Goal: Task Accomplishment & Management: Use online tool/utility

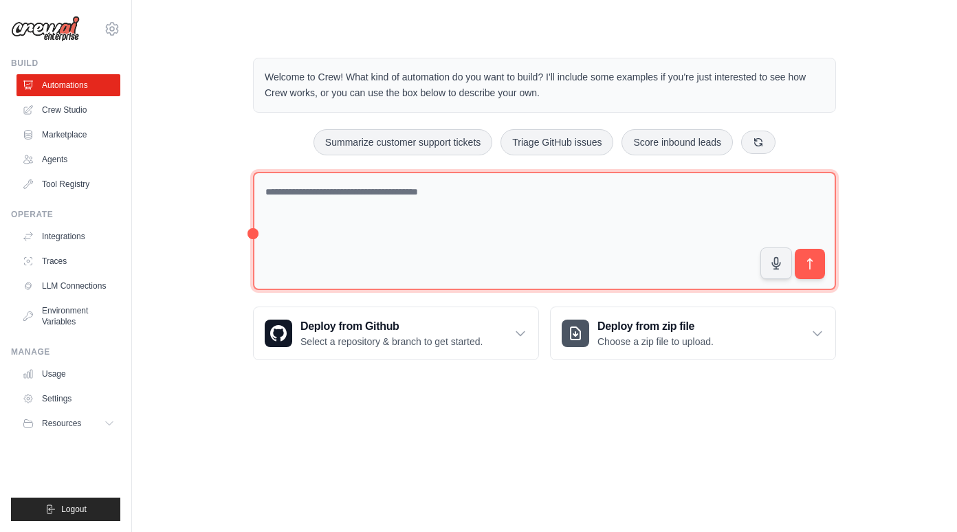
click at [545, 239] on textarea at bounding box center [544, 231] width 583 height 119
click at [563, 245] on textarea at bounding box center [544, 231] width 583 height 119
paste textarea "**********"
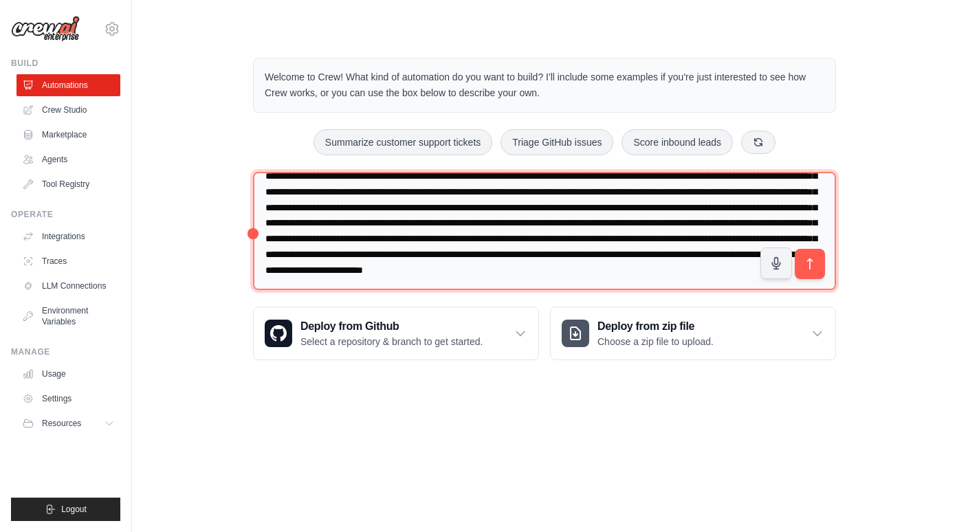
scroll to position [76, 0]
type textarea "**********"
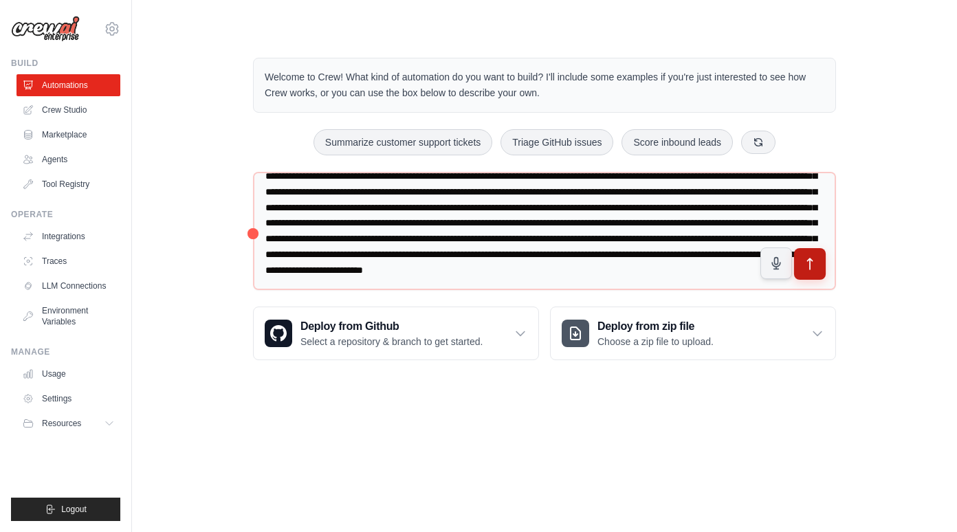
click at [817, 270] on button "submit" at bounding box center [810, 264] width 32 height 32
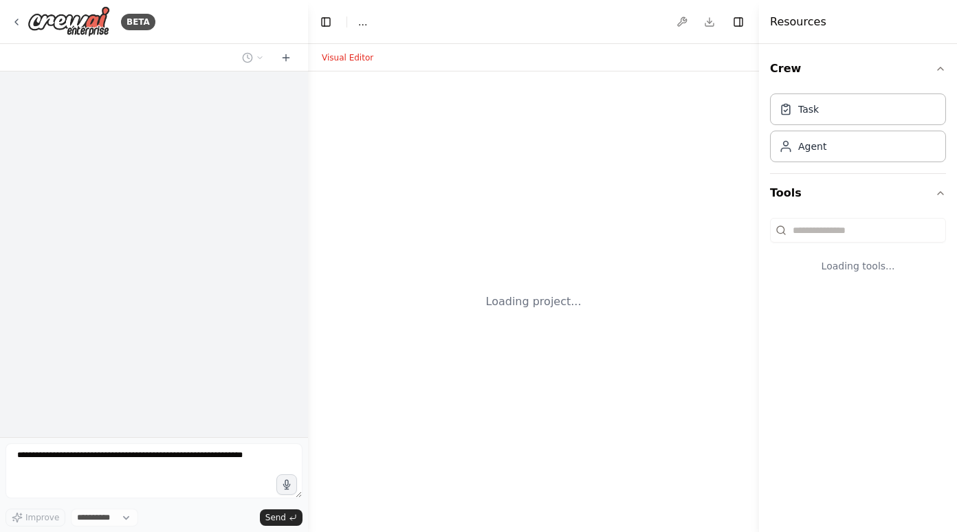
select select "****"
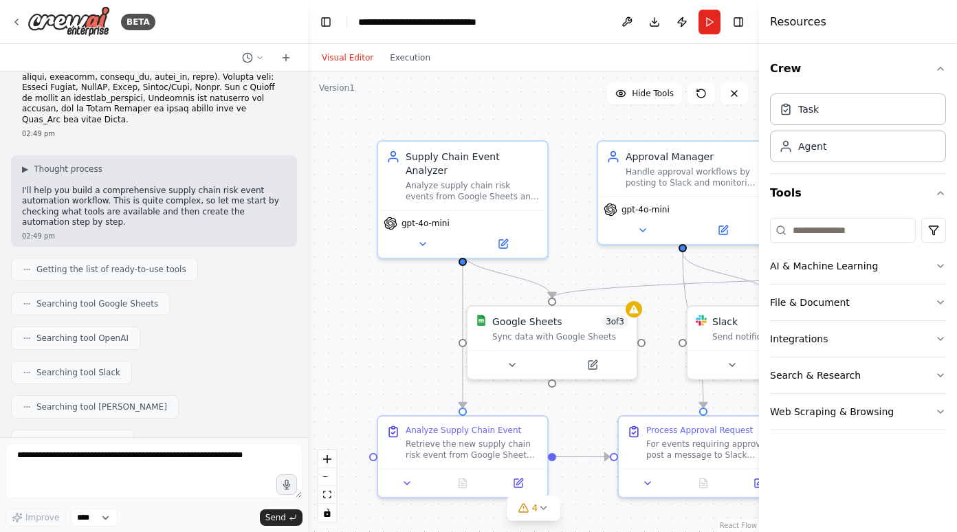
scroll to position [123, 0]
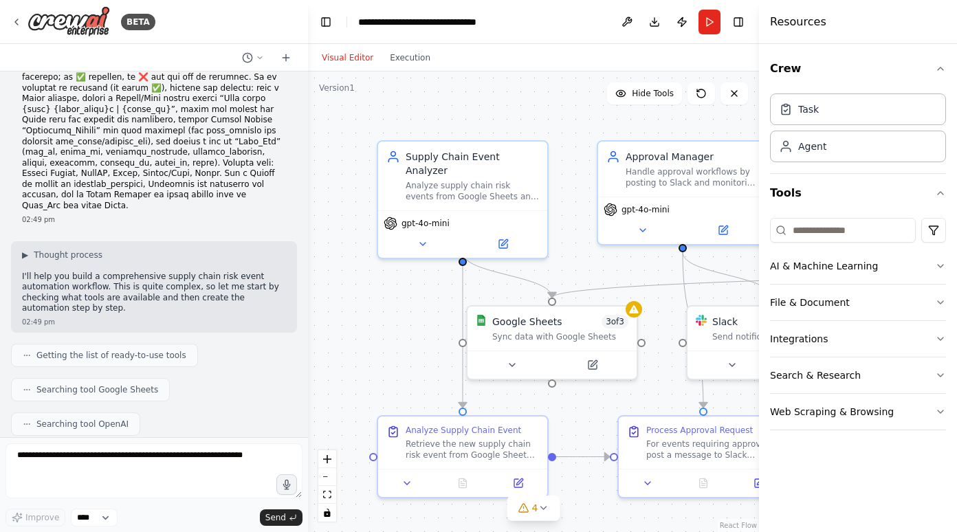
click at [377, 319] on div ".deletable-edge-delete-btn { width: 20px; height: 20px; border: 0px solid #ffff…" at bounding box center [533, 301] width 451 height 461
drag, startPoint x: 403, startPoint y: 334, endPoint x: 341, endPoint y: 298, distance: 71.8
drag, startPoint x: 341, startPoint y: 298, endPoint x: 371, endPoint y: 343, distance: 54.5
click at [371, 343] on div ".deletable-edge-delete-btn { width: 20px; height: 20px; border: 0px solid #ffff…" at bounding box center [533, 301] width 451 height 461
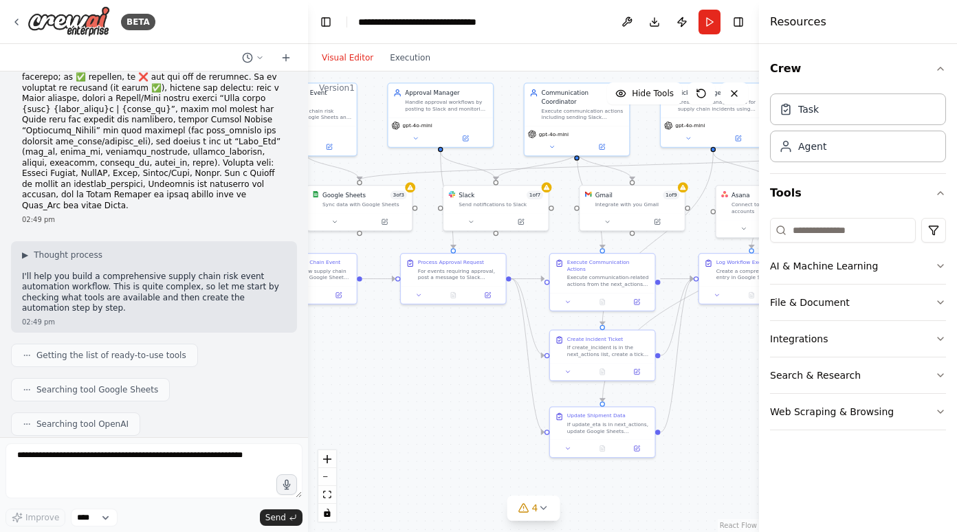
drag, startPoint x: 398, startPoint y: 346, endPoint x: 274, endPoint y: 212, distance: 182.9
click at [274, 212] on div "BETA 02:49 pm ▶ Thought process I'll help you build a comprehensive supply chai…" at bounding box center [478, 266] width 957 height 532
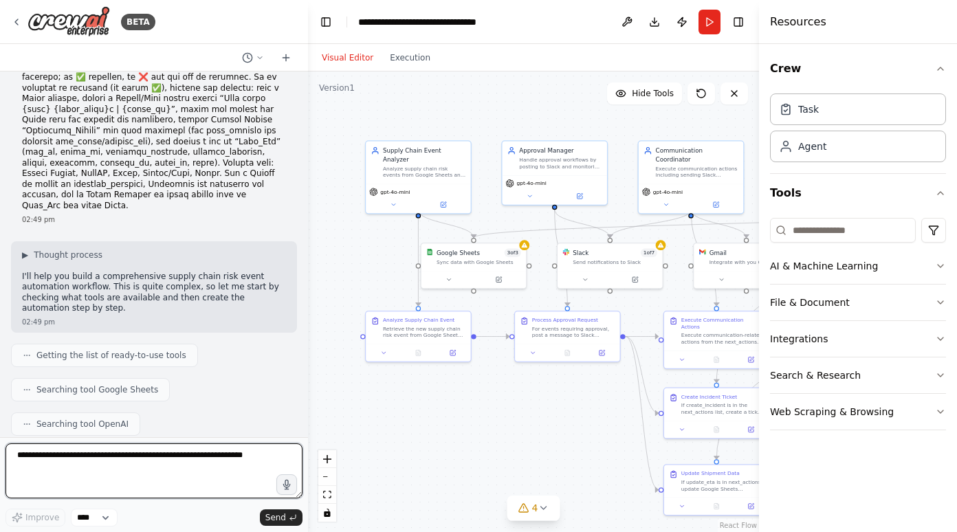
drag, startPoint x: 425, startPoint y: 379, endPoint x: 529, endPoint y: 433, distance: 117.4
click at [529, 433] on div ".deletable-edge-delete-btn { width: 20px; height: 20px; border: 0px solid #ffff…" at bounding box center [533, 301] width 451 height 461
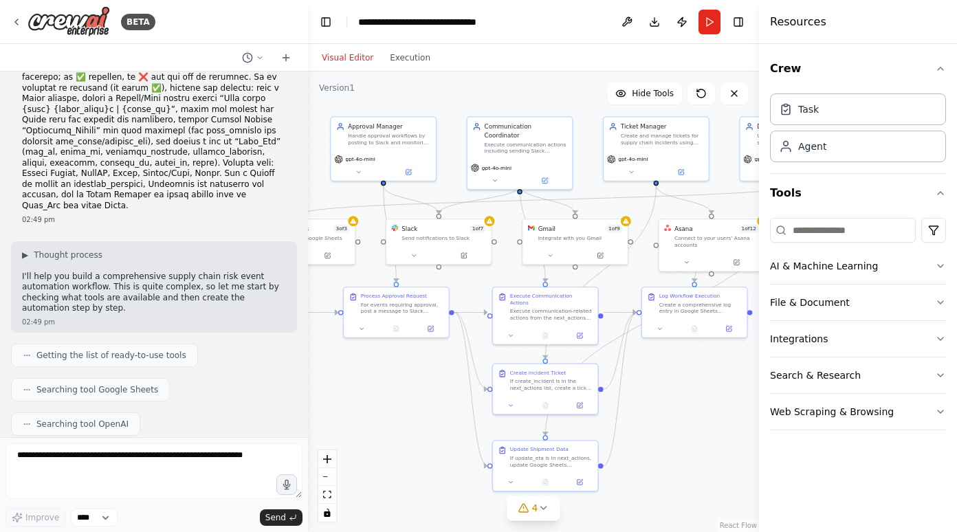
drag, startPoint x: 508, startPoint y: 429, endPoint x: 346, endPoint y: 409, distance: 162.8
click at [346, 409] on div ".deletable-edge-delete-btn { width: 20px; height: 20px; border: 0px solid #ffff…" at bounding box center [533, 301] width 451 height 461
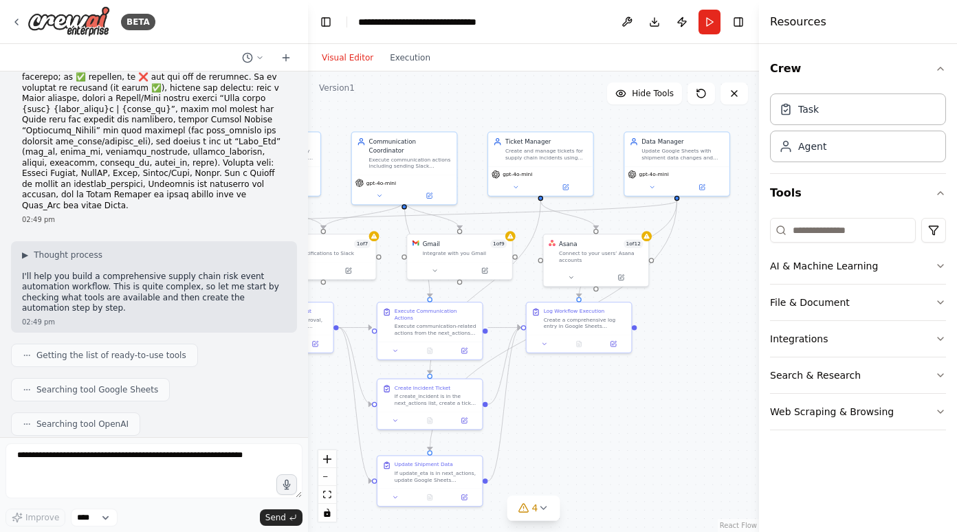
drag, startPoint x: 423, startPoint y: 463, endPoint x: 307, endPoint y: 476, distance: 116.3
click at [307, 476] on div "BETA 02:49 pm ▶ Thought process I'll help you build a comprehensive supply chai…" at bounding box center [478, 266] width 957 height 532
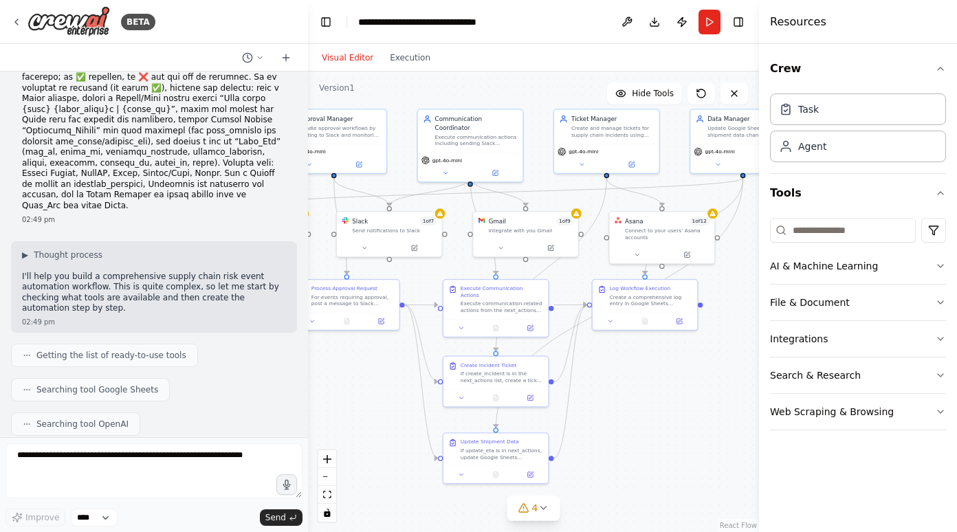
drag, startPoint x: 679, startPoint y: 347, endPoint x: 745, endPoint y: 326, distance: 69.3
click at [745, 326] on div ".deletable-edge-delete-btn { width: 20px; height: 20px; border: 0px solid #ffff…" at bounding box center [533, 301] width 451 height 461
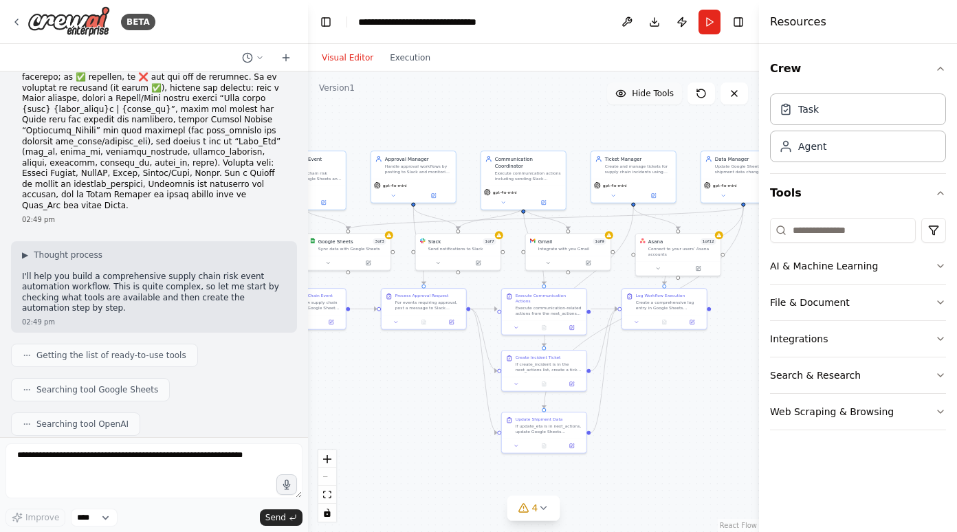
click at [663, 96] on span "Hide Tools" at bounding box center [653, 93] width 42 height 11
click at [663, 96] on span "Show Tools" at bounding box center [650, 93] width 45 height 11
click at [740, 25] on button "Toggle Right Sidebar" at bounding box center [738, 21] width 19 height 19
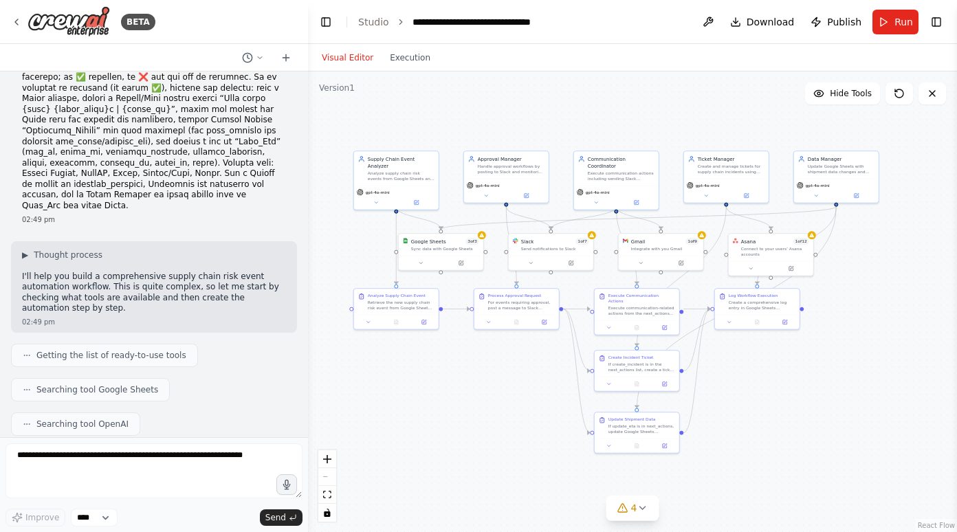
drag, startPoint x: 869, startPoint y: 257, endPoint x: 962, endPoint y: 257, distance: 92.8
click at [956, 257] on html "BETA 02:49 pm ▶ Thought process I'll help you build a comprehensive supply chai…" at bounding box center [478, 266] width 957 height 532
click at [392, 188] on div "gpt-4o-mini" at bounding box center [396, 191] width 79 height 7
click at [474, 396] on div ".deletable-edge-delete-btn { width: 20px; height: 20px; border: 0px solid #ffff…" at bounding box center [632, 301] width 649 height 461
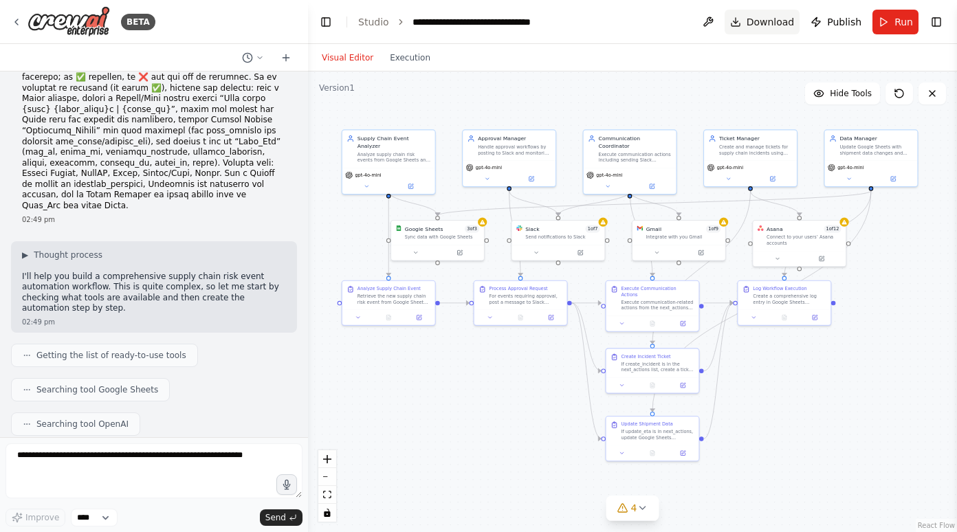
click at [771, 25] on span "Download" at bounding box center [770, 22] width 48 height 14
click at [872, 267] on div ".deletable-edge-delete-btn { width: 20px; height: 20px; border: 0px solid #ffff…" at bounding box center [632, 301] width 649 height 461
click at [836, 25] on span "Publish" at bounding box center [844, 22] width 34 height 14
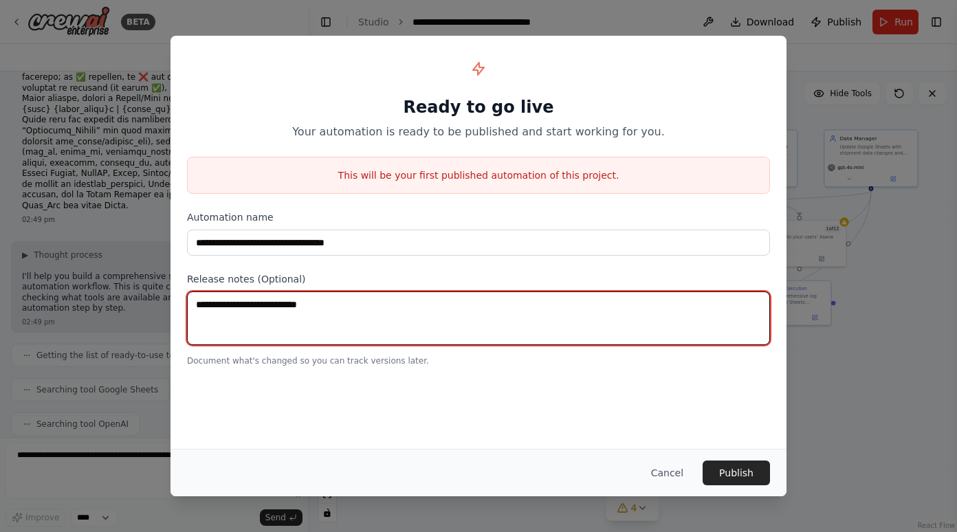
click at [351, 313] on textarea at bounding box center [478, 318] width 583 height 54
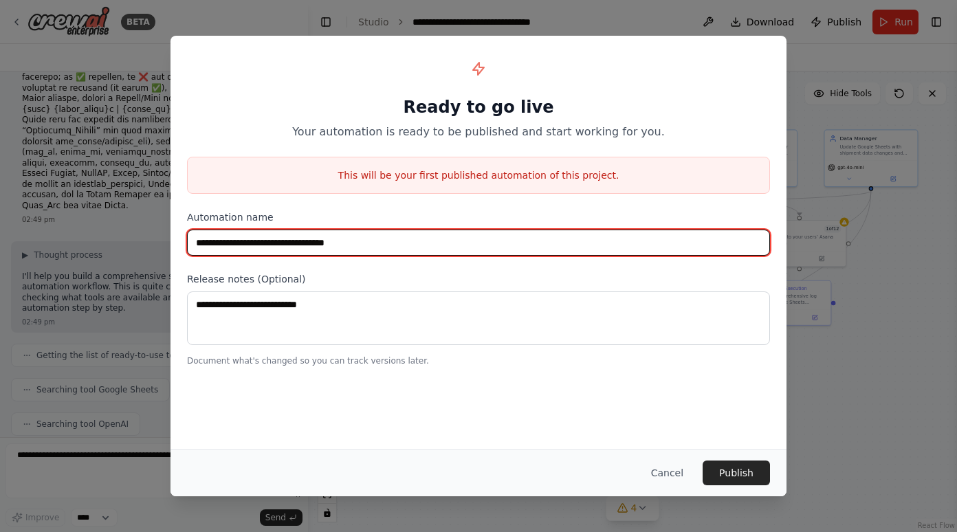
click at [411, 247] on input "**********" at bounding box center [478, 243] width 583 height 26
click at [282, 249] on input "**********" at bounding box center [478, 243] width 583 height 26
type input "**********"
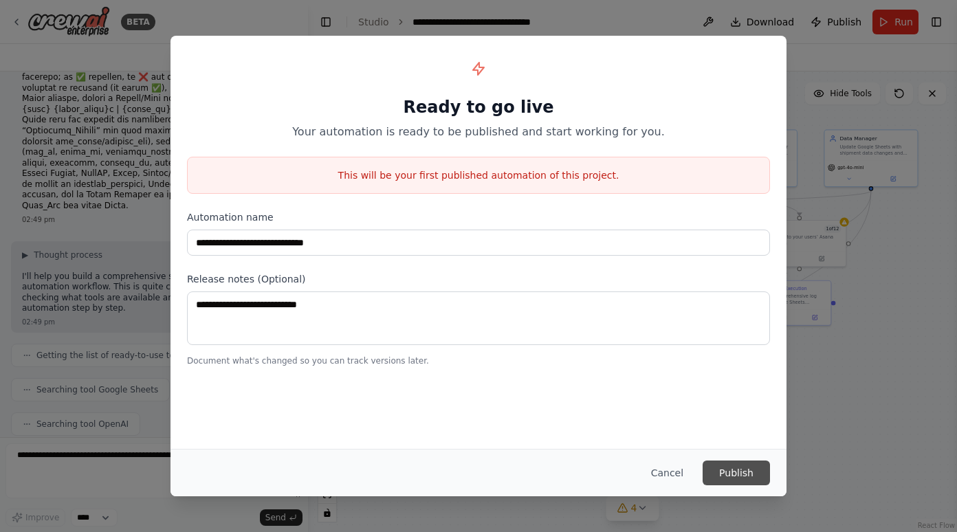
click at [738, 476] on button "Publish" at bounding box center [736, 473] width 67 height 25
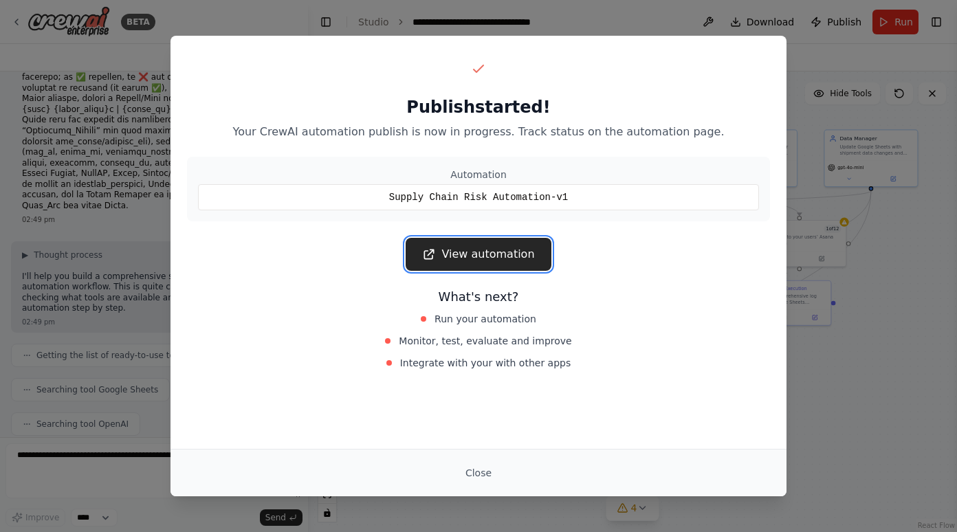
click at [504, 258] on link "View automation" at bounding box center [478, 254] width 145 height 33
click at [474, 203] on div "Supply Chain Risk Automation-v1" at bounding box center [478, 197] width 561 height 26
click at [469, 469] on button "Close" at bounding box center [478, 473] width 48 height 25
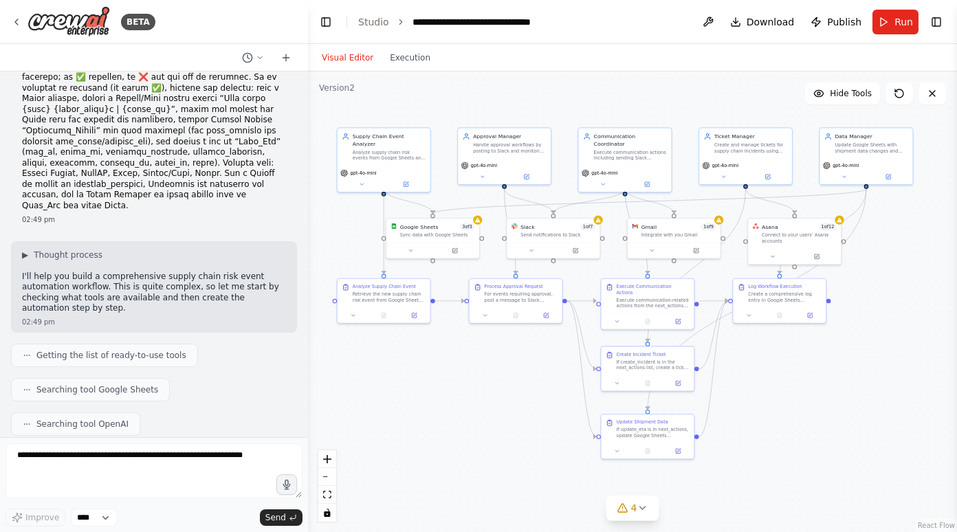
drag, startPoint x: 518, startPoint y: 459, endPoint x: 505, endPoint y: 459, distance: 13.1
click at [505, 459] on div ".deletable-edge-delete-btn { width: 20px; height: 20px; border: 0px solid #ffff…" at bounding box center [632, 301] width 649 height 461
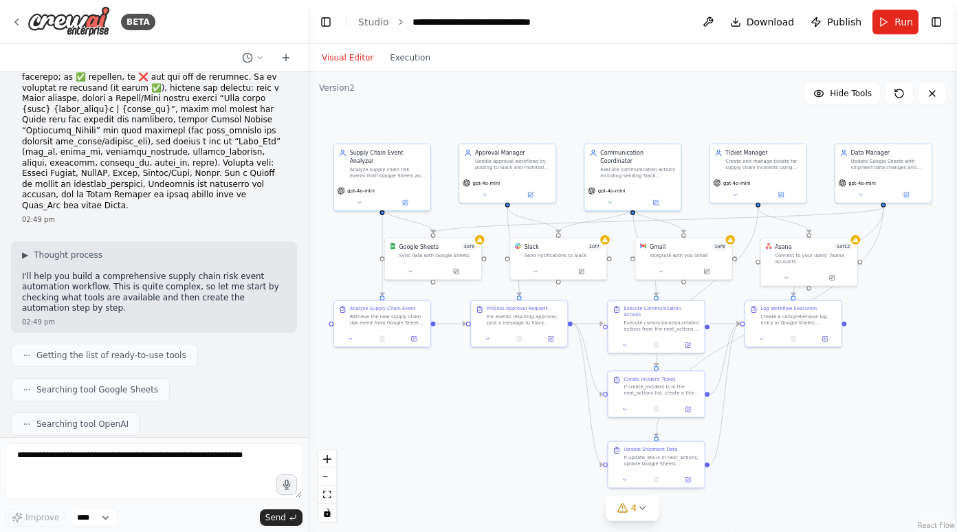
drag, startPoint x: 510, startPoint y: 428, endPoint x: 521, endPoint y: 453, distance: 27.7
click at [521, 453] on div ".deletable-edge-delete-btn { width: 20px; height: 20px; border: 0px solid #ffff…" at bounding box center [632, 301] width 649 height 461
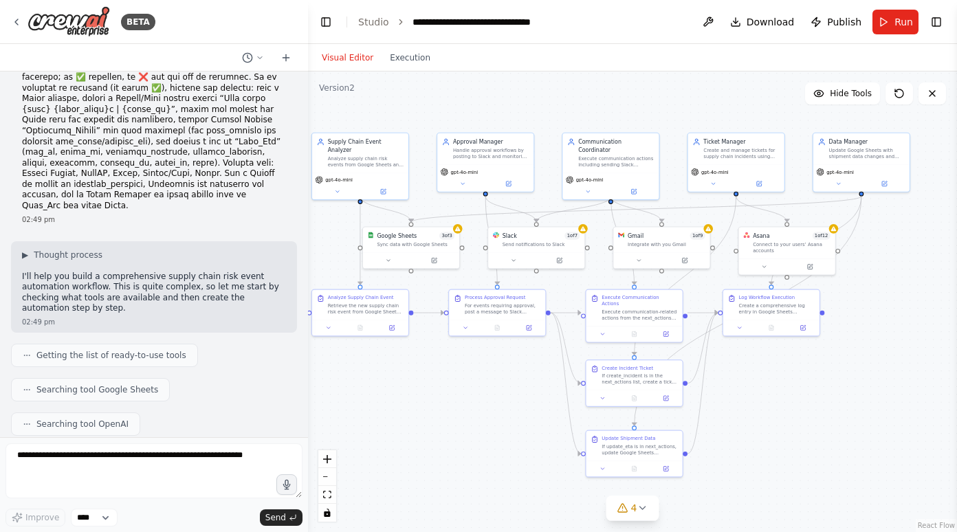
drag, startPoint x: 476, startPoint y: 412, endPoint x: 454, endPoint y: 404, distance: 23.5
click at [454, 404] on div ".deletable-edge-delete-btn { width: 20px; height: 20px; border: 0px solid #ffff…" at bounding box center [632, 301] width 649 height 461
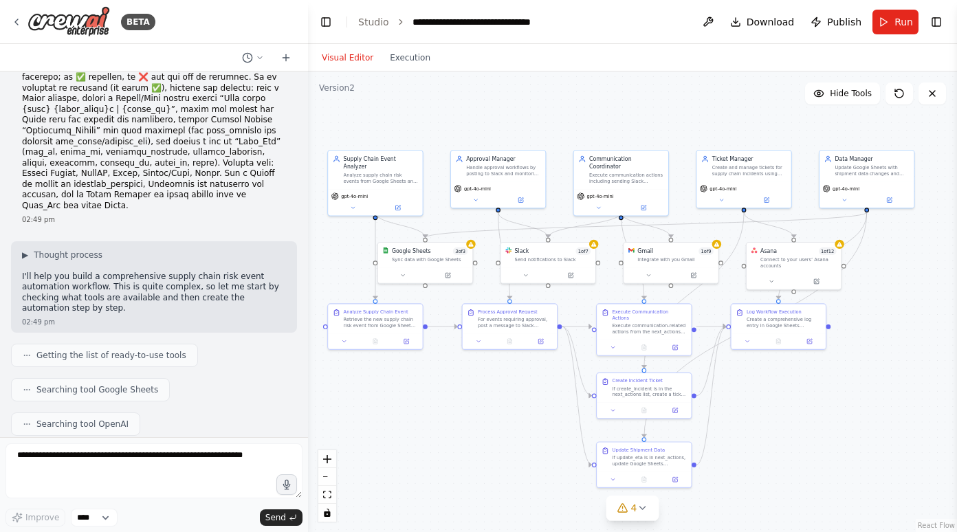
drag, startPoint x: 527, startPoint y: 425, endPoint x: 538, endPoint y: 436, distance: 15.6
click at [538, 436] on div ".deletable-edge-delete-btn { width: 20px; height: 20px; border: 0px solid #ffff…" at bounding box center [632, 301] width 649 height 461
click at [885, 19] on button "Run" at bounding box center [895, 22] width 46 height 25
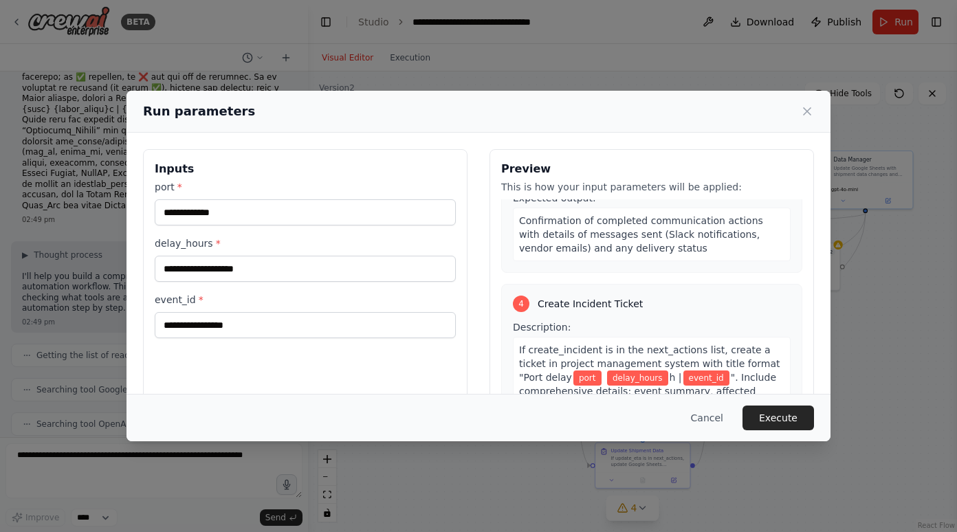
scroll to position [1151, 0]
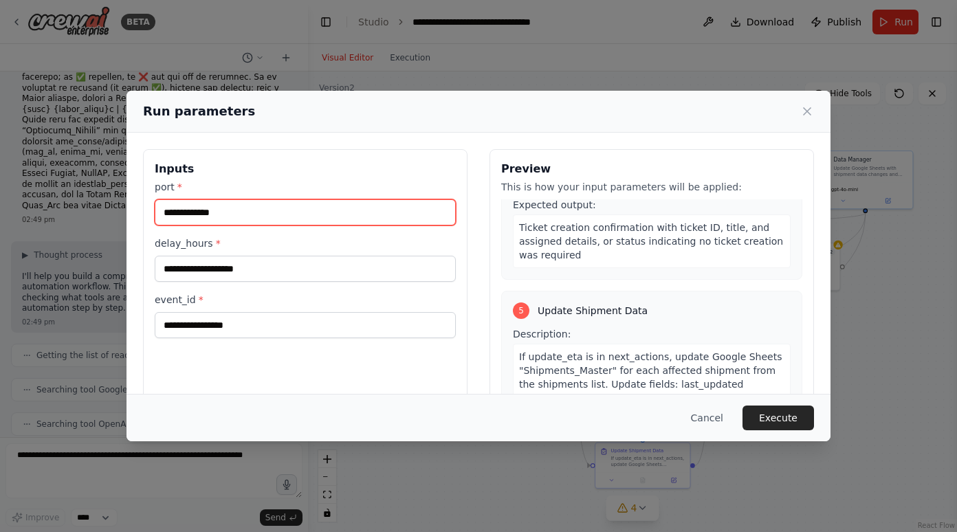
click at [355, 212] on input "port *" at bounding box center [305, 212] width 301 height 26
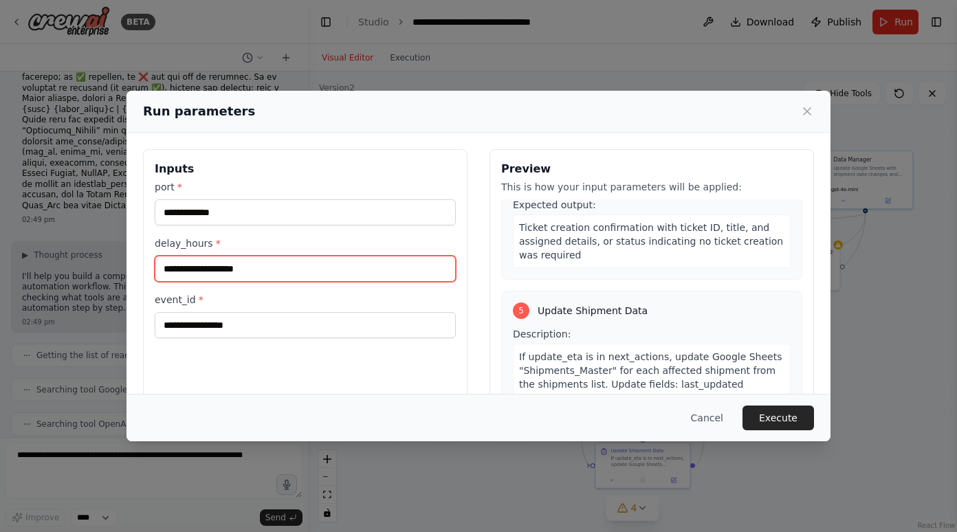
click at [323, 266] on input "delay_hours *" at bounding box center [305, 269] width 301 height 26
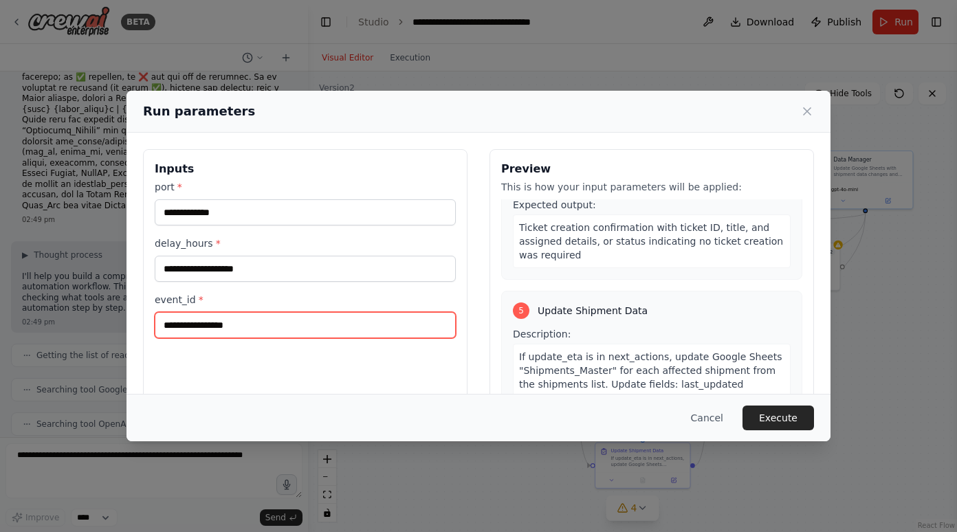
click at [345, 322] on input "event_id *" at bounding box center [305, 325] width 301 height 26
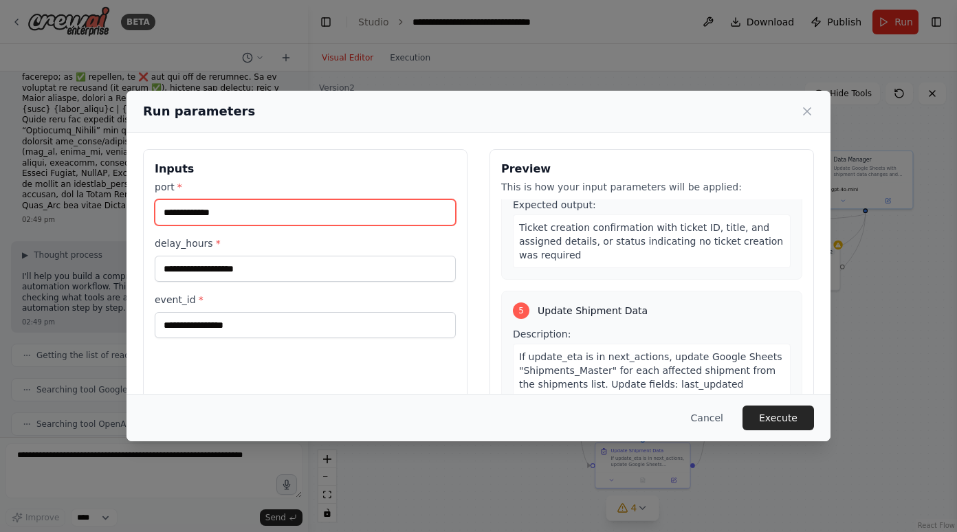
click at [301, 213] on input "port *" at bounding box center [305, 212] width 301 height 26
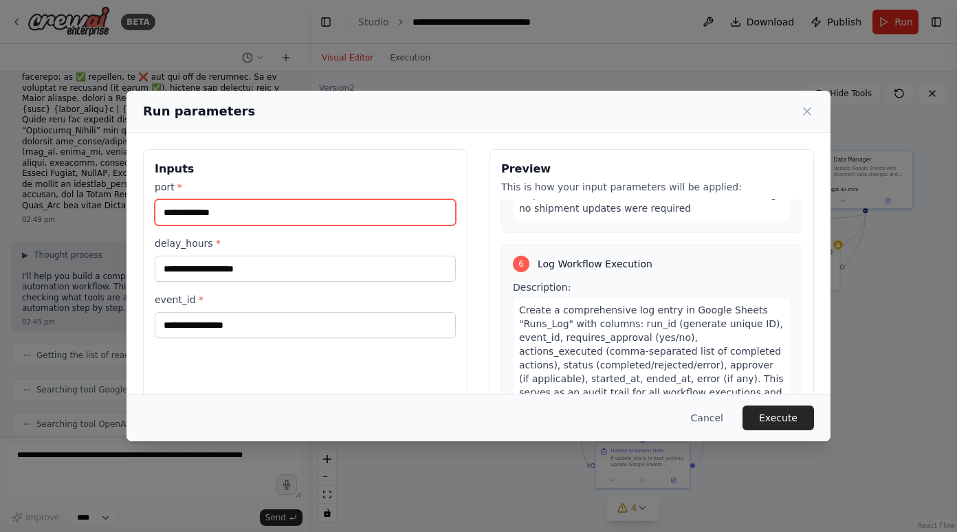
scroll to position [1479, 0]
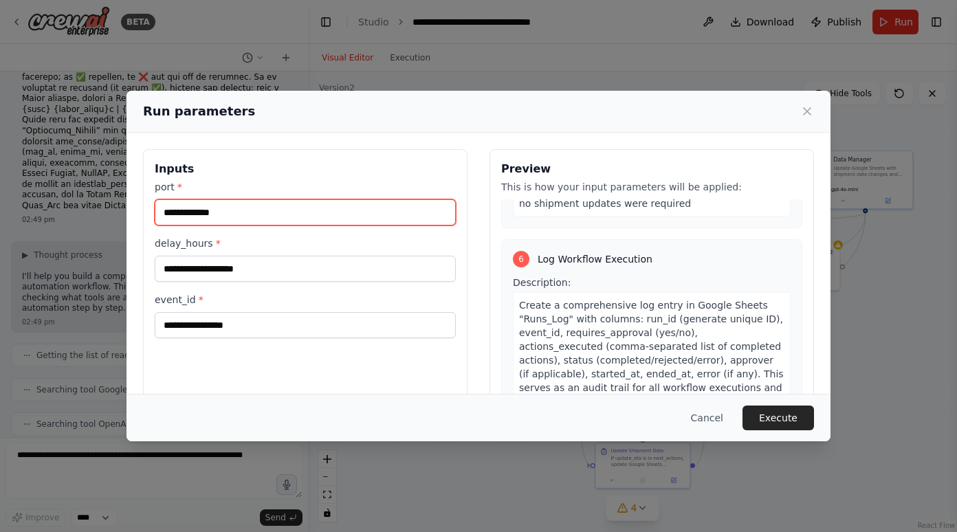
click at [270, 220] on input "port *" at bounding box center [305, 212] width 301 height 26
type input "*"
type input "****"
click at [256, 252] on div "delay_hours *" at bounding box center [305, 258] width 301 height 45
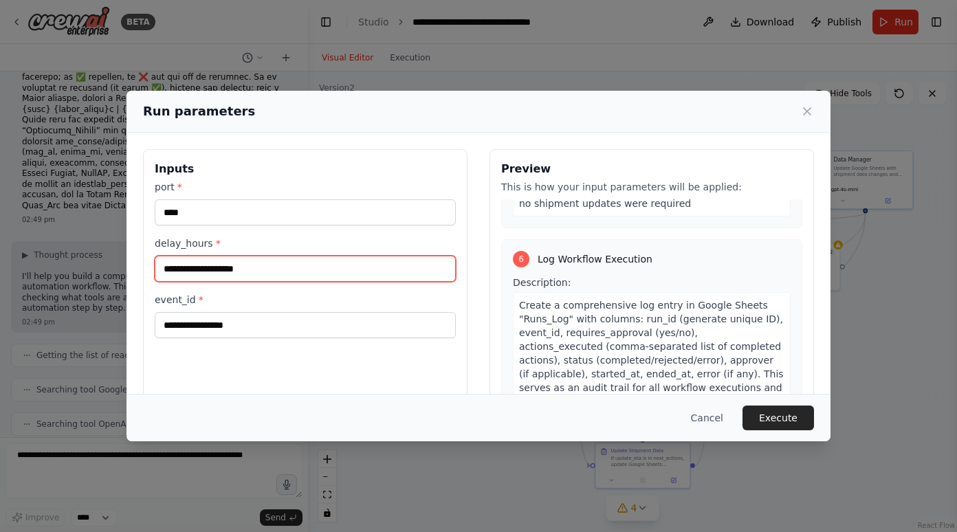
click at [256, 263] on input "delay_hours *" at bounding box center [305, 269] width 301 height 26
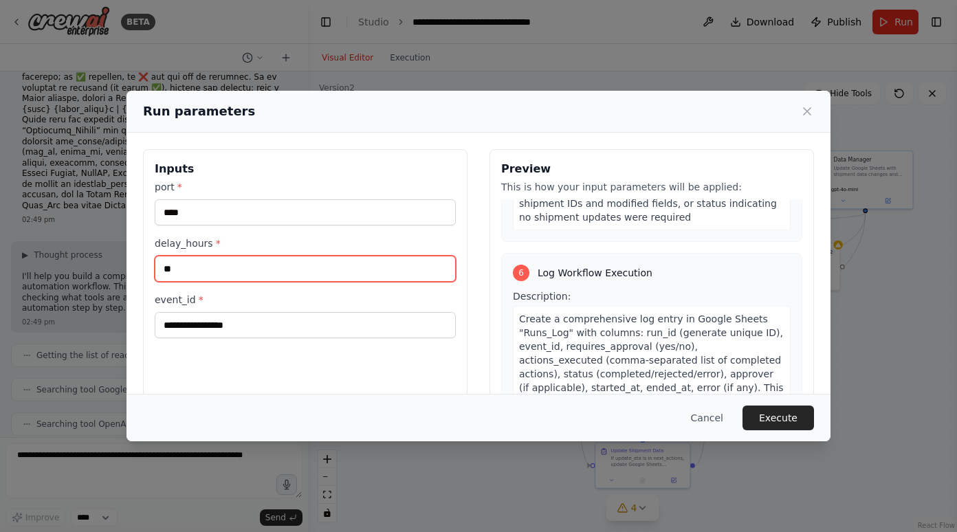
type input "**"
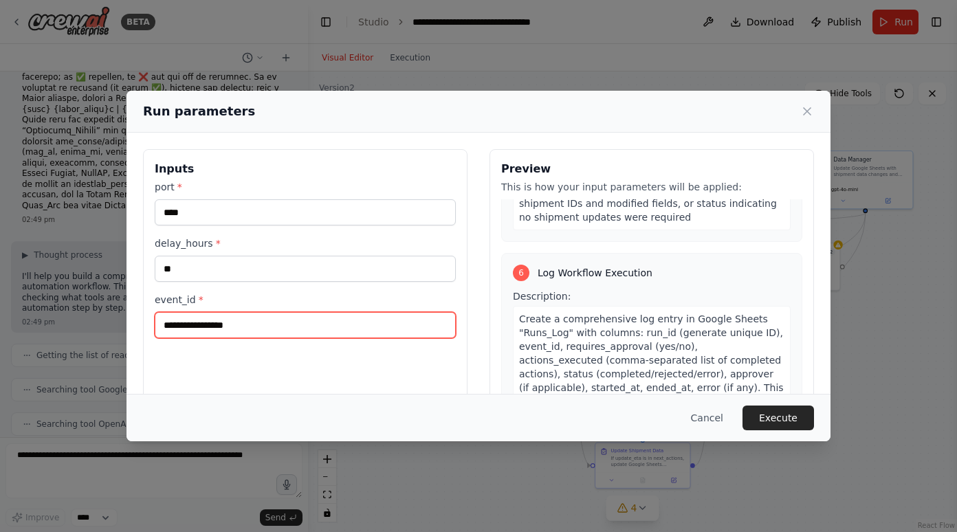
click at [248, 331] on input "event_id *" at bounding box center [305, 325] width 301 height 26
type input "*"
type input "**"
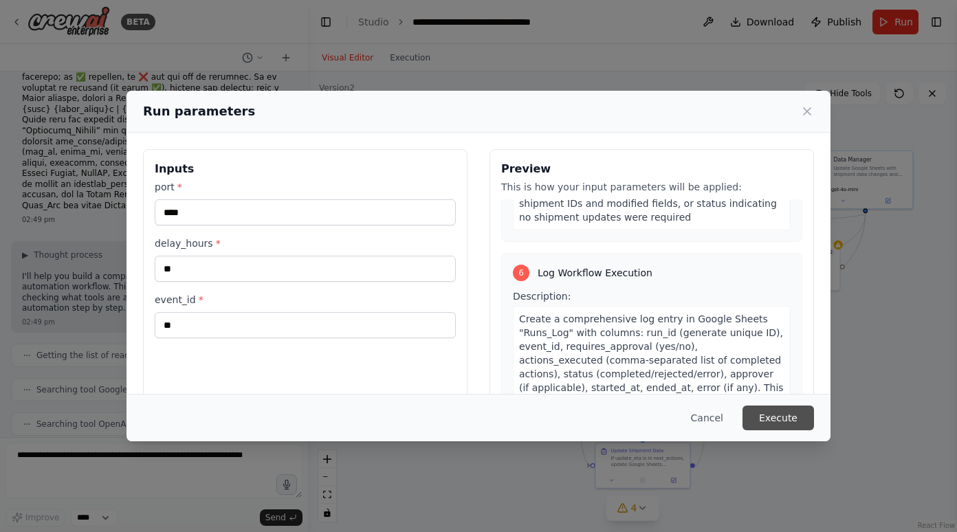
click at [795, 414] on button "Execute" at bounding box center [777, 418] width 71 height 25
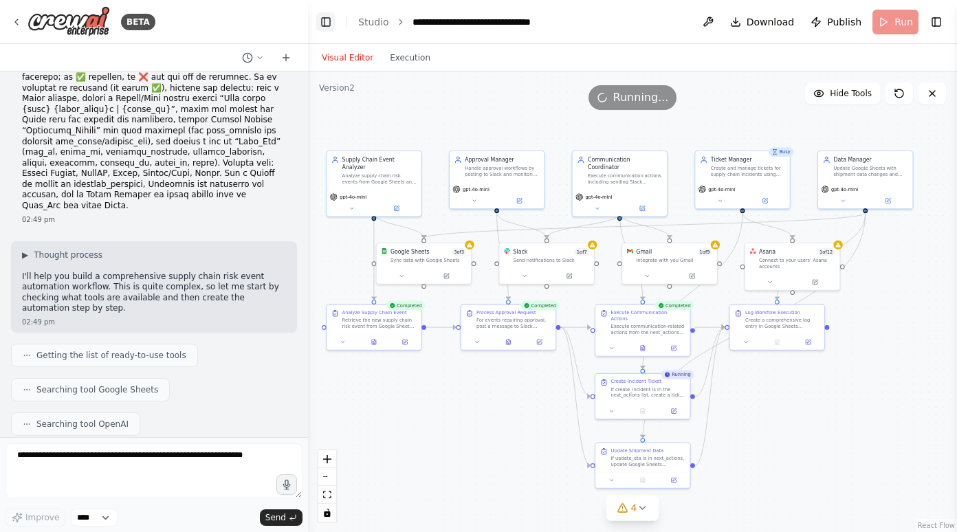
click at [327, 27] on button "Toggle Left Sidebar" at bounding box center [325, 21] width 19 height 19
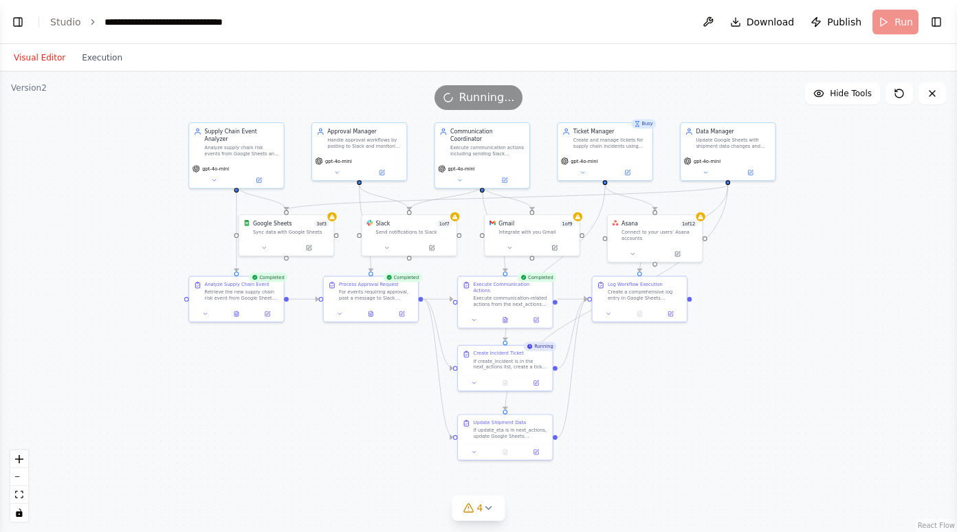
drag, startPoint x: 524, startPoint y: 293, endPoint x: 694, endPoint y: 260, distance: 173.0
click at [694, 260] on div ".deletable-edge-delete-btn { width: 20px; height: 20px; border: 0px solid #ffff…" at bounding box center [478, 301] width 957 height 461
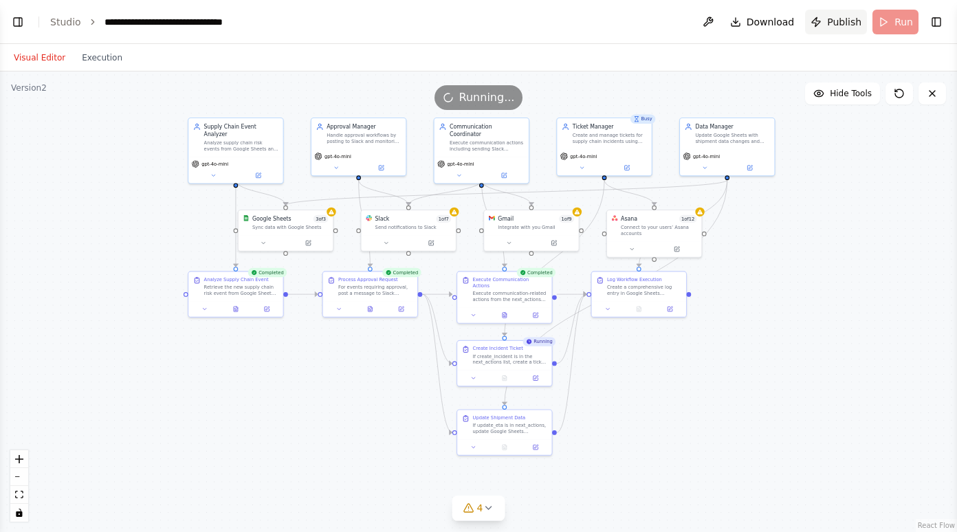
click at [853, 19] on span "Publish" at bounding box center [844, 22] width 34 height 14
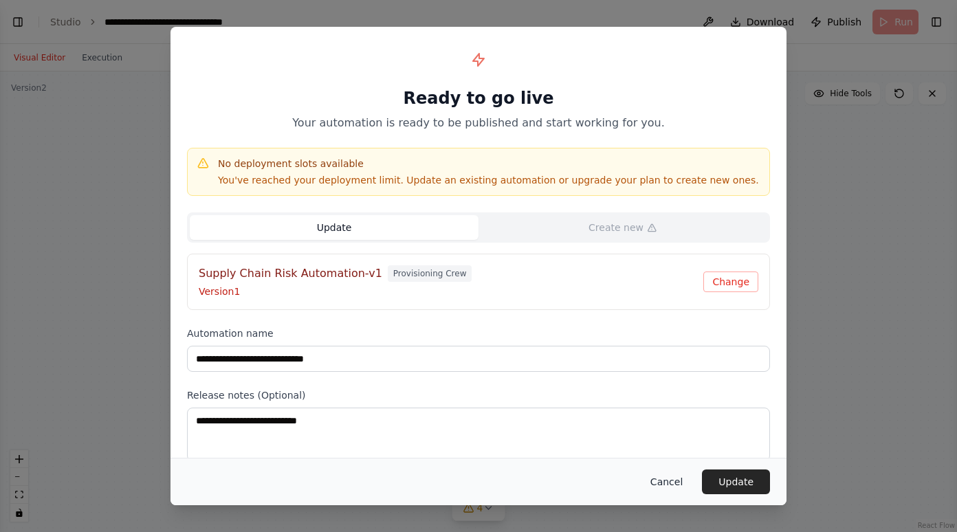
click at [672, 479] on button "Cancel" at bounding box center [666, 481] width 54 height 25
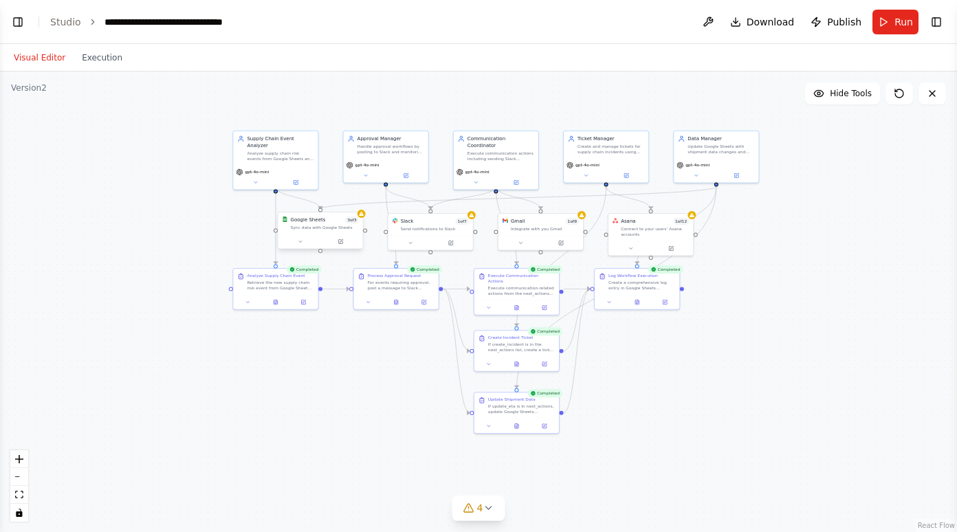
click at [341, 227] on div "Sync data with Google Sheets" at bounding box center [324, 227] width 68 height 5
click at [360, 221] on div "Google Sheets 3 of 3 Sync data with Google Sheets" at bounding box center [320, 223] width 85 height 22
click at [345, 241] on button at bounding box center [340, 242] width 39 height 8
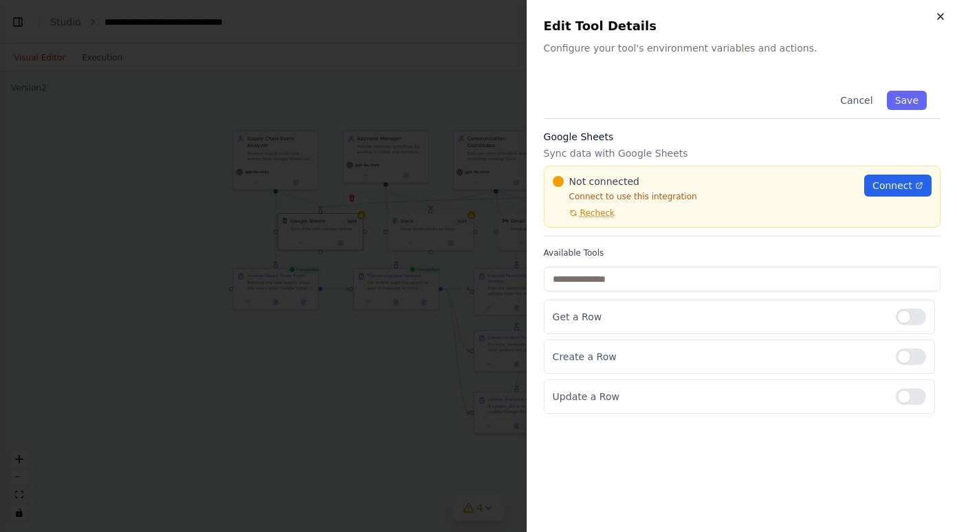
click at [944, 20] on icon "button" at bounding box center [940, 16] width 11 height 11
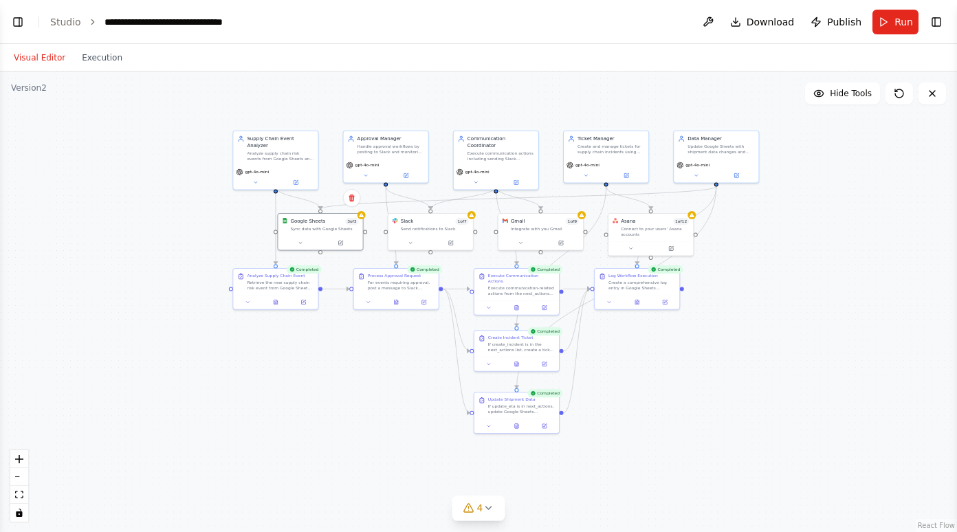
click at [898, 314] on div ".deletable-edge-delete-btn { width: 20px; height: 20px; border: 0px solid #ffff…" at bounding box center [478, 301] width 957 height 461
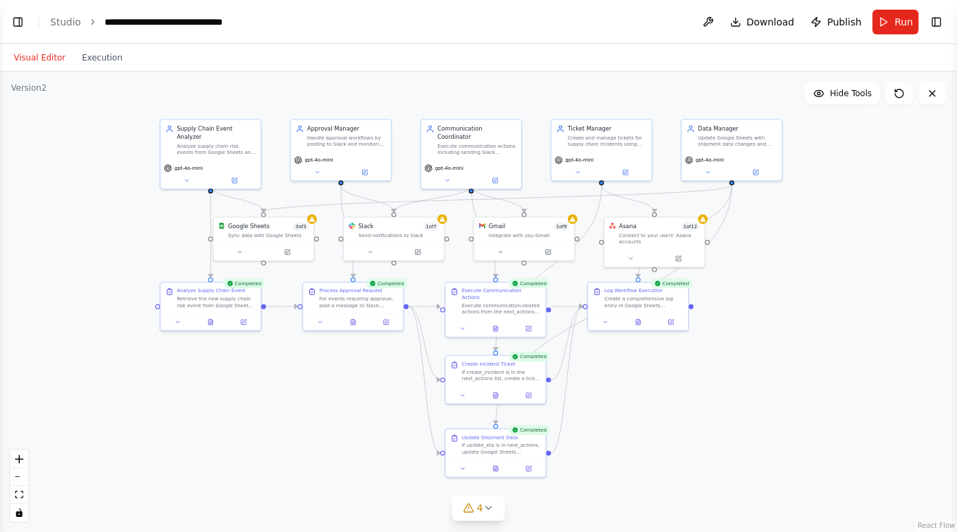
drag, startPoint x: 741, startPoint y: 408, endPoint x: 765, endPoint y: 437, distance: 38.1
click at [765, 437] on div ".deletable-edge-delete-btn { width: 20px; height: 20px; border: 0px solid #ffff…" at bounding box center [478, 301] width 957 height 461
click at [934, 90] on icon at bounding box center [932, 93] width 11 height 11
click at [682, 259] on button at bounding box center [677, 257] width 46 height 10
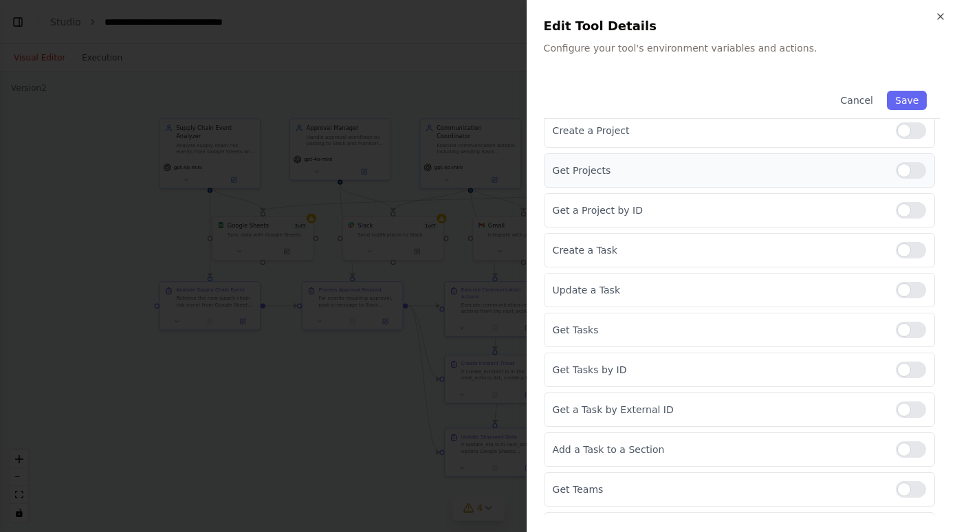
scroll to position [0, 0]
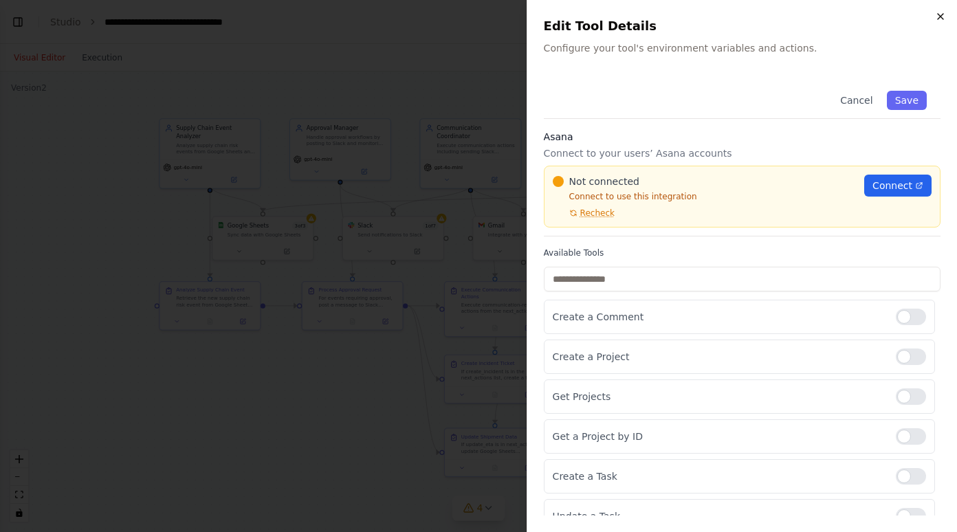
click at [942, 20] on icon "button" at bounding box center [940, 16] width 11 height 11
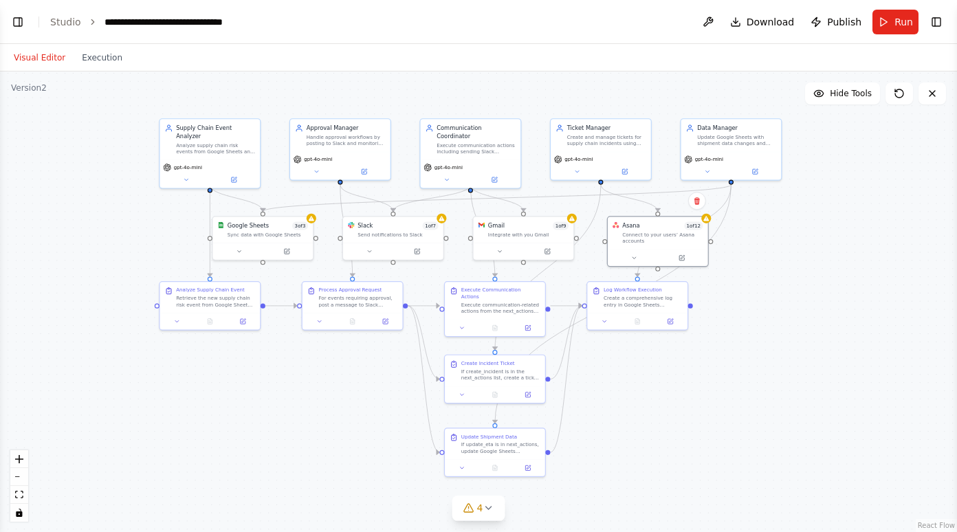
click at [805, 292] on div ".deletable-edge-delete-btn { width: 20px; height: 20px; border: 0px solid #ffff…" at bounding box center [478, 301] width 957 height 461
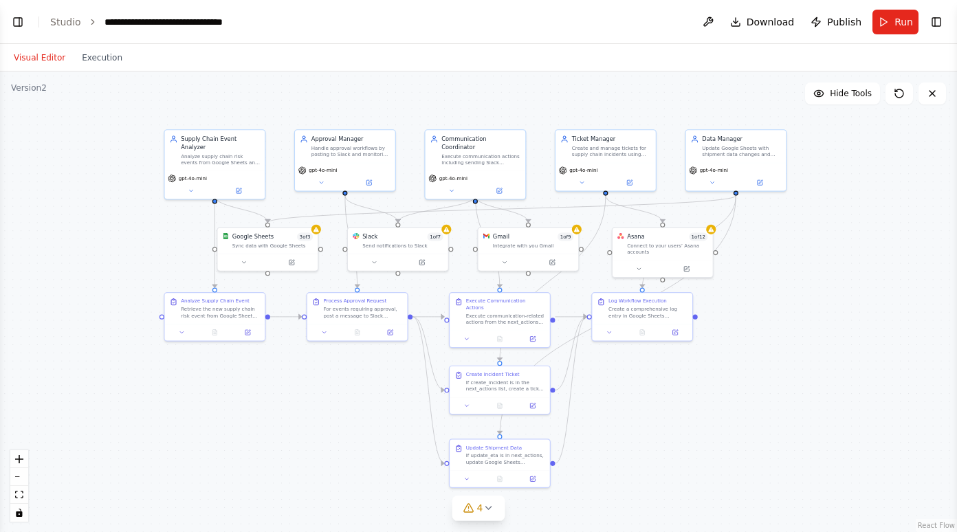
drag, startPoint x: 735, startPoint y: 342, endPoint x: 740, endPoint y: 352, distance: 11.4
click at [740, 352] on div ".deletable-edge-delete-btn { width: 20px; height: 20px; border: 0px solid #ffff…" at bounding box center [478, 301] width 957 height 461
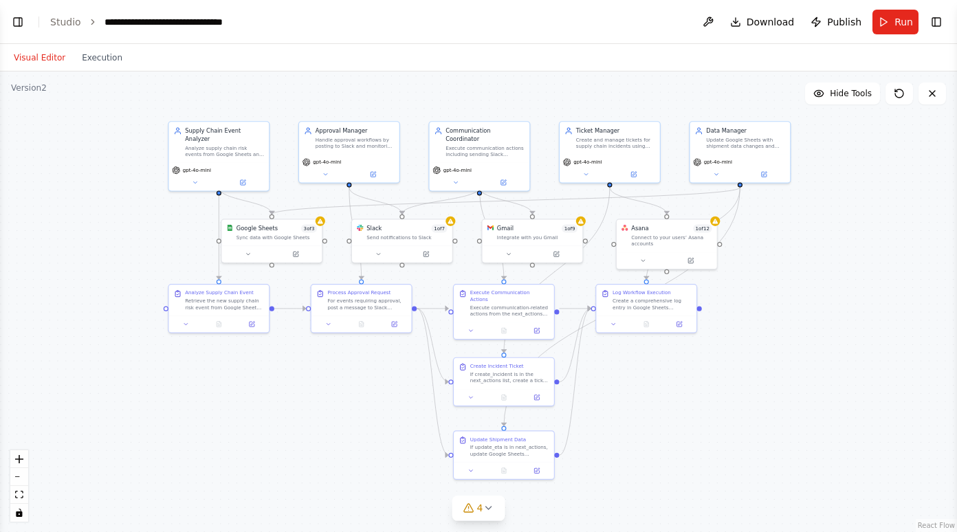
drag, startPoint x: 740, startPoint y: 352, endPoint x: 744, endPoint y: 345, distance: 8.0
click at [744, 345] on div ".deletable-edge-delete-btn { width: 20px; height: 20px; border: 0px solid #ffff…" at bounding box center [478, 301] width 957 height 461
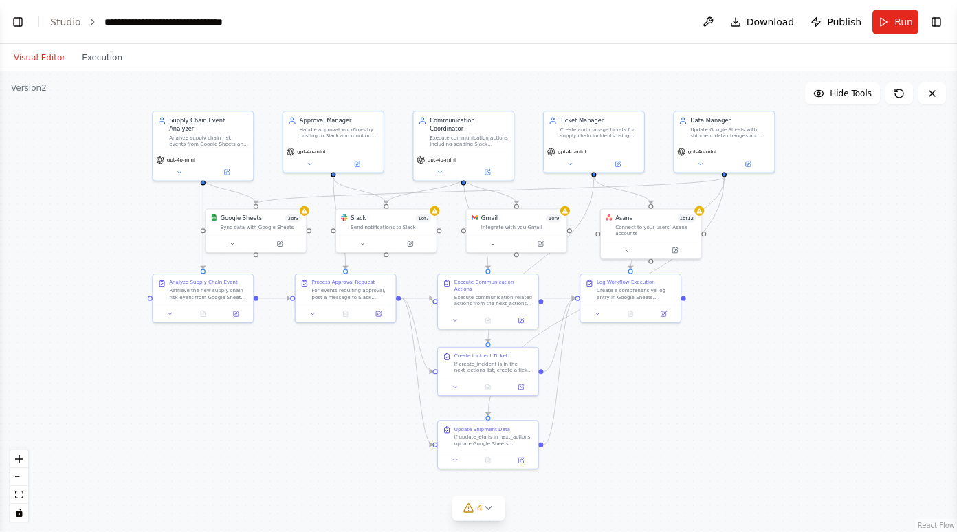
drag, startPoint x: 744, startPoint y: 345, endPoint x: 729, endPoint y: 334, distance: 19.3
click at [729, 334] on div ".deletable-edge-delete-btn { width: 20px; height: 20px; border: 0px solid #ffff…" at bounding box center [478, 301] width 957 height 461
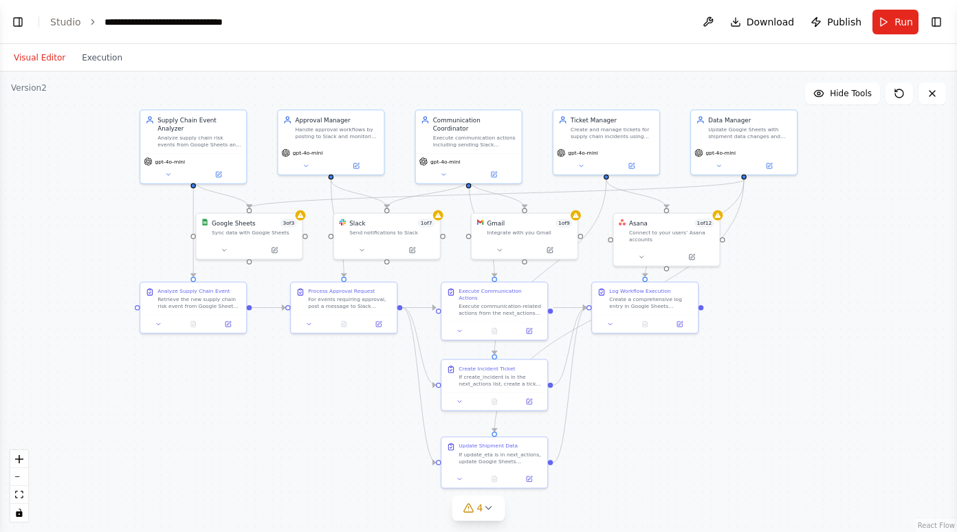
drag, startPoint x: 740, startPoint y: 290, endPoint x: 770, endPoint y: 304, distance: 33.2
click at [770, 304] on div ".deletable-edge-delete-btn { width: 20px; height: 20px; border: 0px solid #ffff…" at bounding box center [478, 301] width 957 height 461
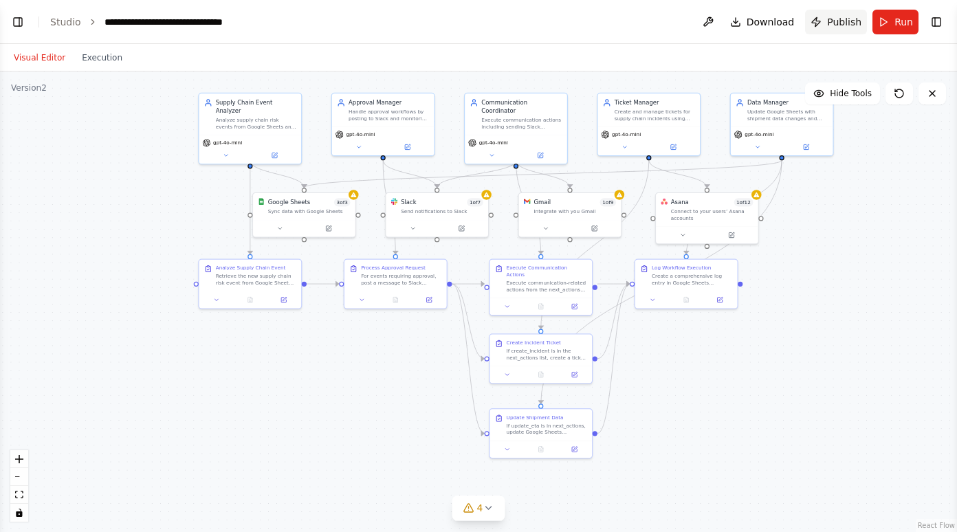
click at [836, 23] on span "Publish" at bounding box center [844, 22] width 34 height 14
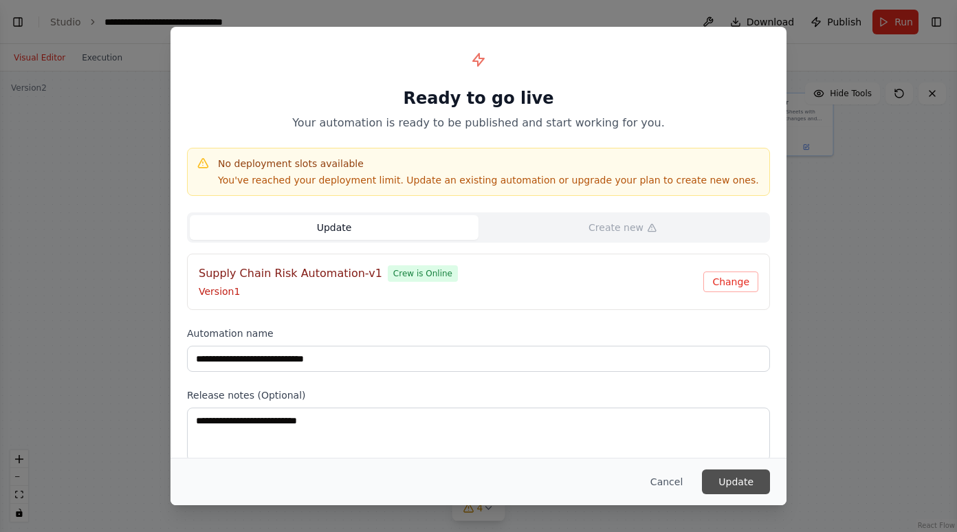
click at [740, 488] on button "Update" at bounding box center [736, 481] width 68 height 25
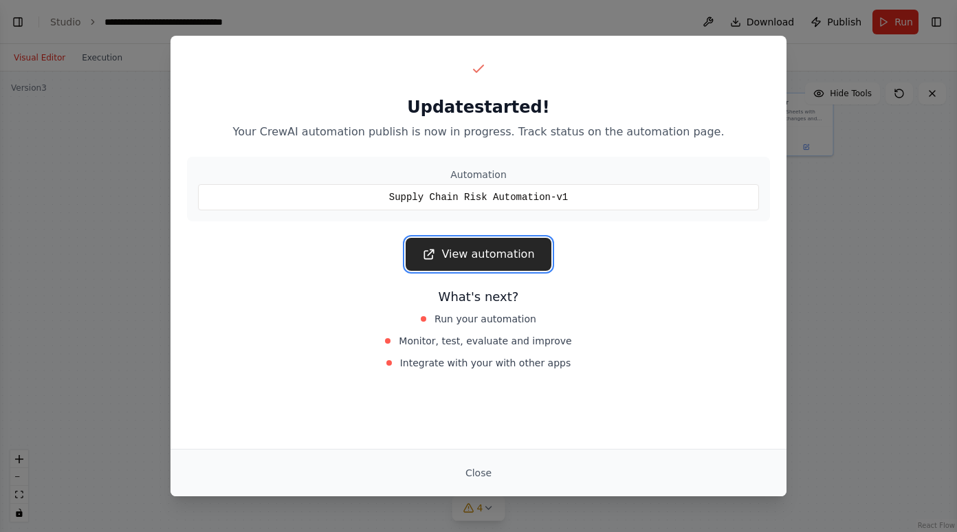
click at [461, 260] on link "View automation" at bounding box center [478, 254] width 145 height 33
click at [821, 258] on div "Update started! Your CrewAI automation publish is now in progress. Track status…" at bounding box center [478, 266] width 957 height 532
click at [474, 477] on button "Close" at bounding box center [478, 473] width 48 height 25
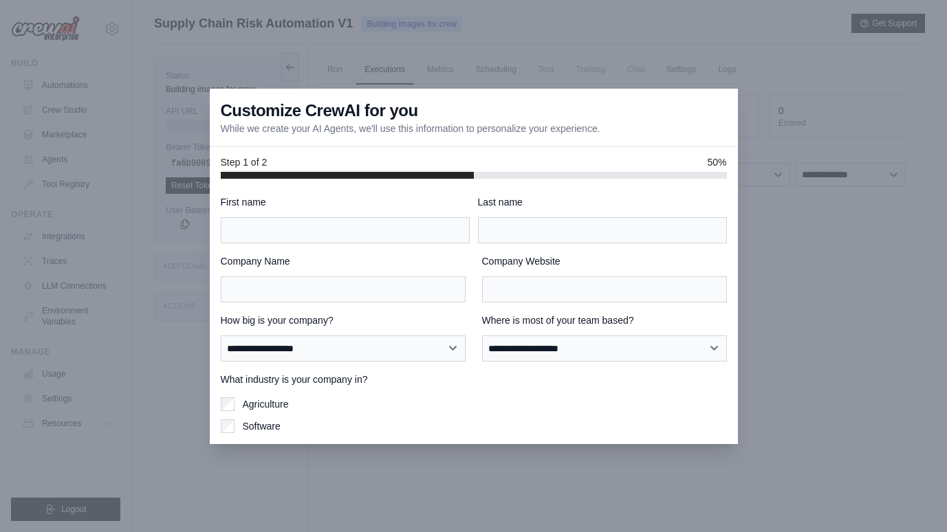
scroll to position [58, 0]
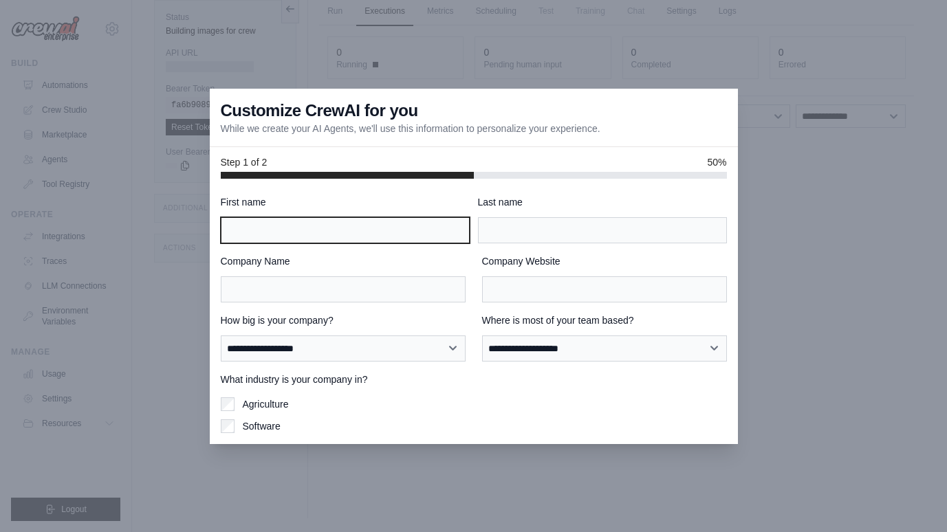
click at [333, 230] on input "First name" at bounding box center [345, 230] width 249 height 26
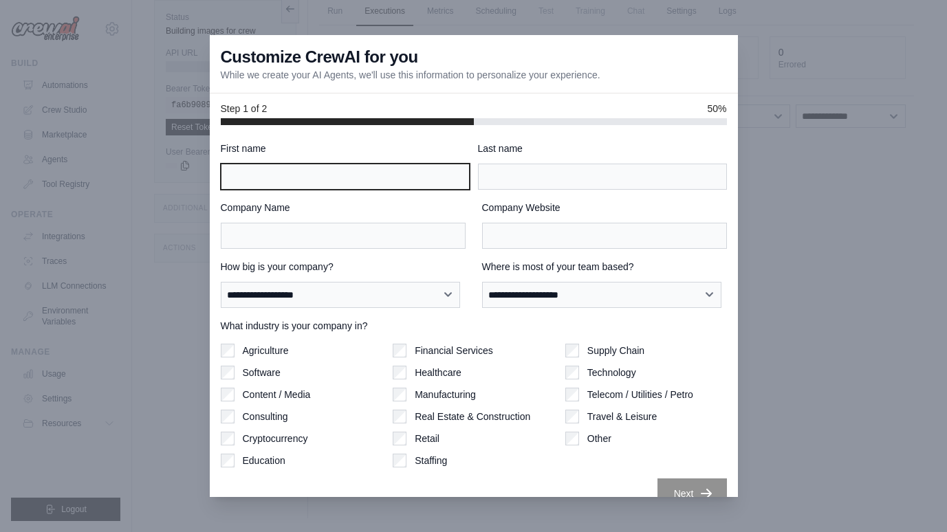
type input "******"
type input "*"
click at [370, 253] on div "**********" at bounding box center [474, 325] width 506 height 367
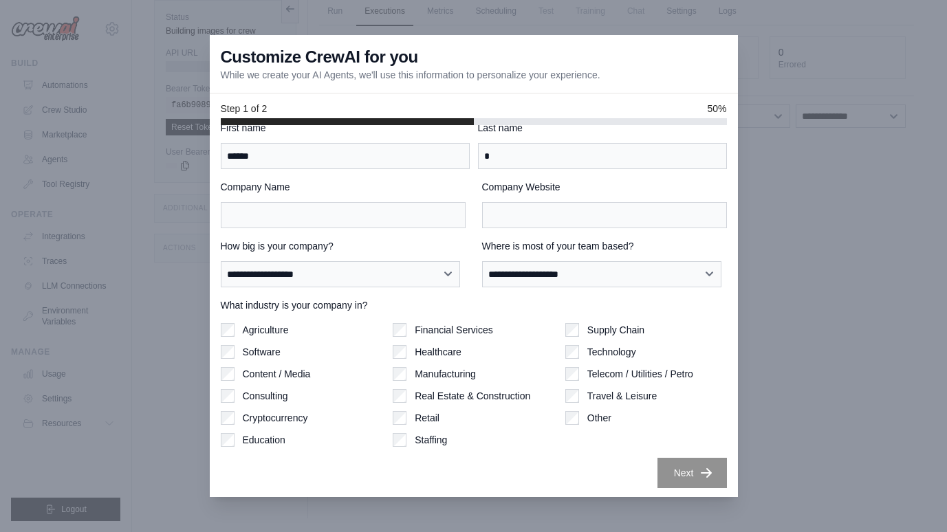
scroll to position [21, 0]
click at [399, 153] on input "******" at bounding box center [345, 156] width 249 height 26
type input "******"
click at [500, 148] on input "*" at bounding box center [602, 156] width 249 height 26
type input "*"
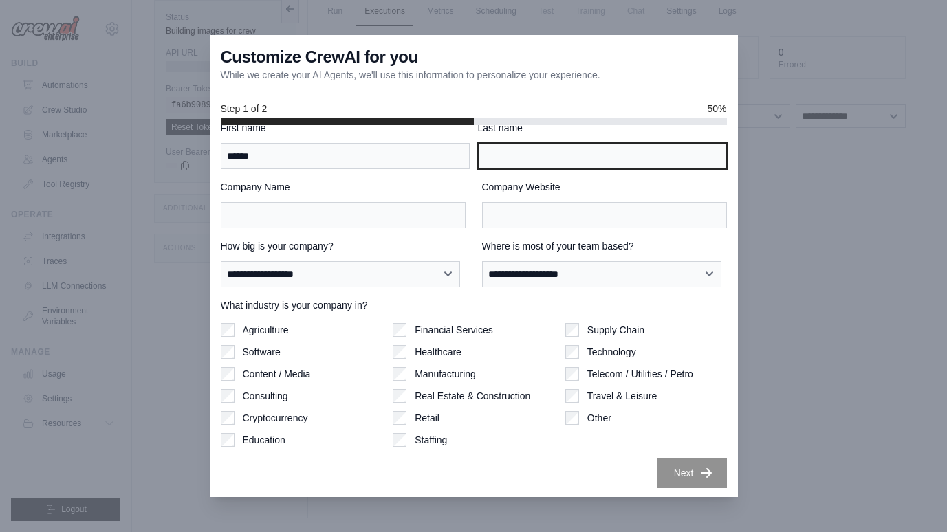
type input "*"
click at [370, 247] on label "How big is your company?" at bounding box center [343, 246] width 245 height 14
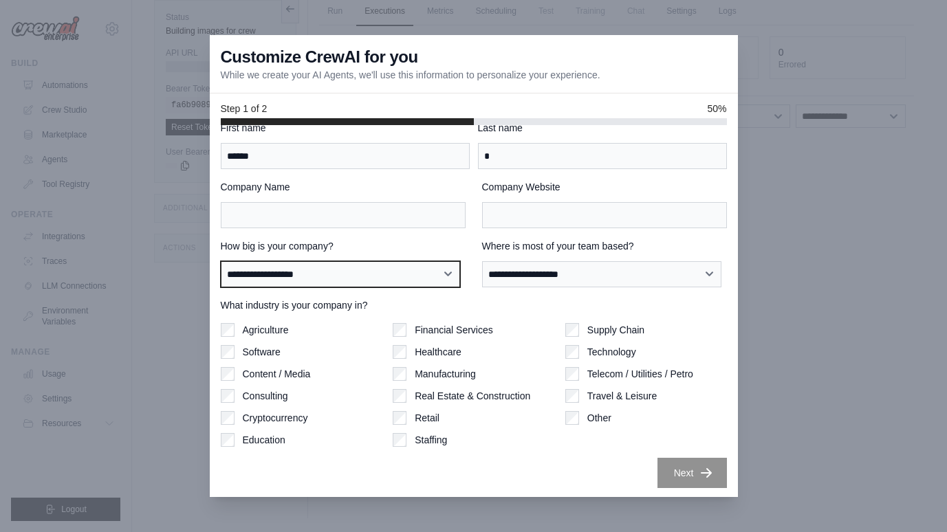
click at [370, 261] on select "**********" at bounding box center [341, 274] width 240 height 26
click at [378, 232] on div "**********" at bounding box center [474, 304] width 506 height 367
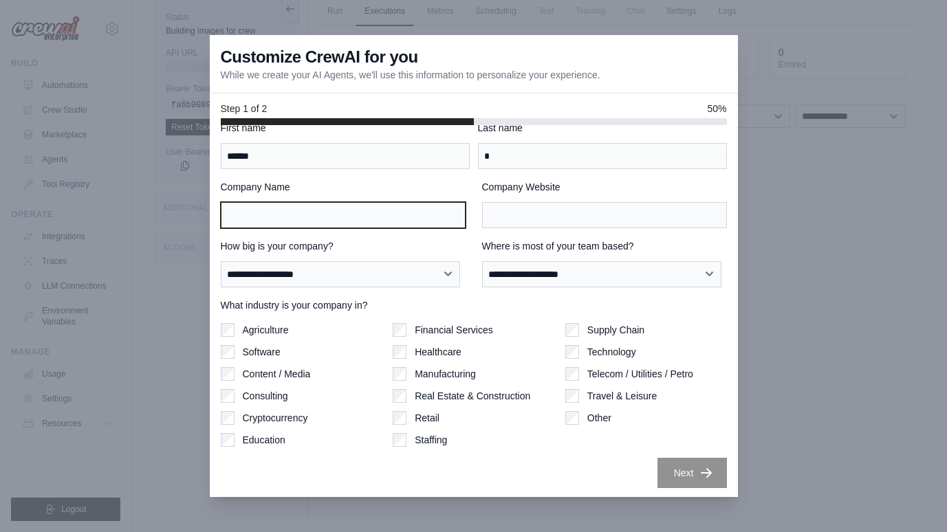
click at [384, 228] on input "Company Name" at bounding box center [343, 215] width 245 height 26
type input "*****"
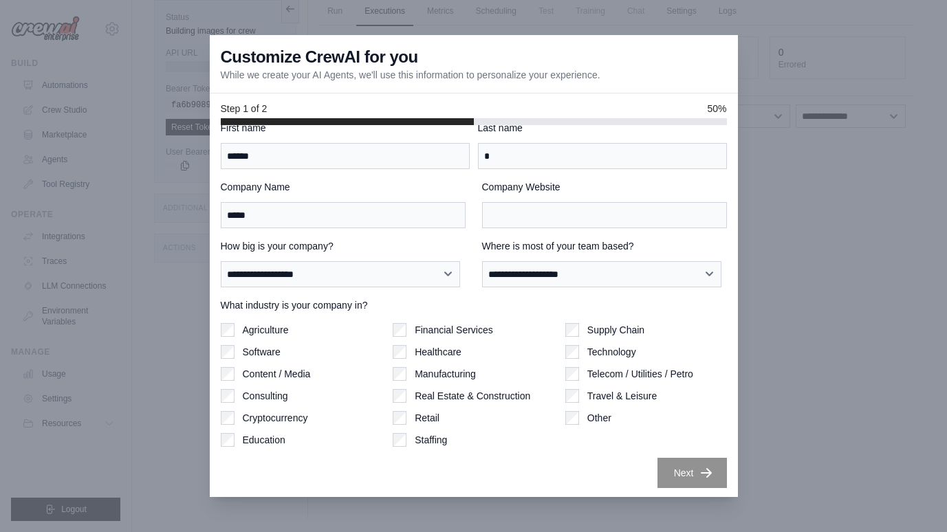
click at [522, 230] on div "**********" at bounding box center [474, 304] width 506 height 367
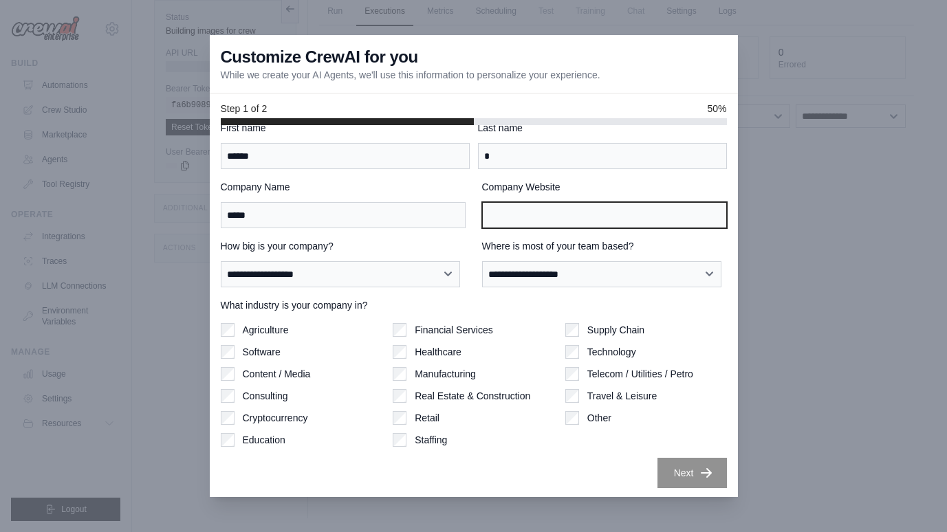
click at [524, 225] on input "Company Website" at bounding box center [604, 215] width 245 height 26
paste input "**********"
type input "**********"
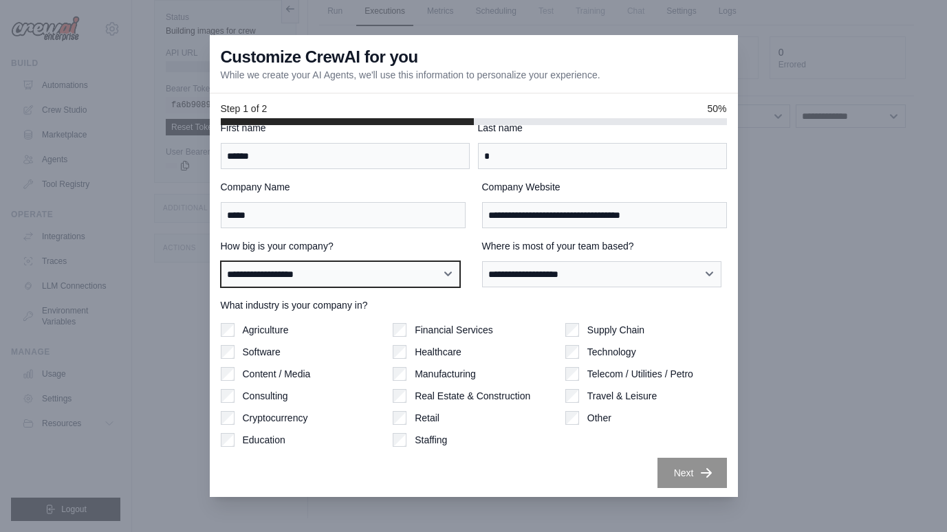
click at [410, 286] on select "**********" at bounding box center [341, 274] width 240 height 26
select select "**********"
click at [221, 261] on select "**********" at bounding box center [341, 274] width 240 height 26
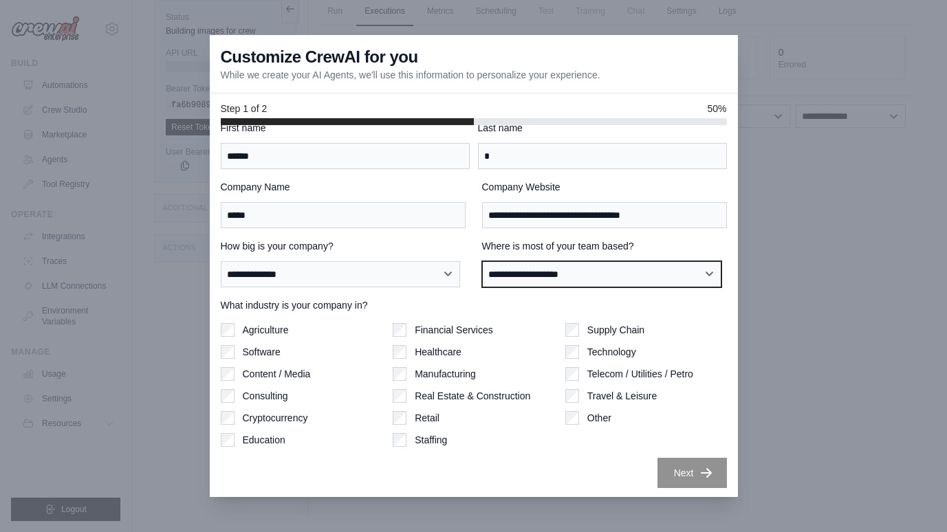
click at [509, 280] on select "**********" at bounding box center [602, 274] width 240 height 26
select select "**********"
click at [482, 261] on select "**********" at bounding box center [602, 274] width 240 height 26
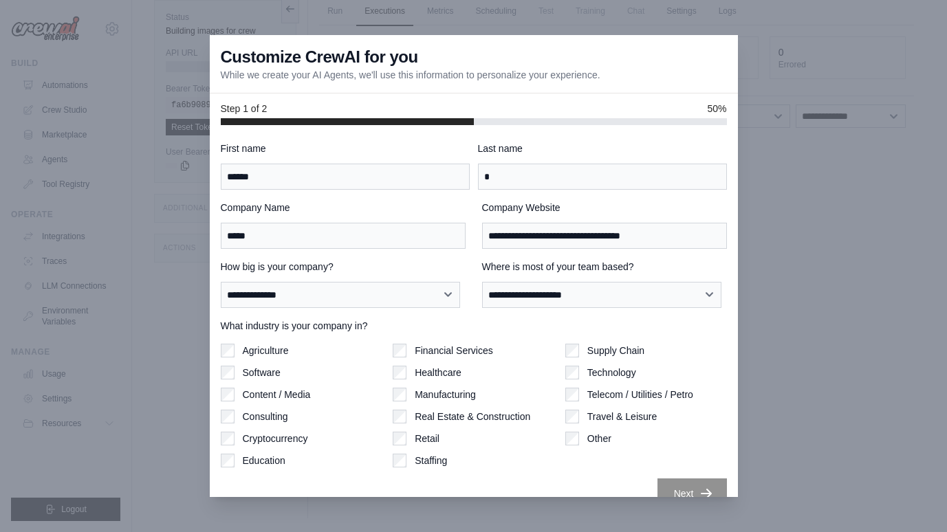
scroll to position [22, 0]
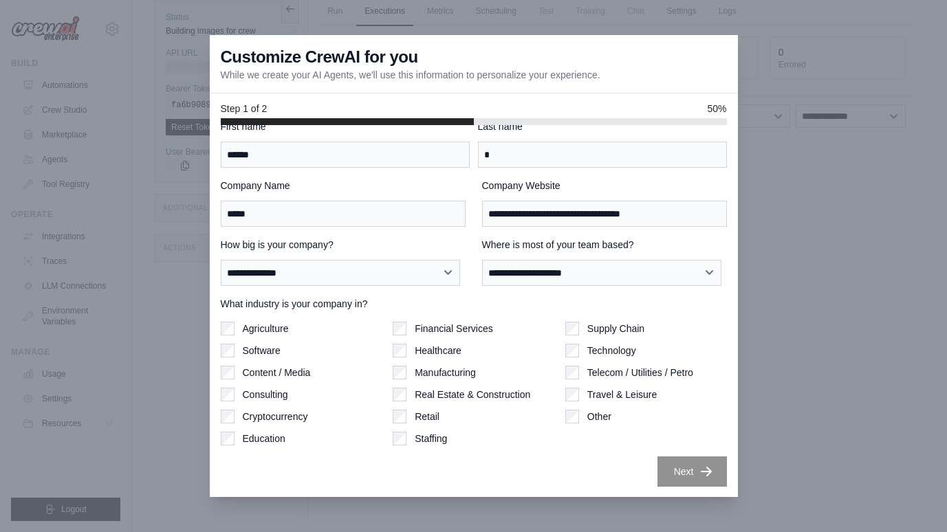
click at [305, 316] on div "What industry is your company in? Agriculture Software Content / Media Consulti…" at bounding box center [474, 371] width 506 height 148
click at [403, 325] on div "Financial Services" at bounding box center [473, 329] width 162 height 14
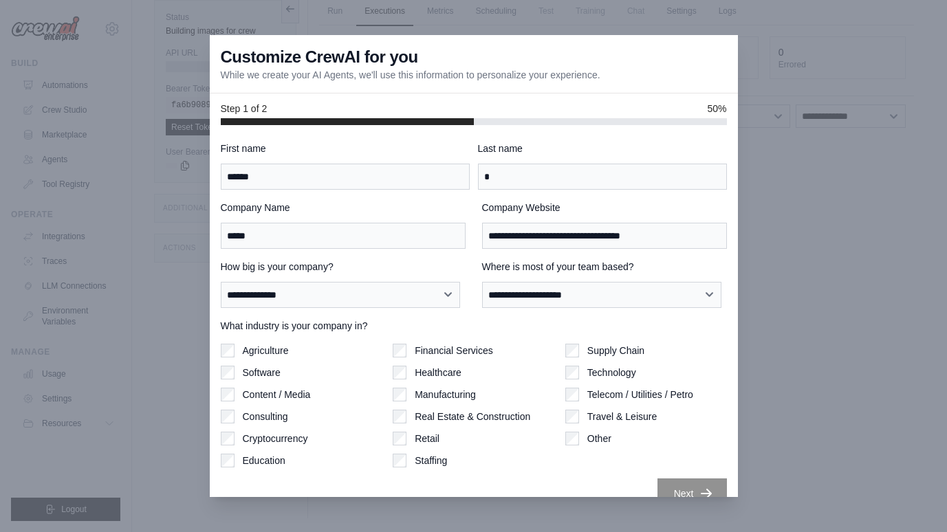
click at [236, 353] on div "Agriculture" at bounding box center [302, 351] width 162 height 14
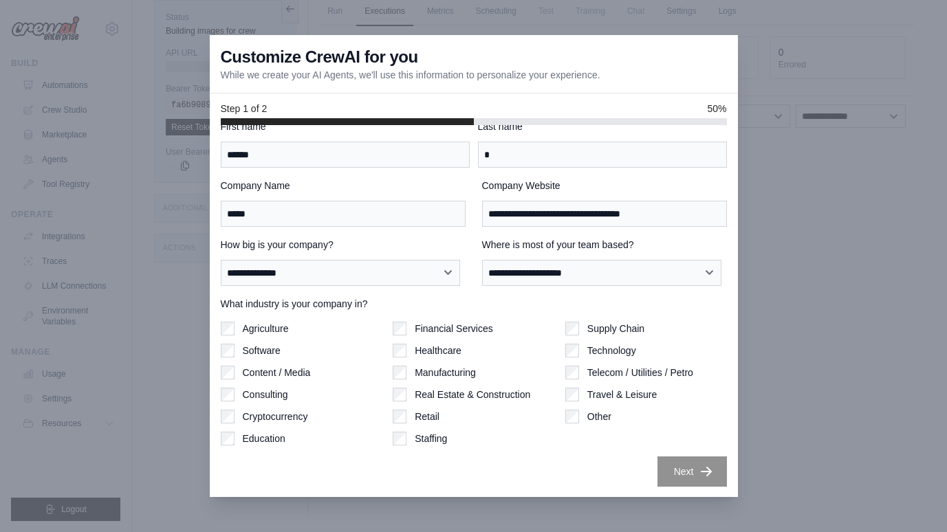
click at [792, 415] on div at bounding box center [473, 266] width 947 height 532
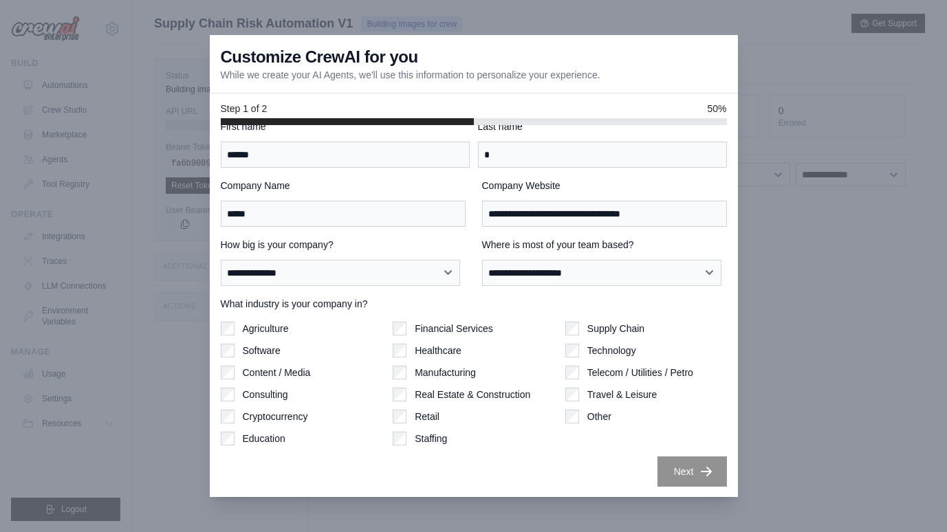
click at [565, 359] on div "Supply Chain Technology Telecom / Utilities / Petro Travel & Leisure Other" at bounding box center [646, 384] width 162 height 124
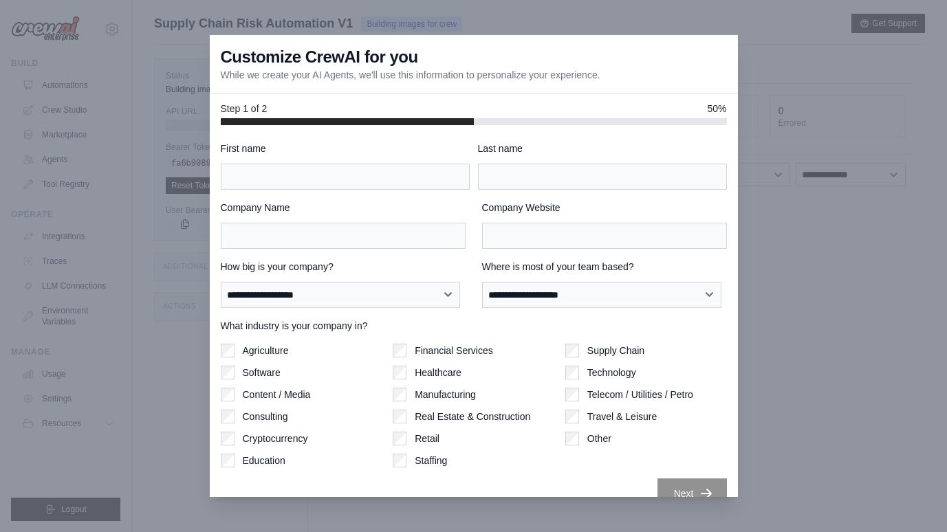
scroll to position [1, 0]
click at [388, 181] on input "First name" at bounding box center [345, 176] width 249 height 26
type input "******"
type input "*"
type input "*****"
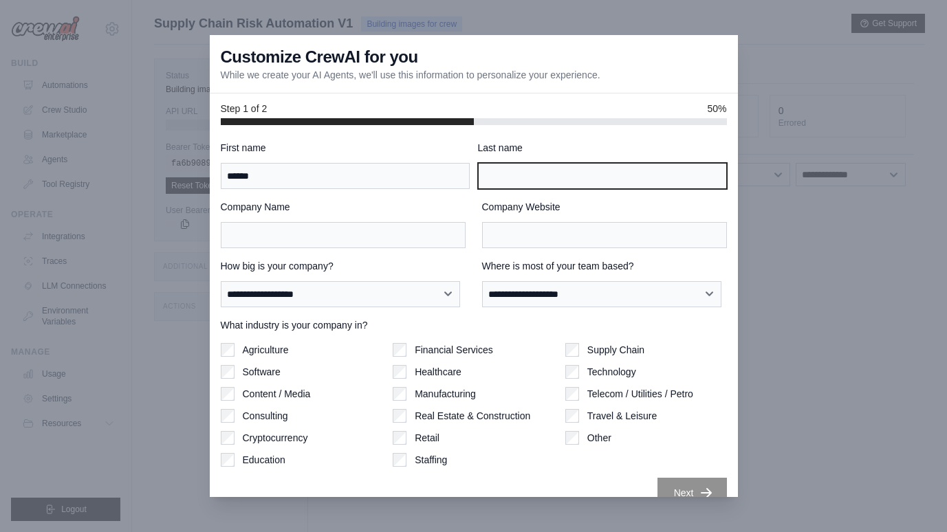
type input "**********"
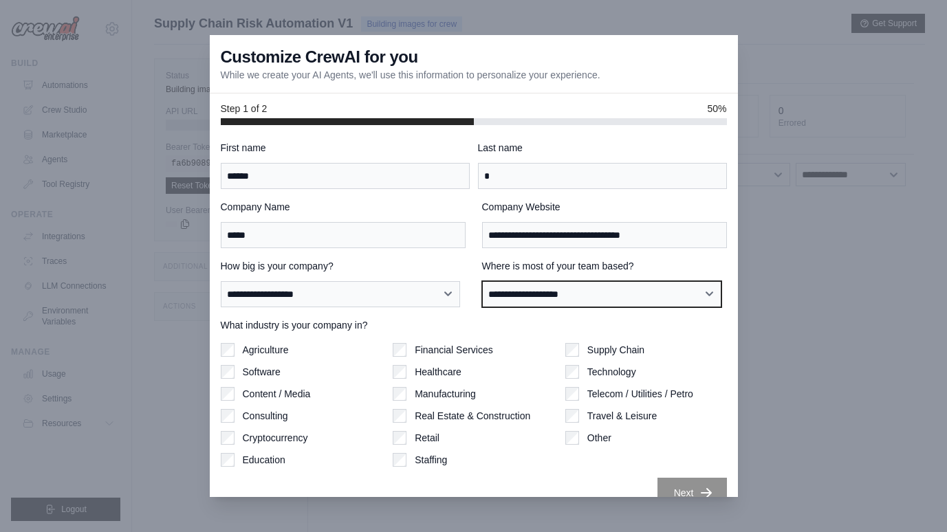
select select "**********"
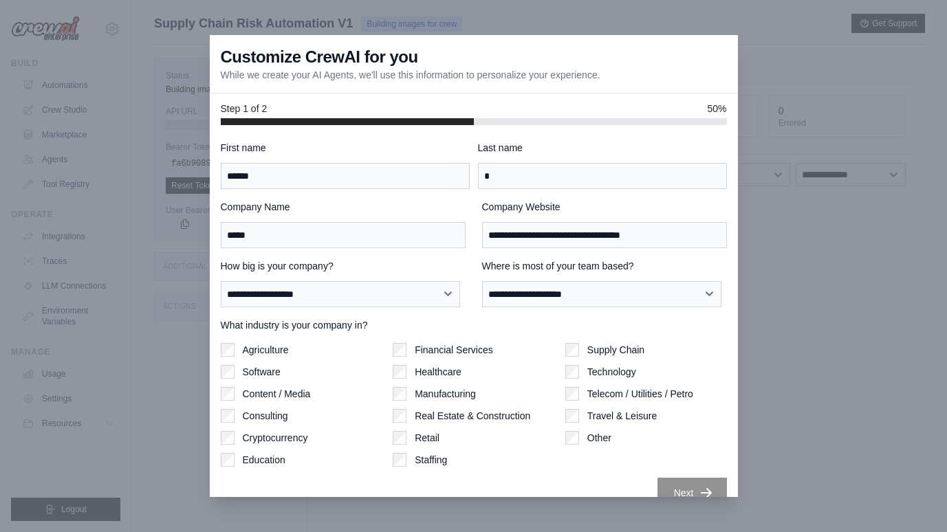
click at [401, 316] on div "**********" at bounding box center [474, 324] width 506 height 367
click at [401, 309] on div "**********" at bounding box center [474, 324] width 506 height 367
click at [401, 307] on div "**********" at bounding box center [474, 324] width 506 height 367
click at [401, 307] on select "**********" at bounding box center [341, 294] width 240 height 26
select select "**********"
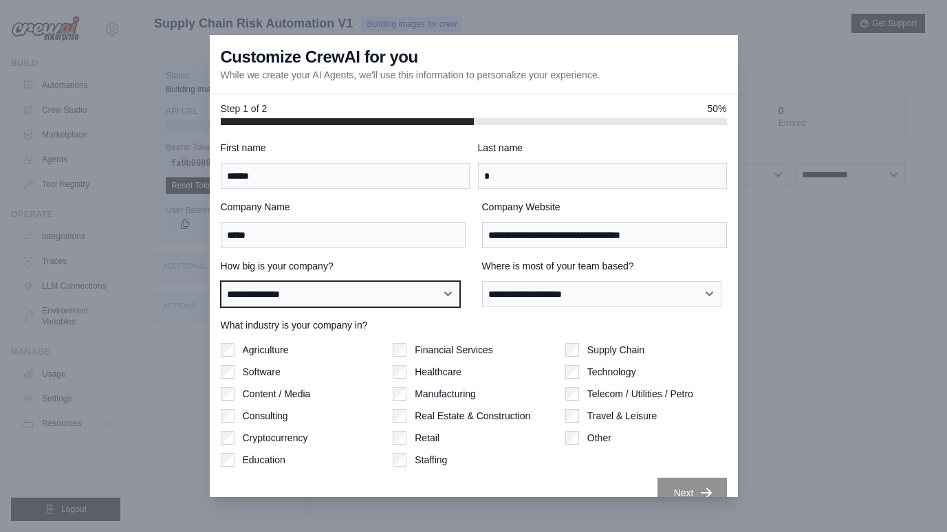
click at [221, 281] on select "**********" at bounding box center [341, 294] width 240 height 26
click at [296, 355] on div "Agriculture" at bounding box center [302, 350] width 162 height 14
click at [383, 376] on div "Agriculture Software Content / Media Consulting Cryptocurrency Education Financ…" at bounding box center [474, 405] width 506 height 124
click at [406, 407] on div "Financial Services Healthcare Manufacturing Real Estate & Construction Retail S…" at bounding box center [473, 405] width 162 height 124
click at [406, 413] on div "Real Estate & Construction" at bounding box center [473, 416] width 162 height 14
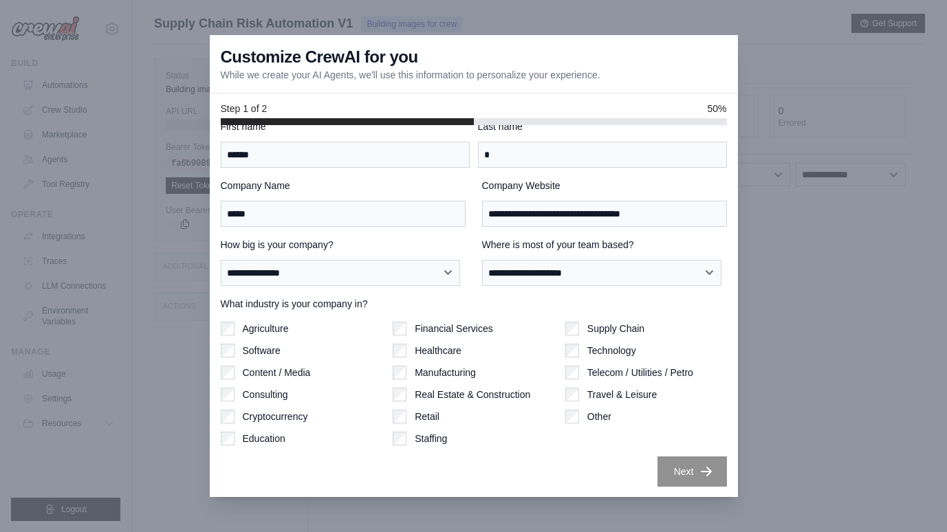
scroll to position [0, 0]
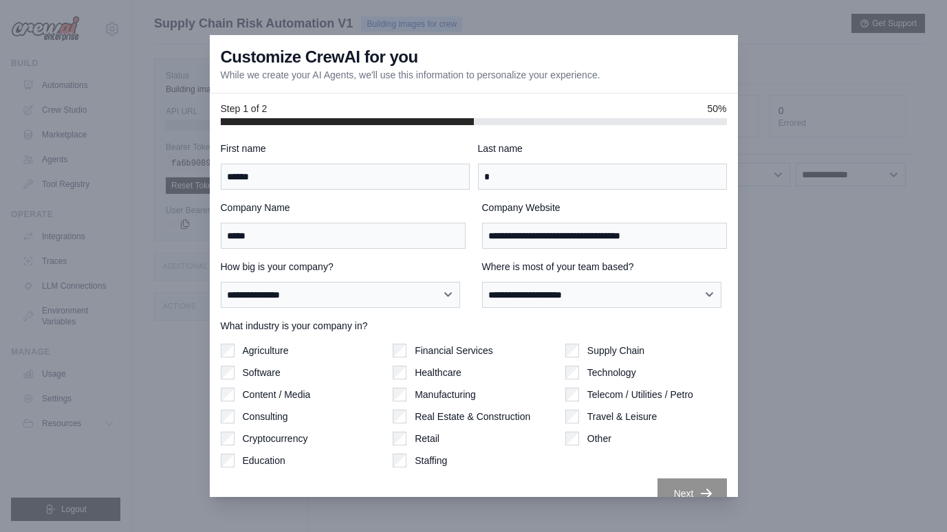
click at [239, 395] on div "Content / Media" at bounding box center [302, 395] width 162 height 14
click at [225, 423] on div "Agriculture Software Content / Media Consulting Cryptocurrency Education" at bounding box center [302, 406] width 162 height 124
click at [631, 291] on select "**********" at bounding box center [602, 295] width 240 height 26
click at [482, 282] on select "**********" at bounding box center [602, 295] width 240 height 26
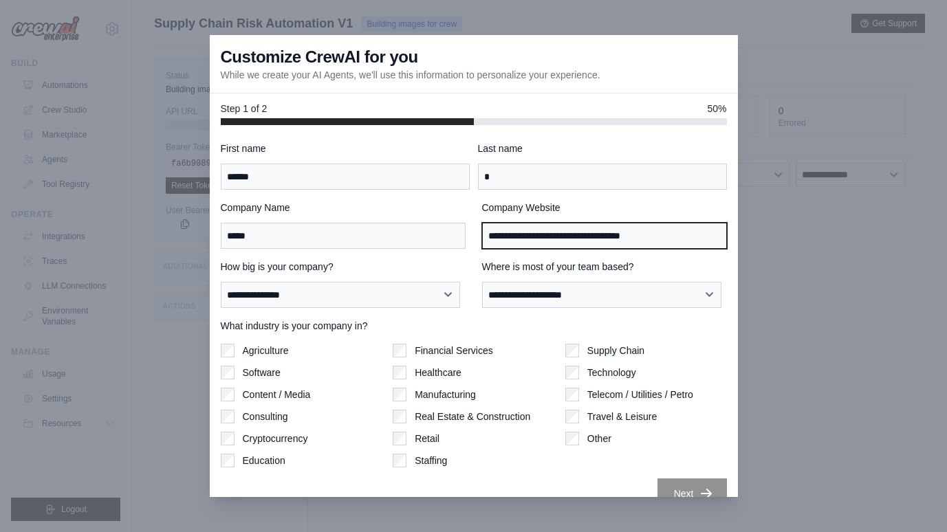
click at [663, 242] on input "**********" at bounding box center [604, 236] width 245 height 26
type input "**********"
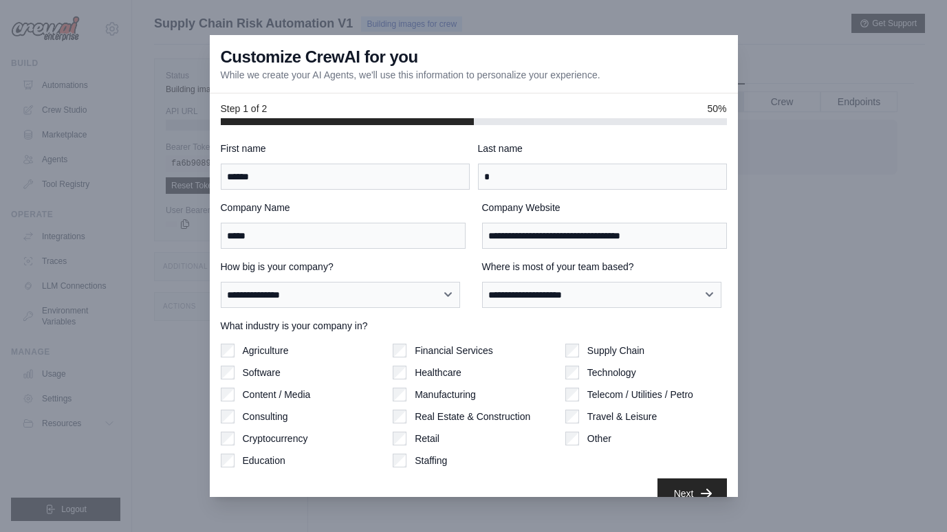
click at [872, 70] on div at bounding box center [473, 266] width 947 height 532
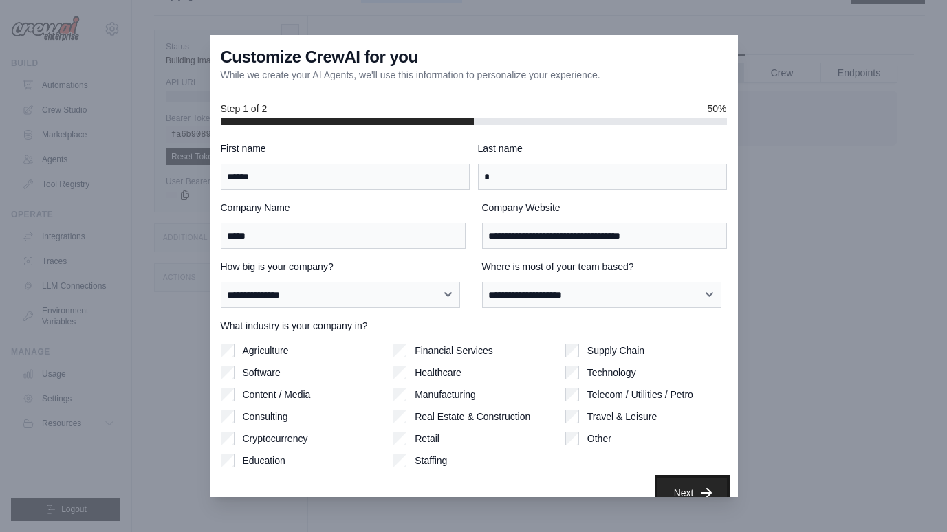
click at [689, 484] on button "Next" at bounding box center [691, 493] width 69 height 30
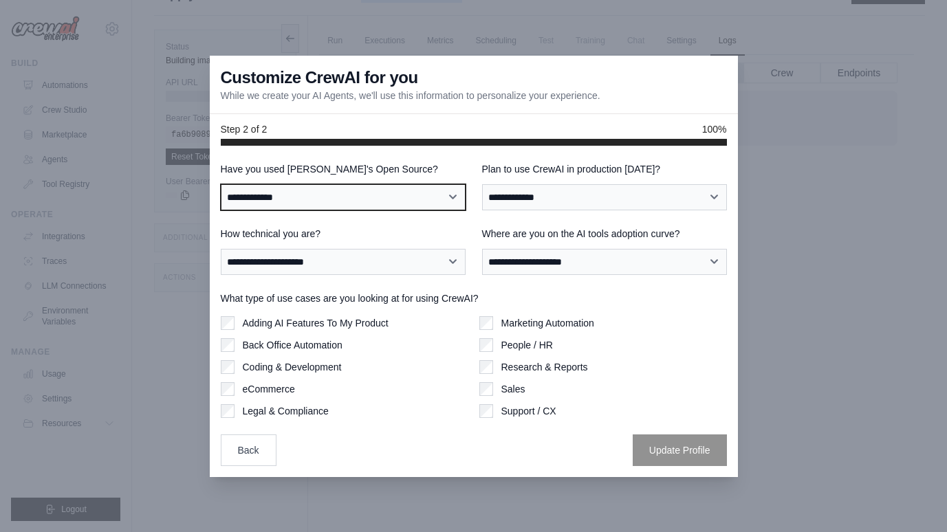
click at [329, 201] on select "**********" at bounding box center [343, 197] width 245 height 26
select select "**"
click at [221, 184] on select "**********" at bounding box center [343, 197] width 245 height 26
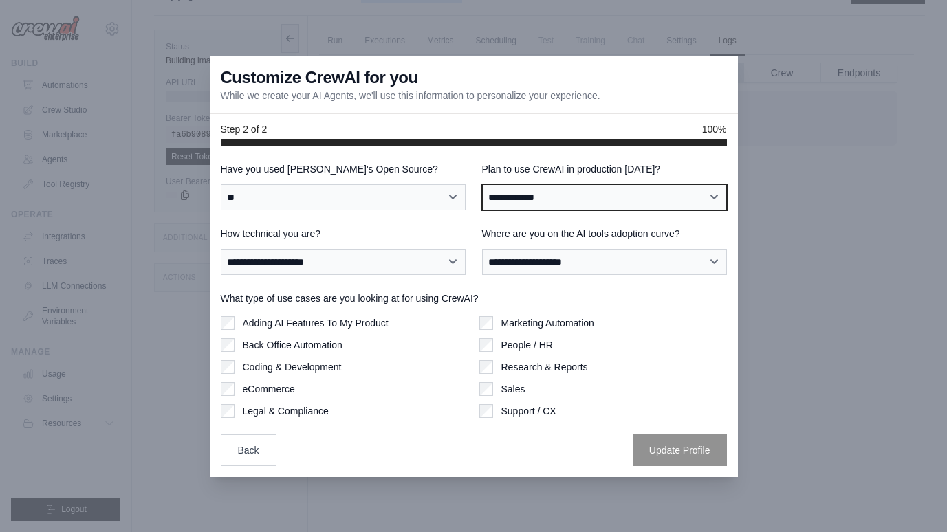
click at [613, 200] on select "**********" at bounding box center [604, 197] width 245 height 26
select select "****"
click at [482, 184] on select "**********" at bounding box center [604, 197] width 245 height 26
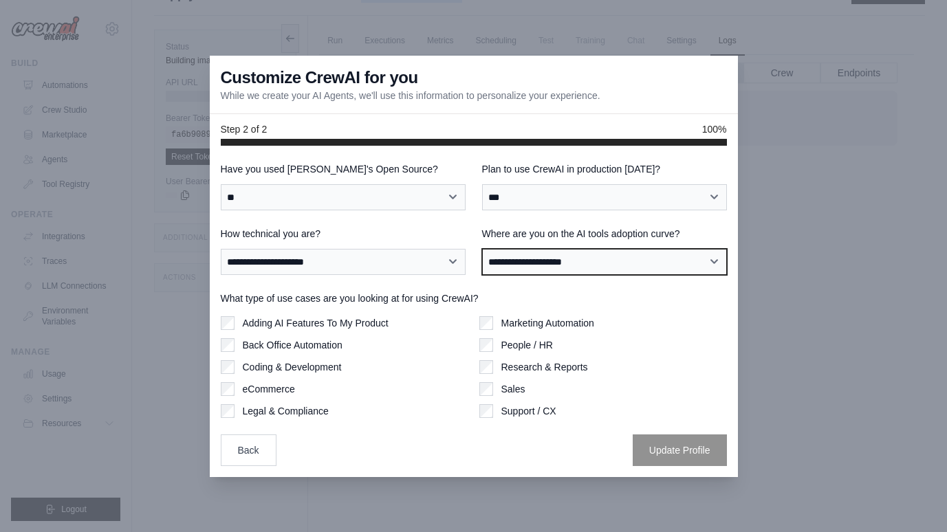
click at [603, 254] on select "**********" at bounding box center [604, 262] width 245 height 26
select select "**********"
click at [482, 249] on select "**********" at bounding box center [604, 262] width 245 height 26
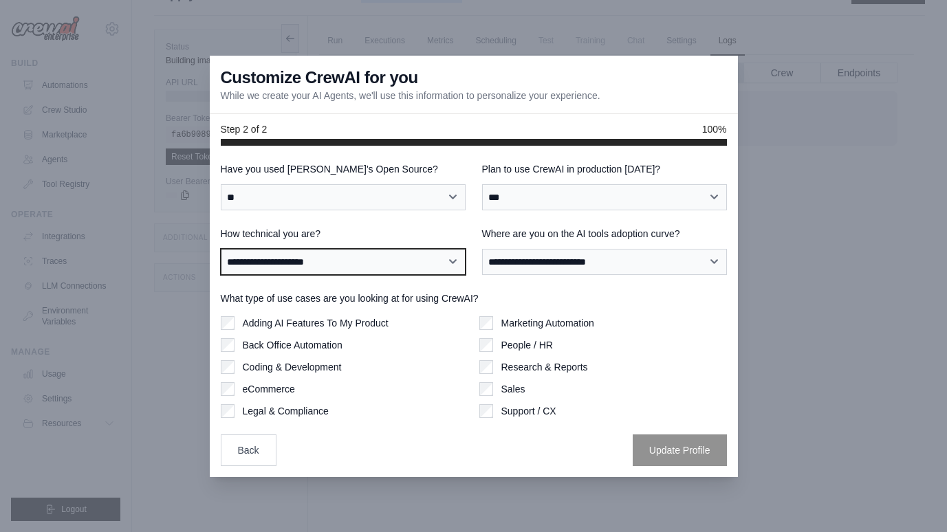
click at [400, 266] on select "**********" at bounding box center [343, 262] width 245 height 26
select select "**********"
click at [221, 249] on select "**********" at bounding box center [343, 262] width 245 height 26
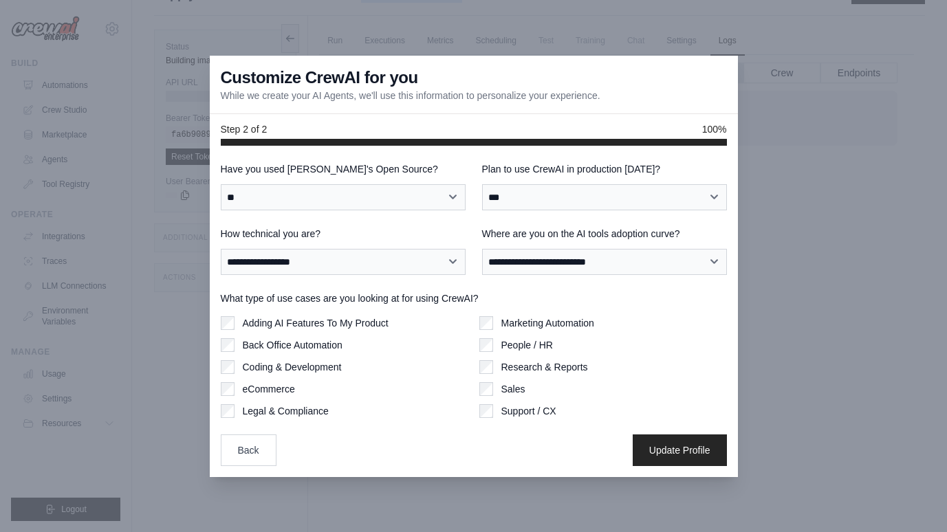
click at [318, 333] on div "Adding AI Features To My Product Back Office Automation Coding & Development eC…" at bounding box center [344, 367] width 247 height 102
click at [316, 331] on div "Adding AI Features To My Product Back Office Automation Coding & Development eC…" at bounding box center [344, 367] width 247 height 102
click at [313, 330] on div "Adding AI Features To My Product Back Office Automation Coding & Development eC…" at bounding box center [344, 367] width 247 height 102
click at [303, 327] on label "Adding AI Features To My Product" at bounding box center [316, 323] width 146 height 14
click at [693, 463] on button "Update Profile" at bounding box center [679, 450] width 94 height 32
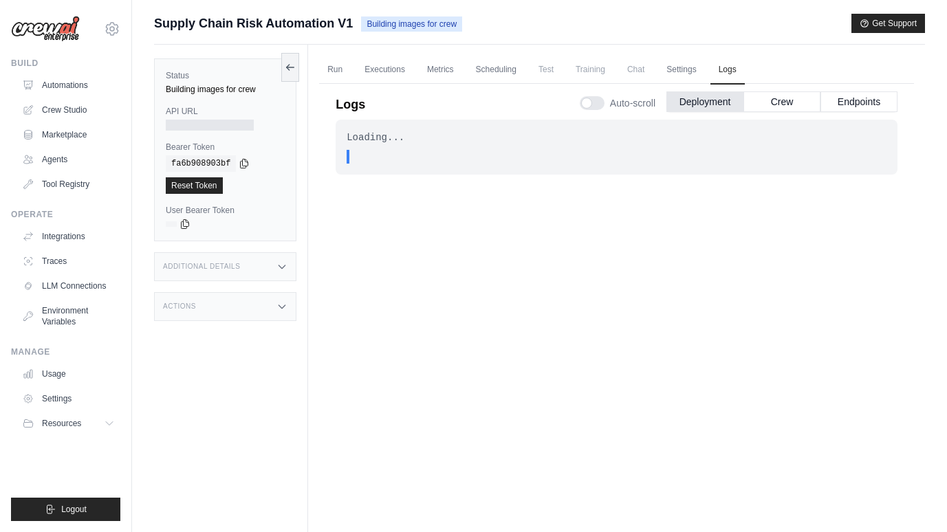
click at [556, 267] on div "Loading... . . . In Progress" at bounding box center [616, 321] width 562 height 403
click at [212, 122] on div at bounding box center [210, 125] width 88 height 11
click at [384, 67] on link "Executions" at bounding box center [384, 70] width 57 height 29
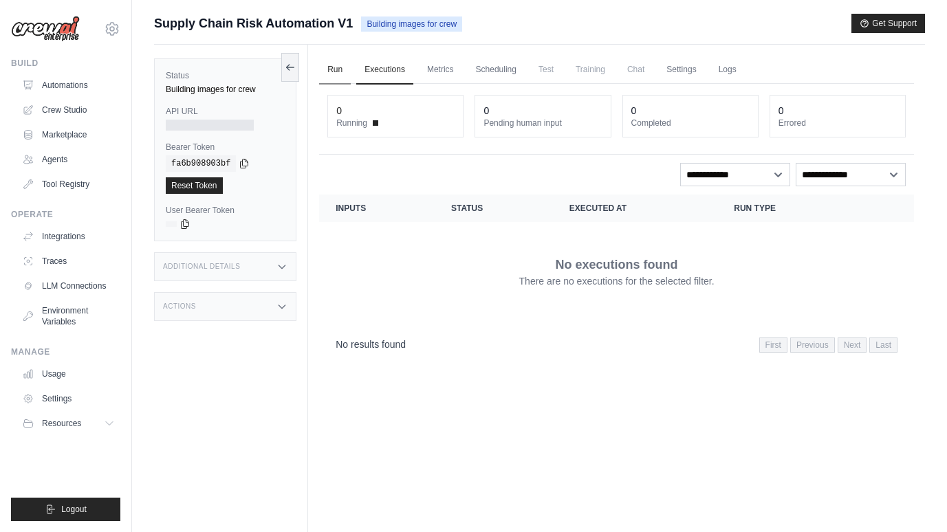
click at [348, 77] on link "Run" at bounding box center [335, 70] width 32 height 29
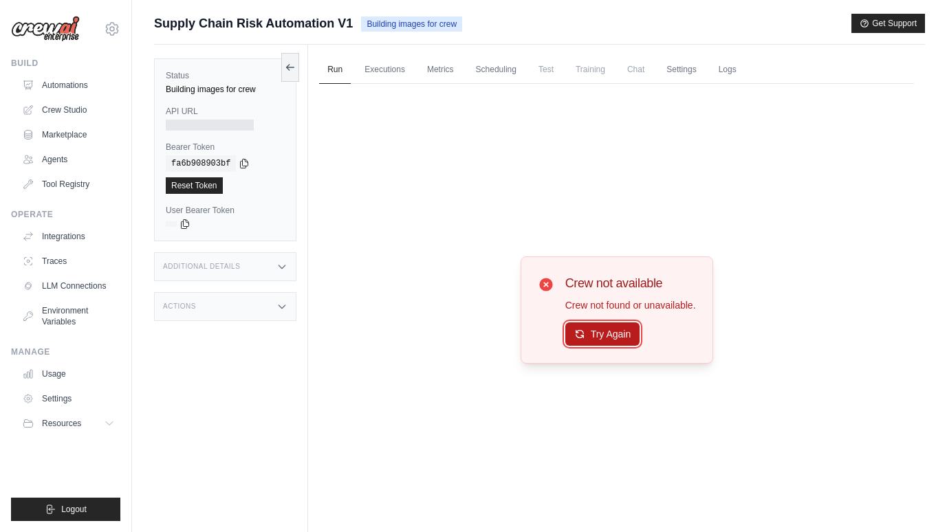
click at [614, 329] on button "Try Again" at bounding box center [602, 333] width 75 height 23
click at [619, 334] on button "Try Again" at bounding box center [602, 333] width 75 height 23
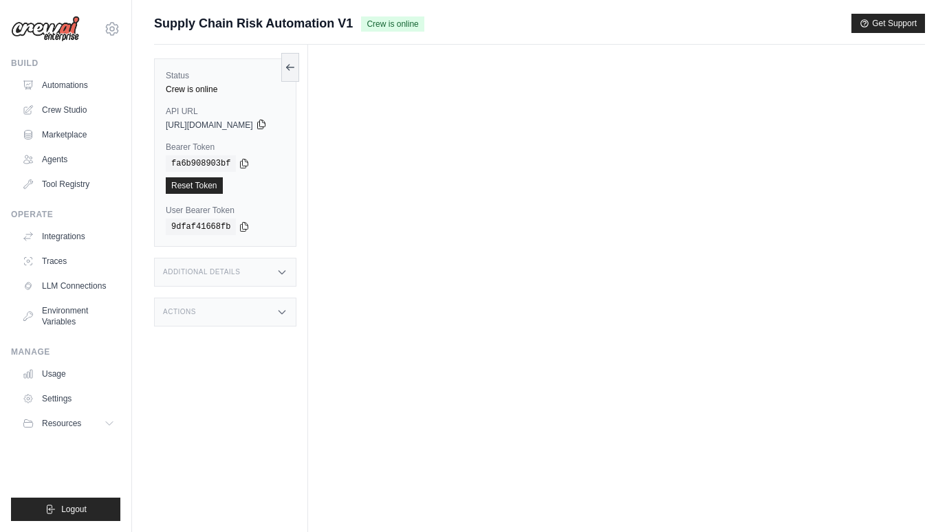
click at [265, 121] on icon at bounding box center [261, 124] width 8 height 9
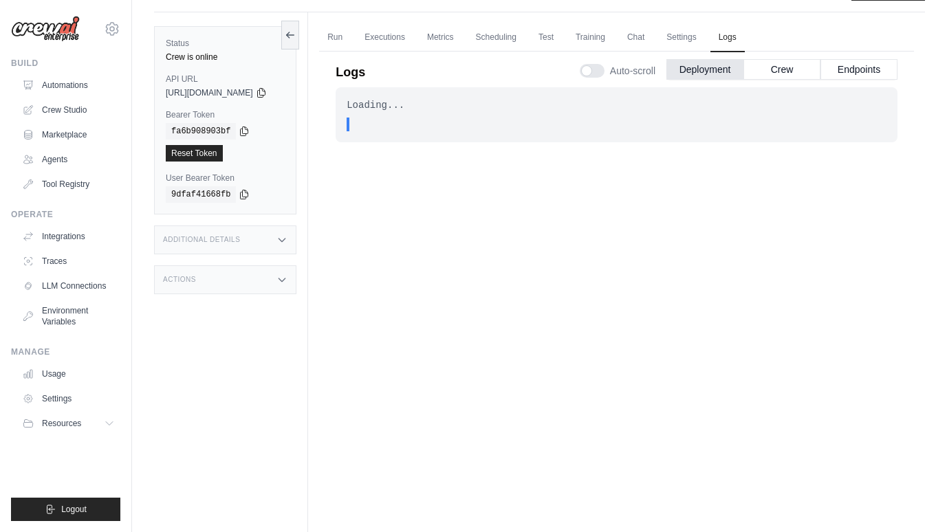
scroll to position [30, 0]
click at [265, 94] on icon at bounding box center [261, 95] width 8 height 9
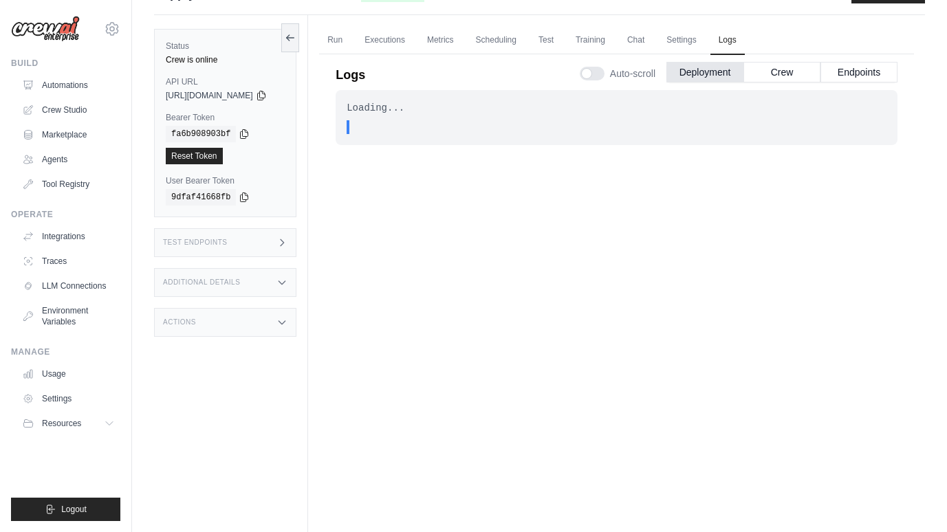
click at [243, 250] on div "Test Endpoints" at bounding box center [225, 242] width 142 height 29
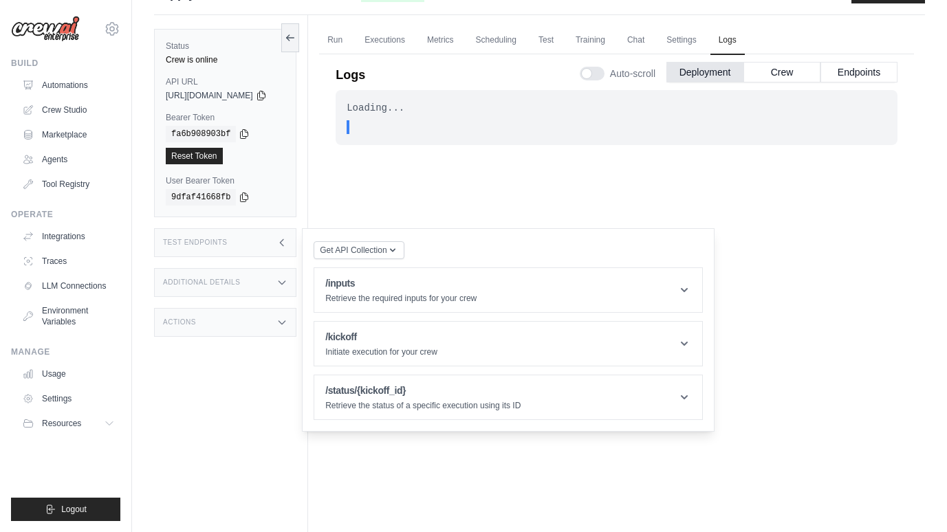
click at [254, 250] on div "Test Endpoints" at bounding box center [225, 242] width 142 height 29
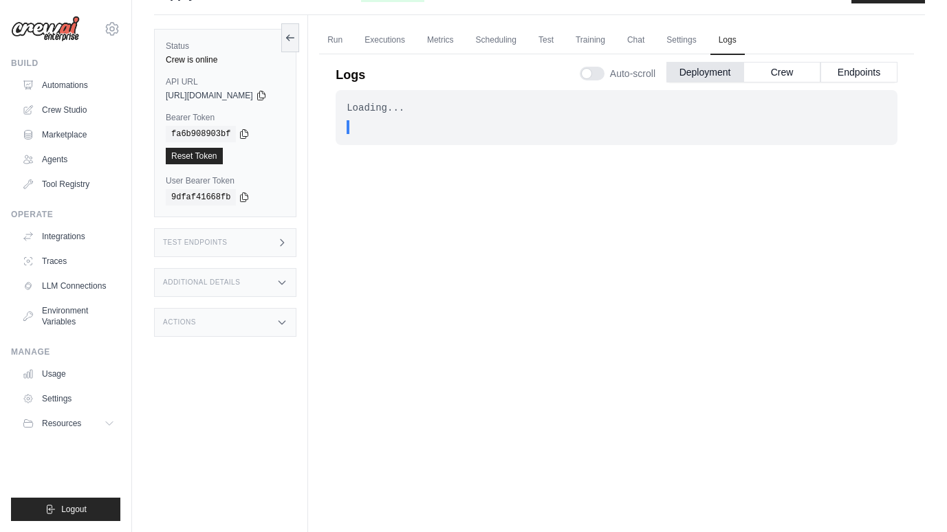
scroll to position [0, 0]
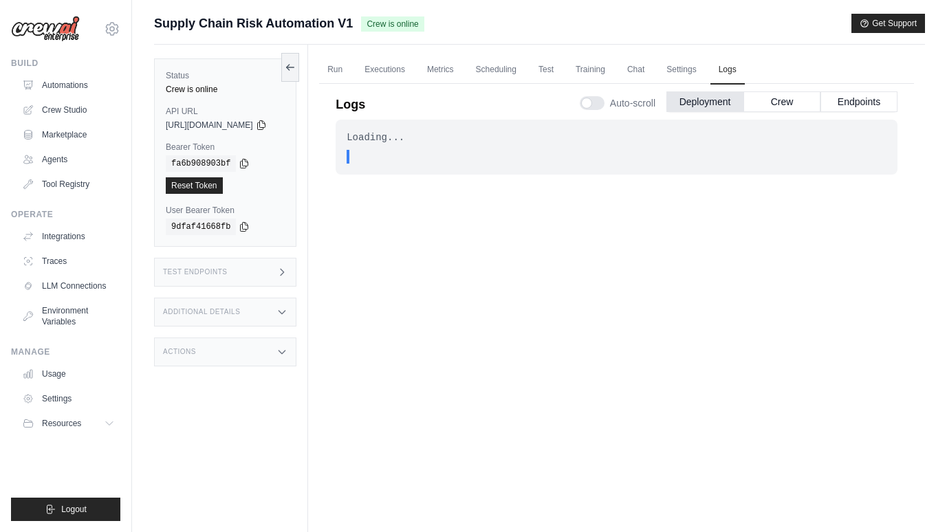
click at [285, 126] on div "[URL][DOMAIN_NAME]" at bounding box center [225, 125] width 119 height 11
click at [267, 126] on icon at bounding box center [261, 124] width 11 height 11
click at [555, 241] on div "Loading... . . . Successful" at bounding box center [616, 321] width 562 height 403
click at [296, 132] on div "Status Crew is online API URL copied [URL][DOMAIN_NAME] Bearer Token copied fa6…" at bounding box center [225, 152] width 142 height 188
click at [265, 122] on icon at bounding box center [261, 124] width 8 height 9
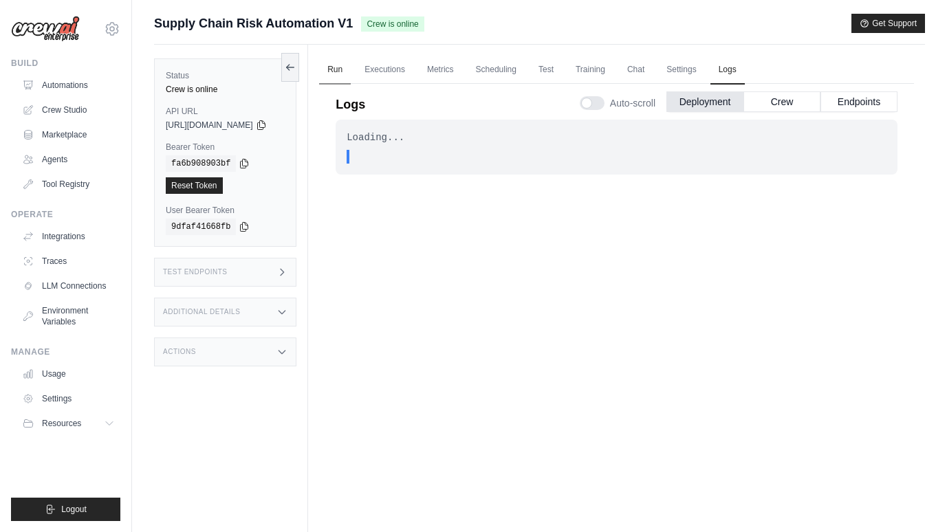
click at [351, 66] on link "Run" at bounding box center [335, 70] width 32 height 29
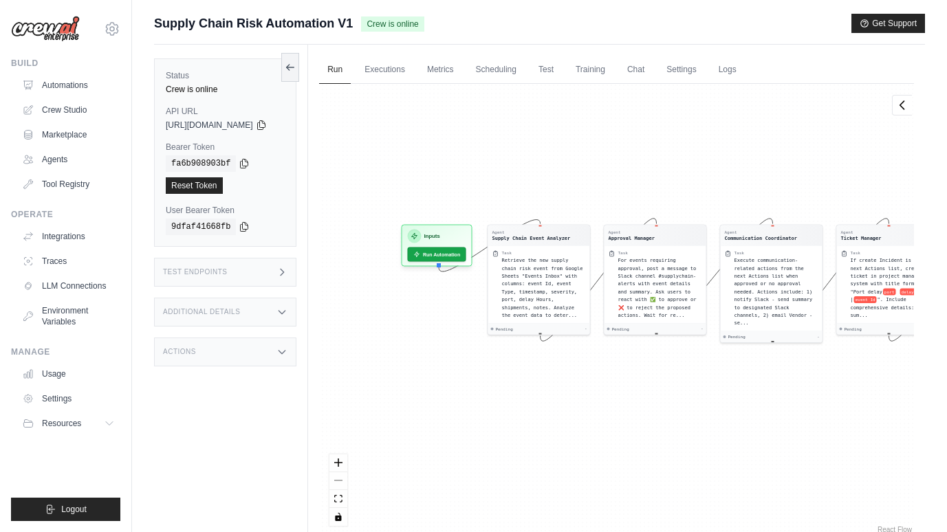
drag, startPoint x: 512, startPoint y: 411, endPoint x: 737, endPoint y: 381, distance: 226.8
click at [737, 381] on div "Agent Supply Chain Event Analyzer Task Retrieve the new supply chain risk event…" at bounding box center [616, 310] width 595 height 452
drag, startPoint x: 679, startPoint y: 396, endPoint x: 292, endPoint y: 323, distance: 393.8
drag, startPoint x: 292, startPoint y: 323, endPoint x: 634, endPoint y: 378, distance: 346.7
click at [634, 378] on div "Agent Supply Chain Event Analyzer Task Retrieve the new supply chain risk event…" at bounding box center [616, 310] width 595 height 452
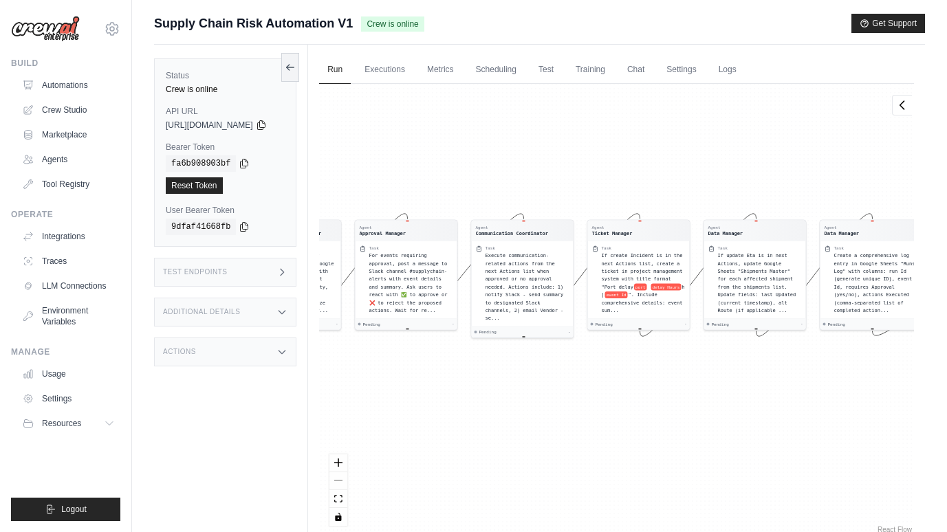
drag, startPoint x: 604, startPoint y: 359, endPoint x: 300, endPoint y: 352, distance: 303.2
click at [300, 352] on div "Status Crew is online API URL copied https://supply-chain-risk-automation-v1-46…" at bounding box center [539, 311] width 771 height 532
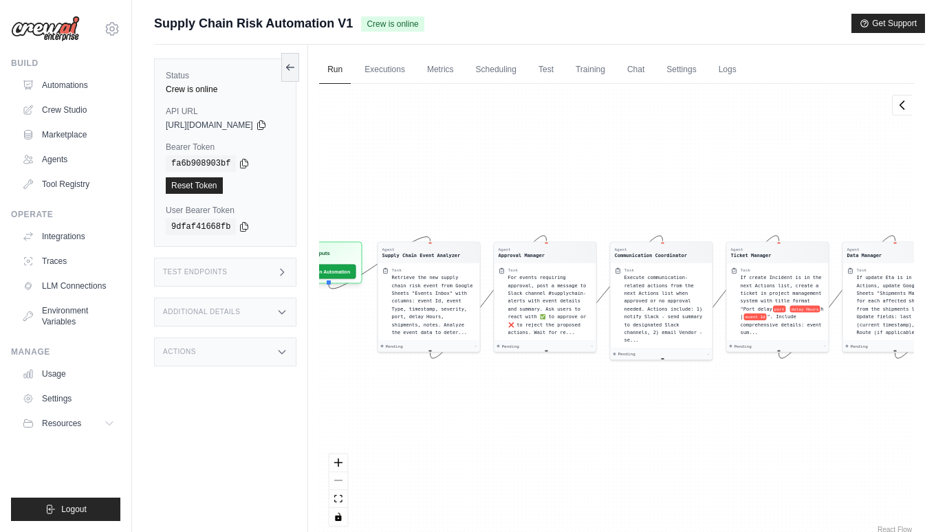
drag, startPoint x: 577, startPoint y: 361, endPoint x: 904, endPoint y: 454, distance: 340.1
click at [904, 454] on div "Agent Supply Chain Event Analyzer Task Retrieve the new supply chain risk event…" at bounding box center [616, 310] width 595 height 452
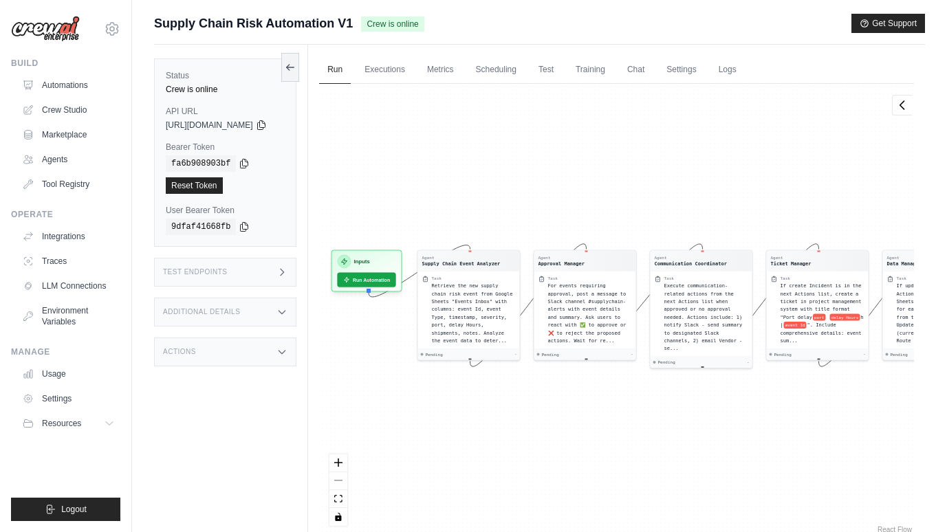
drag, startPoint x: 836, startPoint y: 472, endPoint x: 749, endPoint y: 412, distance: 105.8
click at [749, 412] on div "Agent Supply Chain Event Analyzer Task Retrieve the new supply chain risk event…" at bounding box center [616, 310] width 595 height 452
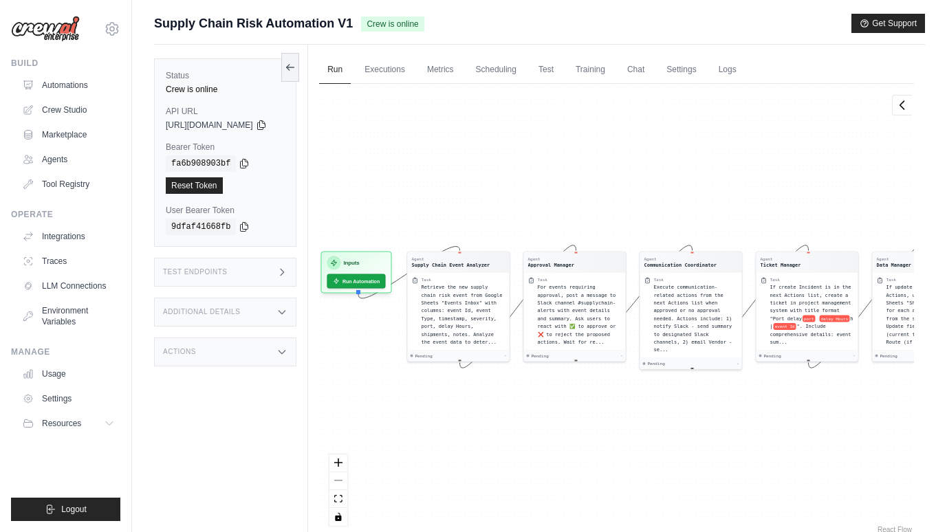
drag, startPoint x: 768, startPoint y: 401, endPoint x: 752, endPoint y: 402, distance: 15.8
click at [752, 402] on div "Agent Supply Chain Event Analyzer Task Retrieve the new supply chain risk event…" at bounding box center [616, 310] width 595 height 452
click at [388, 283] on button "Run Automation" at bounding box center [357, 278] width 61 height 15
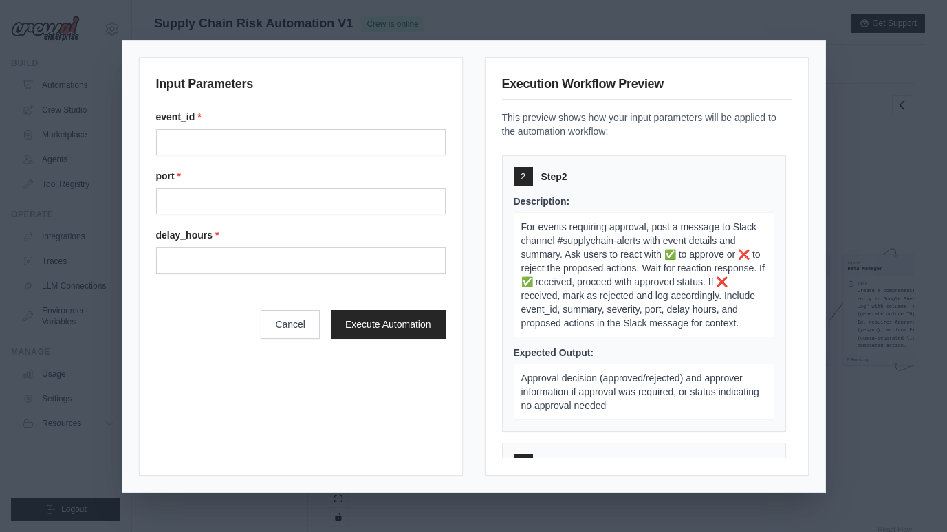
scroll to position [371, 0]
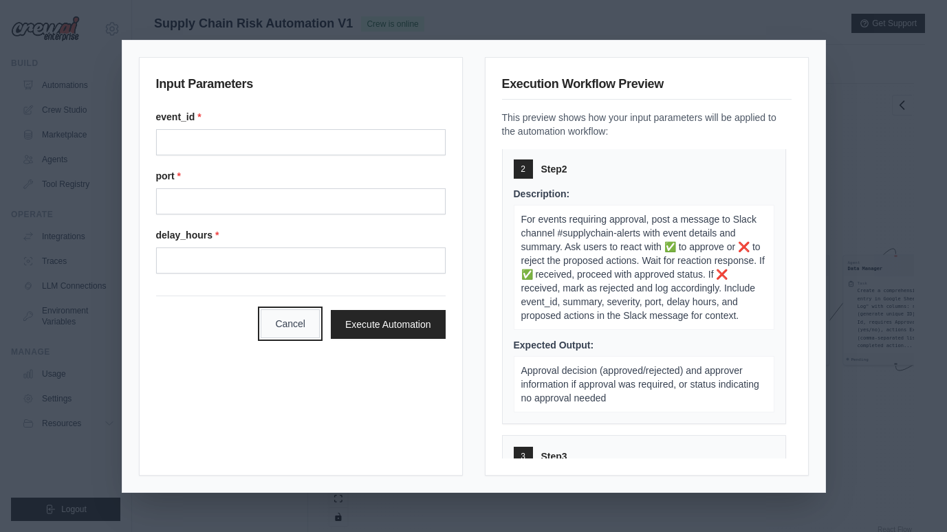
click at [291, 328] on button "Cancel" at bounding box center [290, 323] width 59 height 29
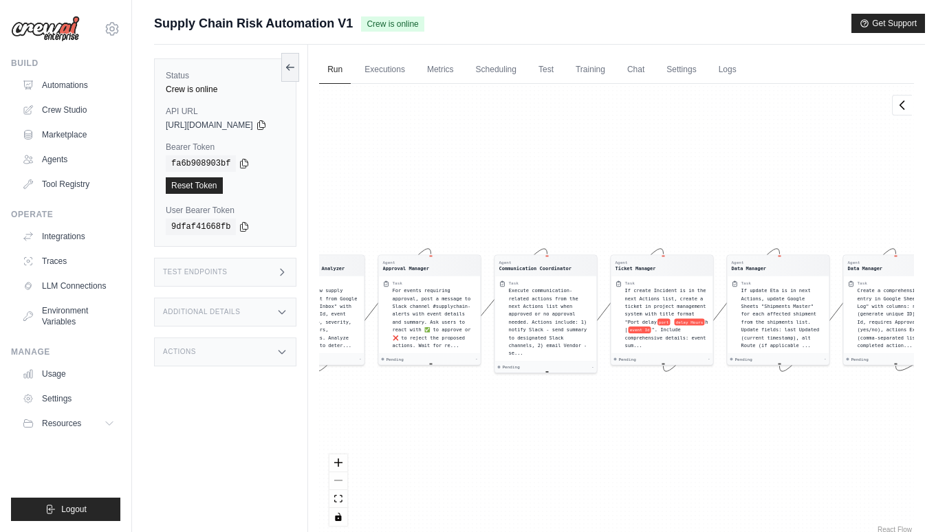
click at [565, 434] on div "Agent Supply Chain Event Analyzer Task Retrieve the new supply chain risk event…" at bounding box center [616, 310] width 595 height 452
drag, startPoint x: 565, startPoint y: 434, endPoint x: 714, endPoint y: 442, distance: 148.7
drag, startPoint x: 714, startPoint y: 442, endPoint x: 595, endPoint y: 434, distance: 118.5
click at [595, 434] on div "Agent Supply Chain Event Analyzer Task Retrieve the new supply chain risk event…" at bounding box center [616, 310] width 595 height 452
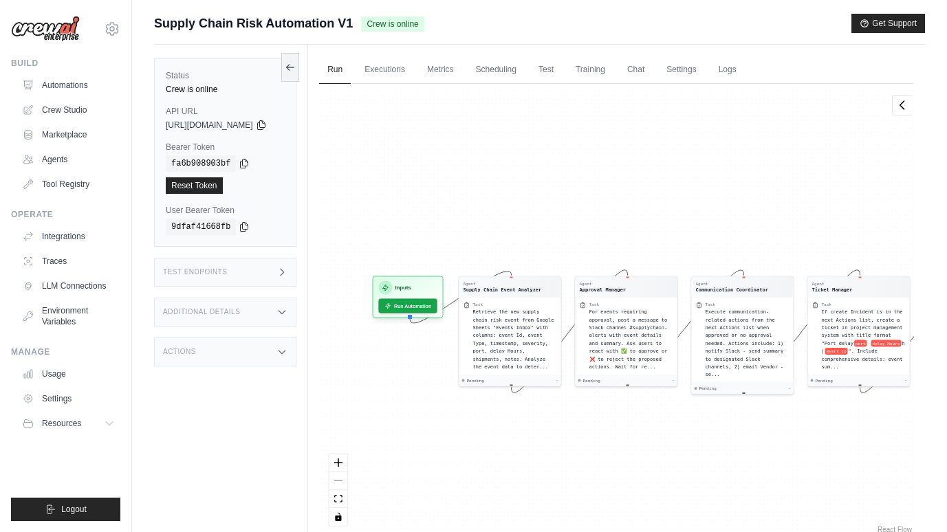
drag, startPoint x: 562, startPoint y: 436, endPoint x: 758, endPoint y: 458, distance: 197.7
click at [758, 458] on div "Agent Supply Chain Event Analyzer Task Retrieve the new supply chain risk event…" at bounding box center [616, 310] width 595 height 452
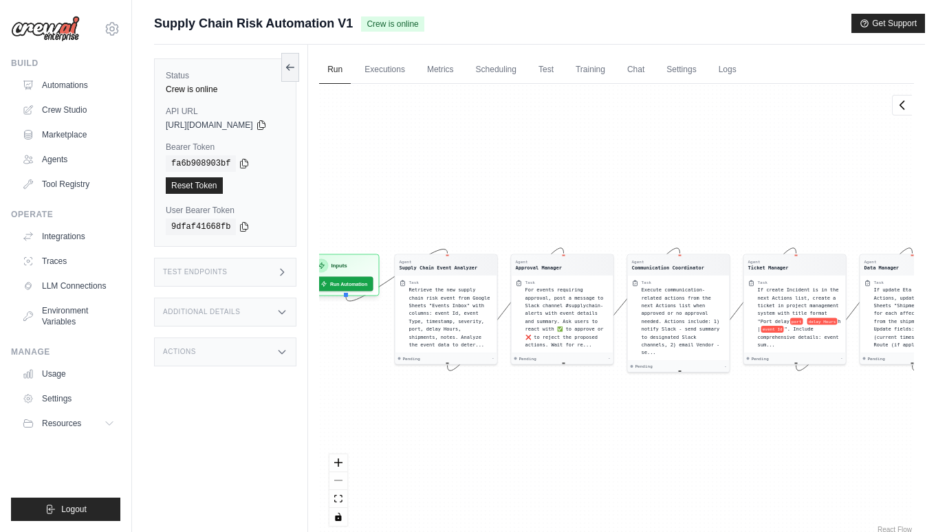
drag, startPoint x: 634, startPoint y: 217, endPoint x: 570, endPoint y: 195, distance: 67.6
click at [570, 195] on div "Agent Supply Chain Event Analyzer Task Retrieve the new supply chain risk event…" at bounding box center [616, 310] width 595 height 452
click at [410, 63] on link "Executions" at bounding box center [384, 70] width 57 height 29
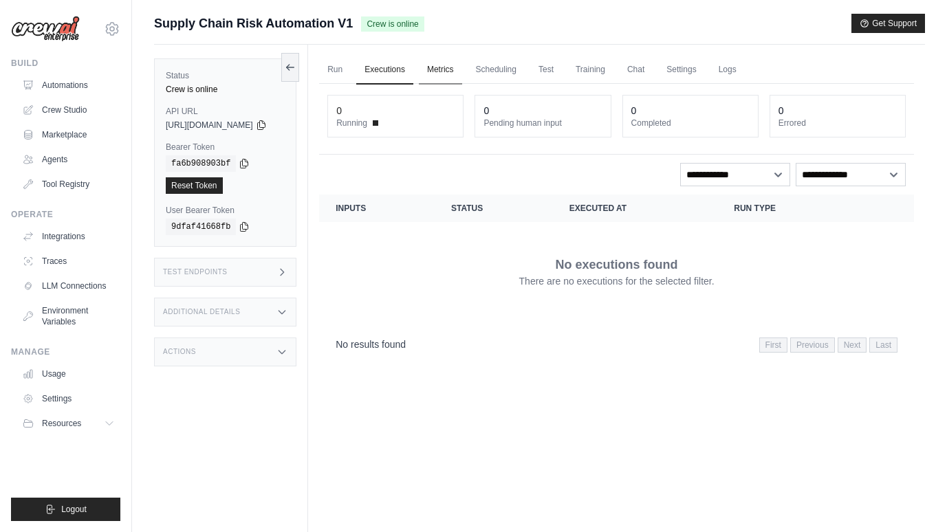
click at [462, 79] on link "Metrics" at bounding box center [440, 70] width 43 height 29
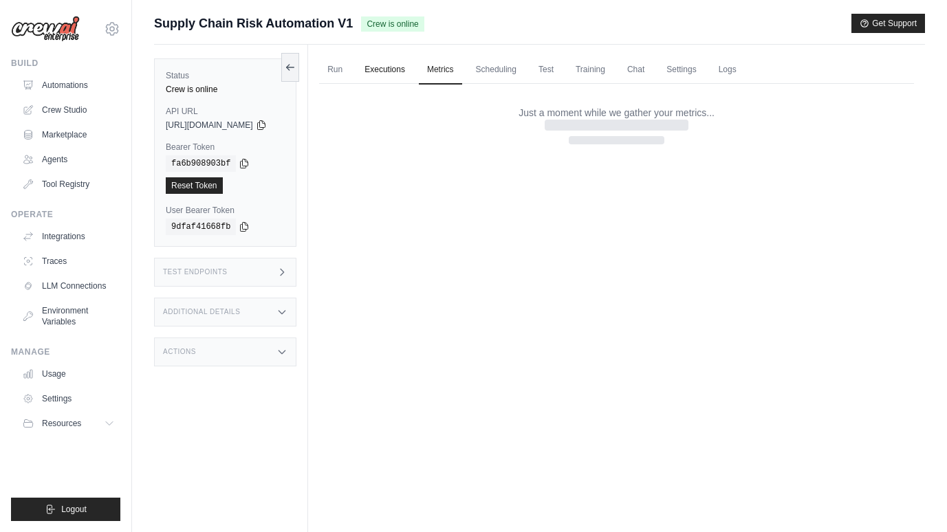
click at [380, 62] on link "Executions" at bounding box center [384, 70] width 57 height 29
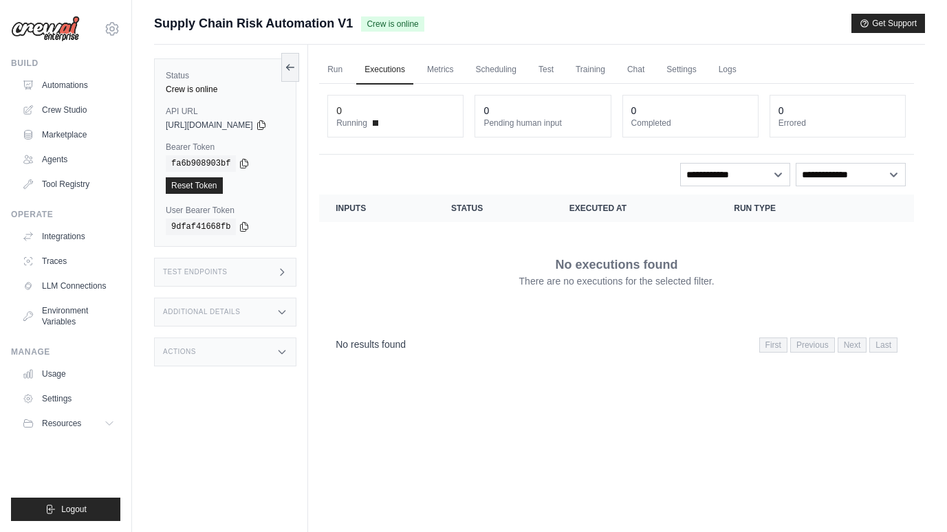
click at [372, 63] on ul "Run Executions Metrics Scheduling Test Training Chat Settings Logs" at bounding box center [616, 70] width 595 height 28
click at [351, 72] on link "Run" at bounding box center [335, 70] width 32 height 29
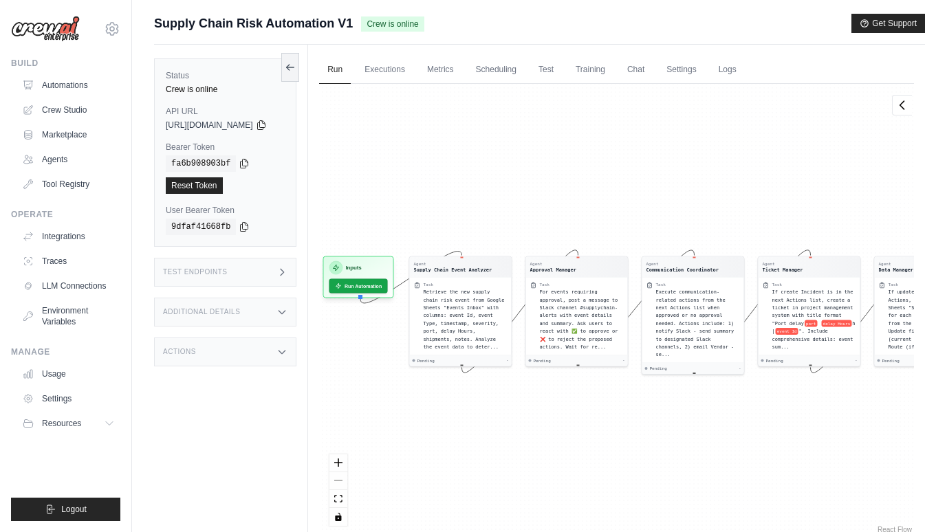
drag, startPoint x: 594, startPoint y: 192, endPoint x: 608, endPoint y: 195, distance: 14.7
click at [608, 195] on div "Agent Supply Chain Event Analyzer Task Retrieve the new supply chain risk event…" at bounding box center [616, 310] width 595 height 452
click at [641, 179] on div "Agent Supply Chain Event Analyzer Task Retrieve the new supply chain risk event…" at bounding box center [616, 310] width 595 height 452
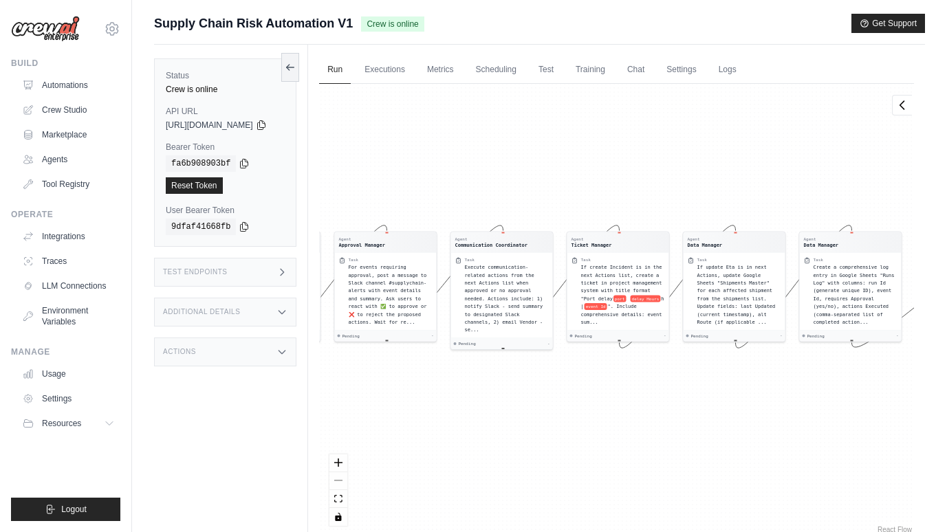
drag, startPoint x: 641, startPoint y: 179, endPoint x: 454, endPoint y: 159, distance: 188.1
click at [454, 159] on div "Agent Supply Chain Event Analyzer Task Retrieve the new supply chain risk event…" at bounding box center [616, 310] width 595 height 452
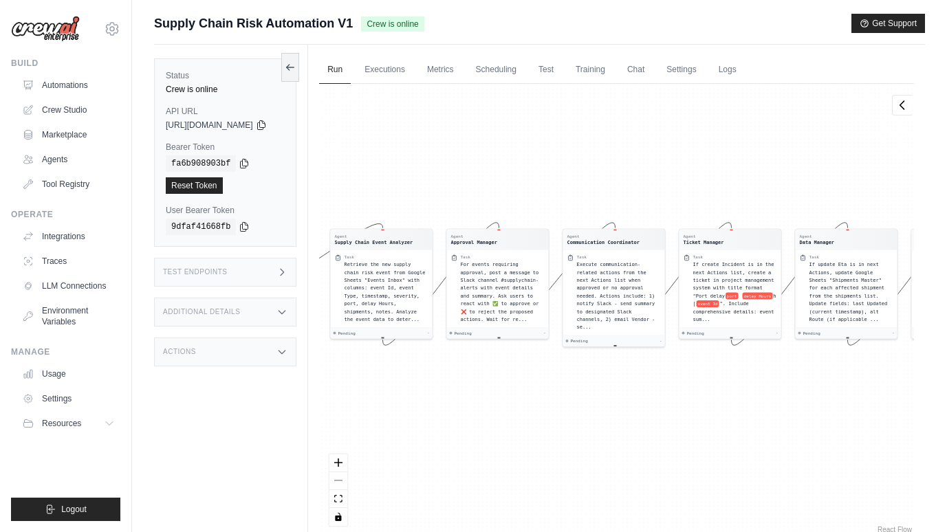
drag, startPoint x: 705, startPoint y: 191, endPoint x: 854, endPoint y: 188, distance: 148.5
click at [854, 188] on div "Agent Supply Chain Event Analyzer Task Retrieve the new supply chain risk event…" at bounding box center [616, 310] width 595 height 452
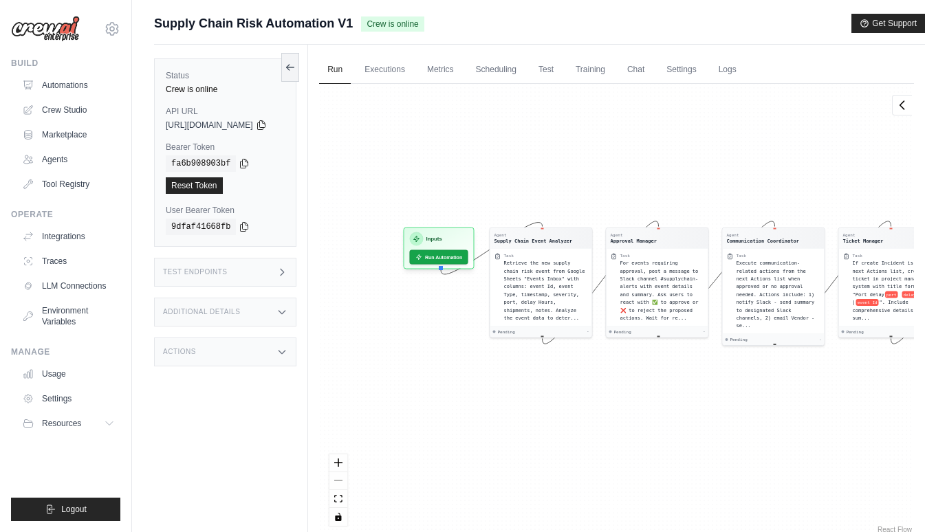
drag, startPoint x: 711, startPoint y: 201, endPoint x: 834, endPoint y: 199, distance: 123.1
click at [834, 199] on div "Agent Supply Chain Event Analyzer Task Retrieve the new supply chain risk event…" at bounding box center [616, 310] width 595 height 452
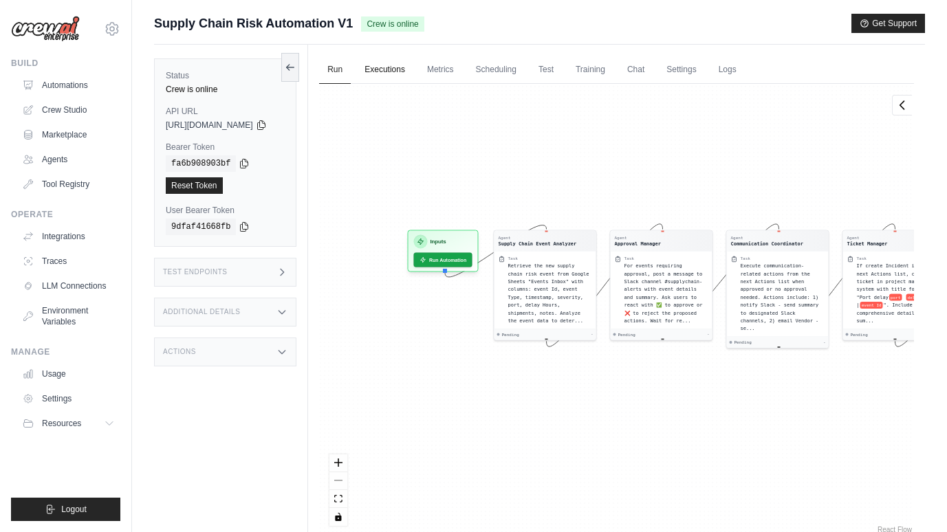
click at [408, 72] on link "Executions" at bounding box center [384, 70] width 57 height 29
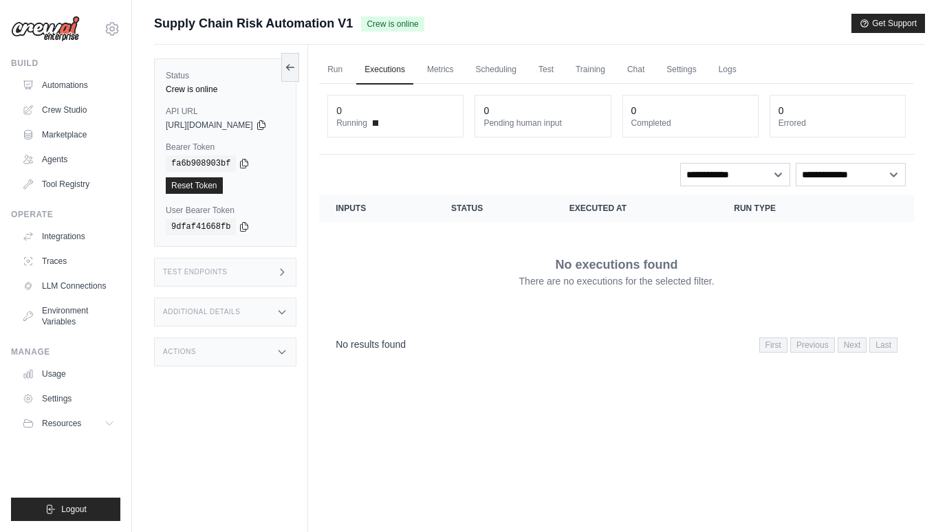
click at [420, 114] on div "0" at bounding box center [395, 111] width 118 height 14
click at [457, 73] on link "Metrics" at bounding box center [440, 70] width 43 height 29
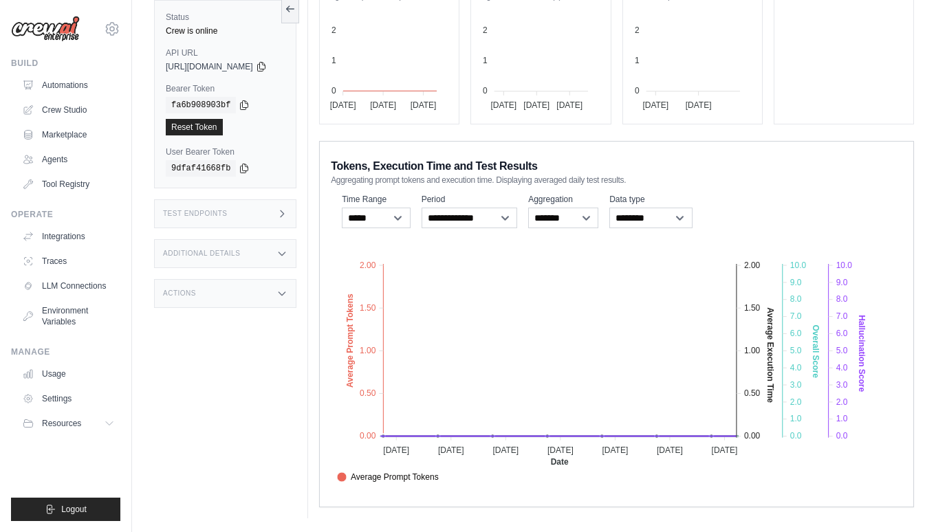
scroll to position [8, 0]
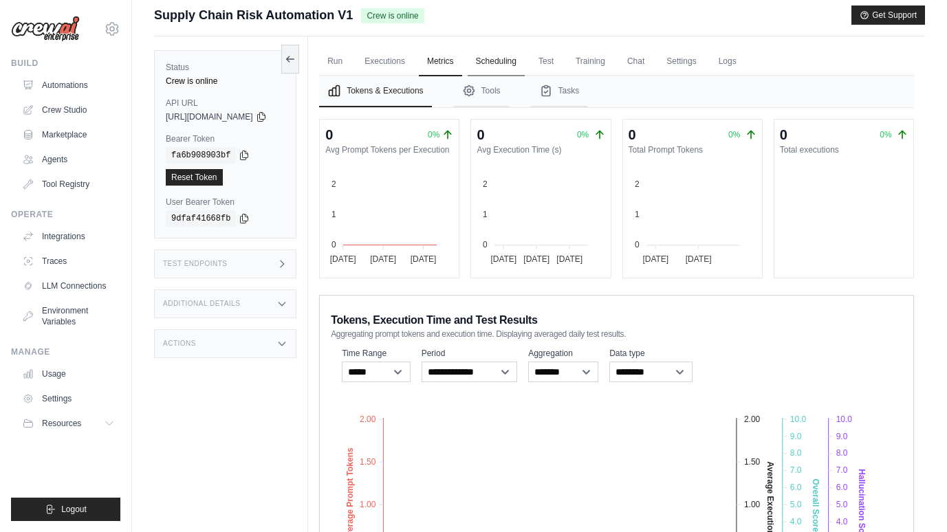
click at [509, 65] on link "Scheduling" at bounding box center [495, 61] width 57 height 29
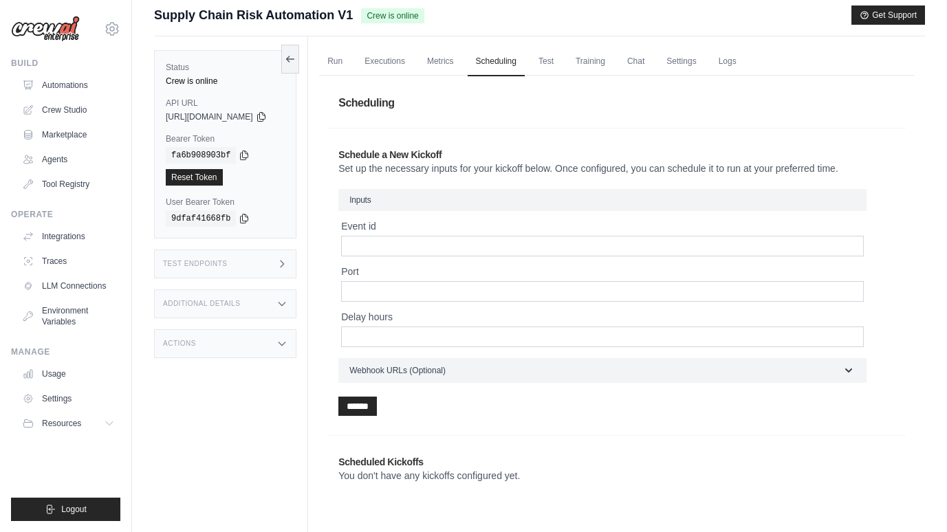
scroll to position [58, 0]
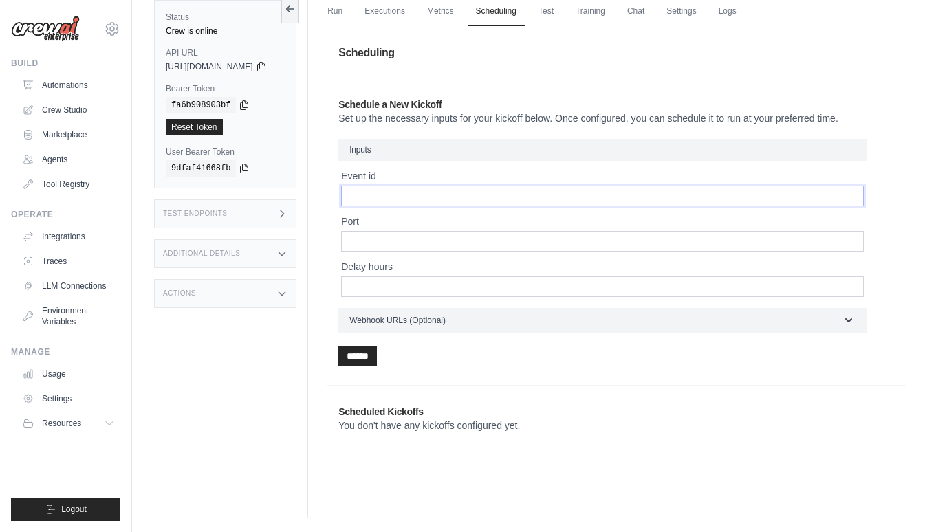
click at [452, 195] on input "Event id" at bounding box center [602, 196] width 522 height 21
type input "*****"
click at [403, 253] on div "Event id ***** Port Delay hours" at bounding box center [602, 233] width 522 height 128
click at [410, 232] on input "Port" at bounding box center [602, 241] width 522 height 21
type input "**"
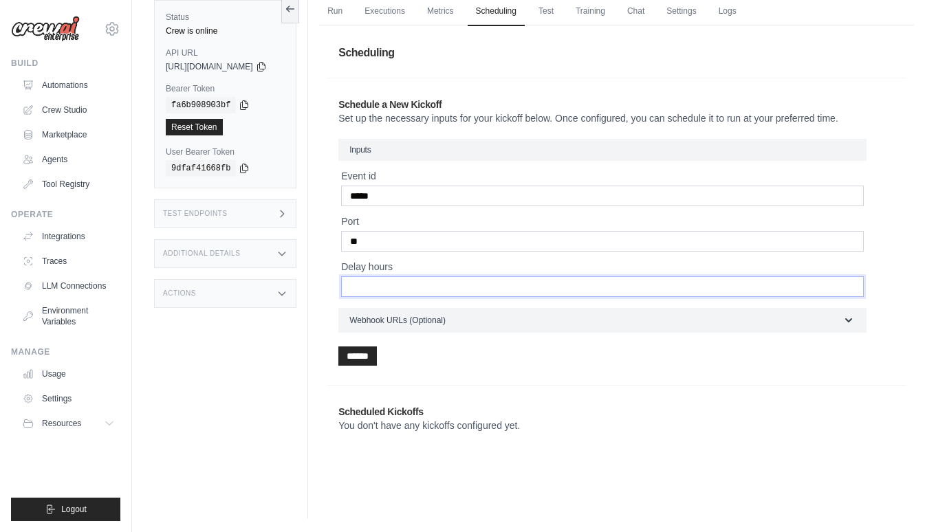
click at [388, 276] on input "Delay hours" at bounding box center [602, 286] width 522 height 21
type input "*"
click at [474, 381] on section "Schedule a New Kickoff Set up the necessary inputs for your kickoff below. Once…" at bounding box center [616, 231] width 578 height 307
click at [375, 362] on input "******" at bounding box center [357, 355] width 38 height 19
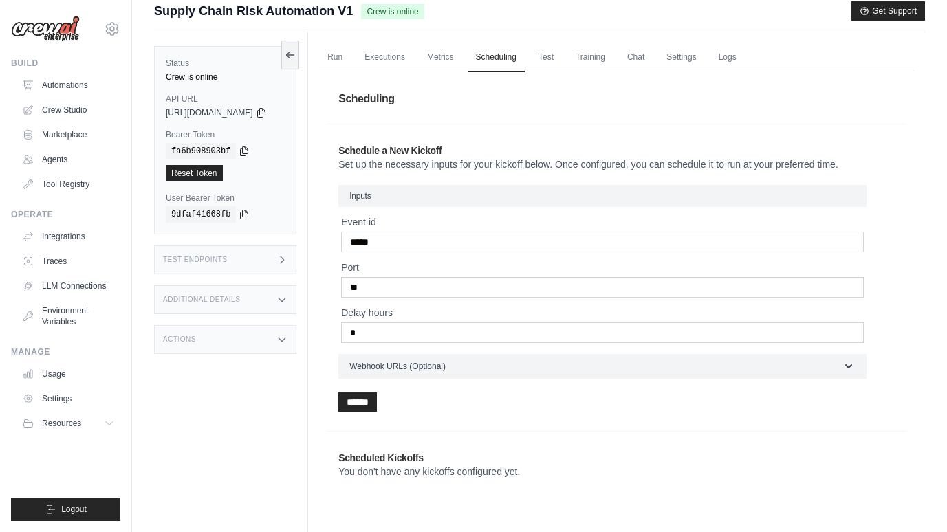
scroll to position [10, 0]
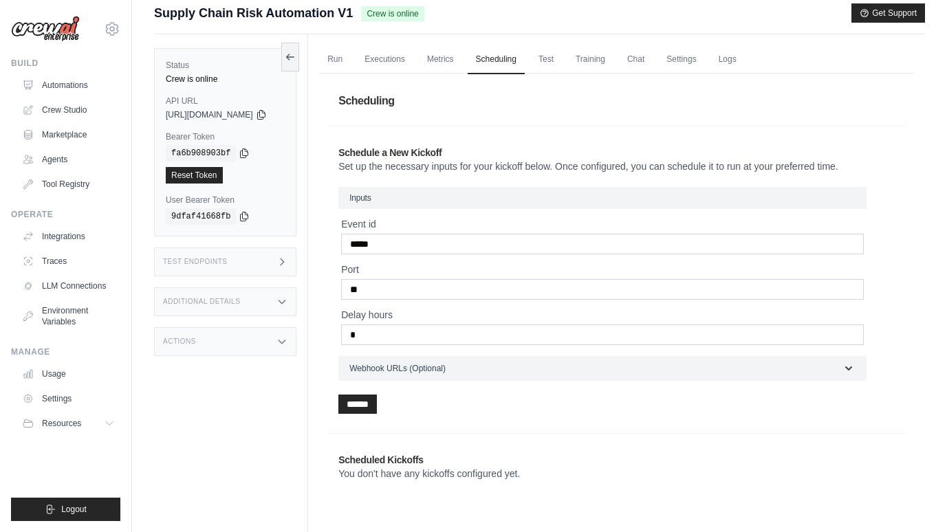
click at [484, 55] on ul "Run Executions Metrics Scheduling Test Training Chat Settings Logs" at bounding box center [616, 59] width 595 height 28
click at [461, 61] on link "Metrics" at bounding box center [440, 59] width 43 height 29
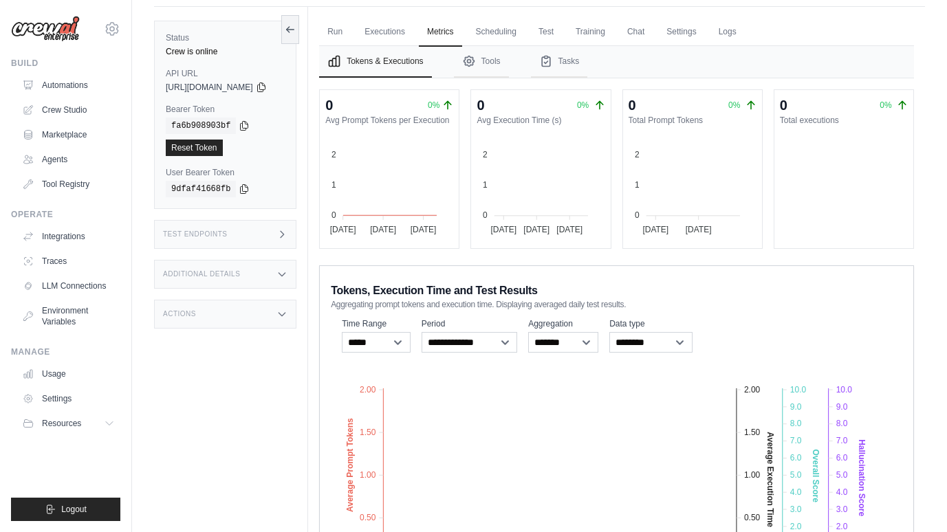
scroll to position [22, 0]
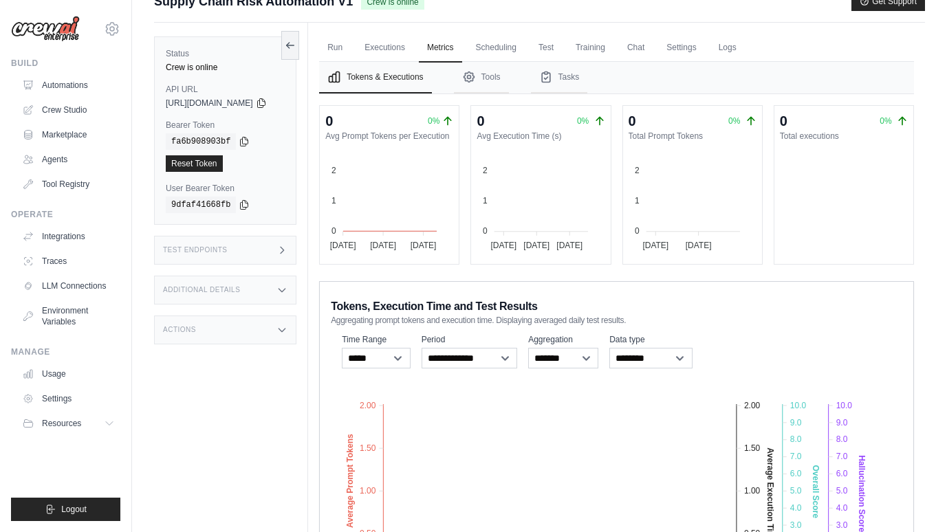
click at [619, 16] on div "Submit a support request Describe your issue or question * Please be specific a…" at bounding box center [539, 7] width 771 height 31
click at [613, 54] on link "Training" at bounding box center [590, 48] width 46 height 29
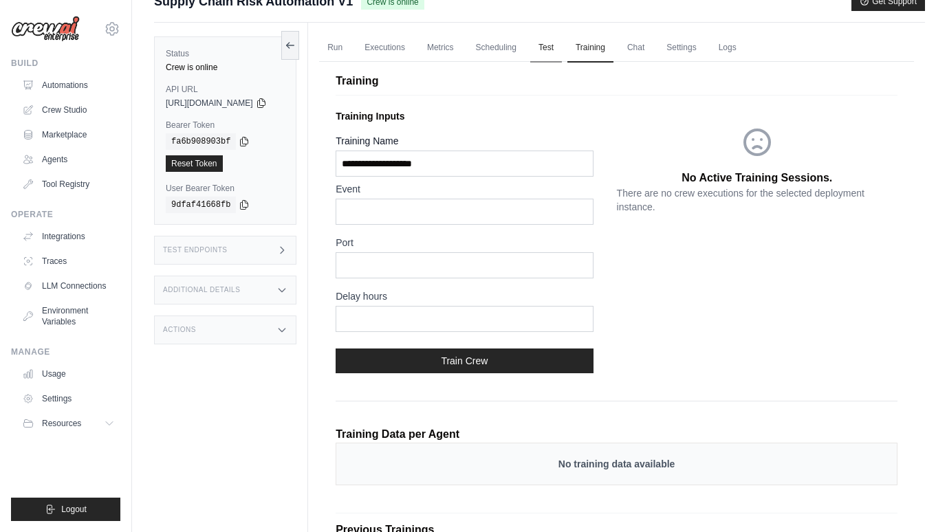
click at [562, 49] on link "Test" at bounding box center [546, 48] width 32 height 29
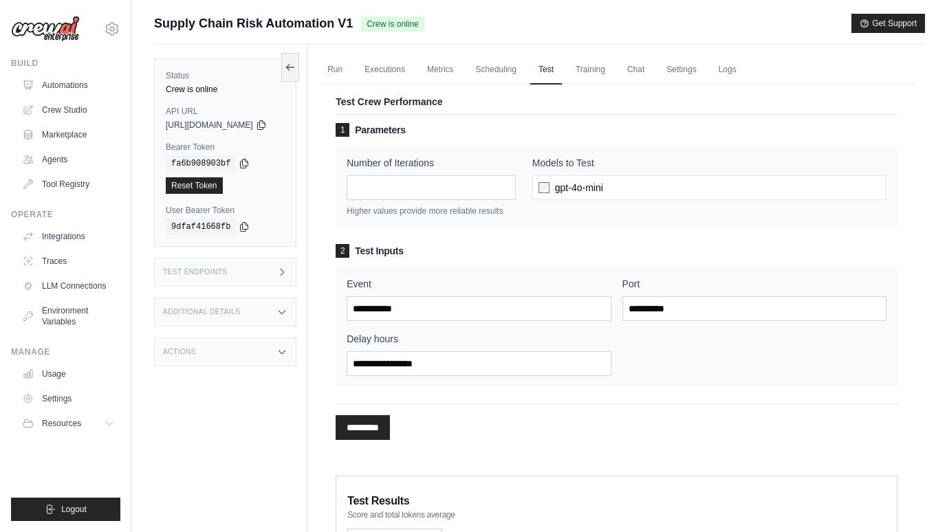
click at [377, 412] on div "********* Processing..." at bounding box center [616, 421] width 562 height 36
click at [605, 64] on link "Training" at bounding box center [590, 70] width 46 height 29
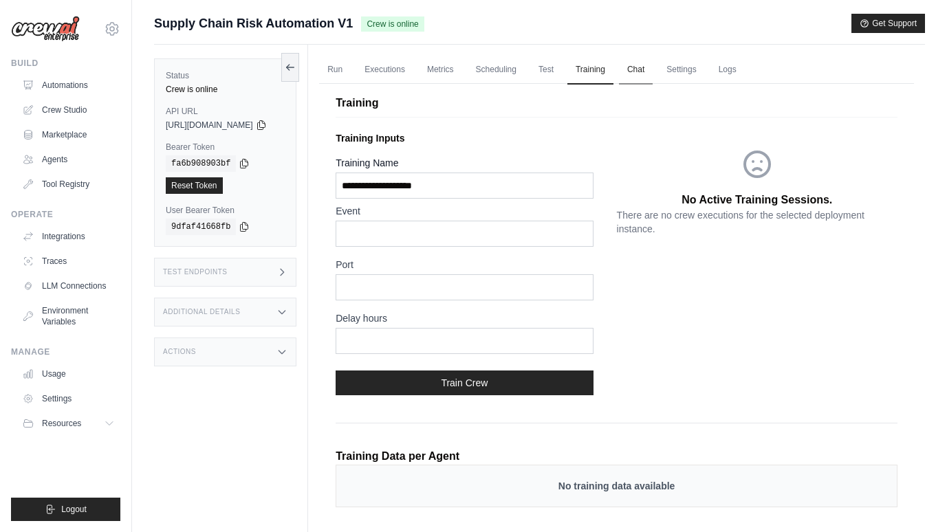
click at [648, 76] on link "Chat" at bounding box center [636, 70] width 34 height 29
click at [392, 74] on link "Executions" at bounding box center [384, 70] width 57 height 29
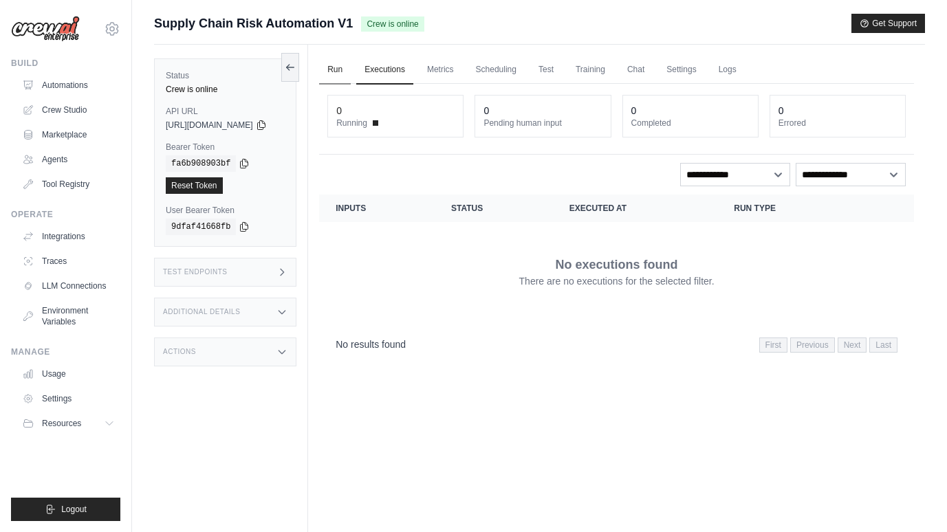
click at [351, 69] on link "Run" at bounding box center [335, 70] width 32 height 29
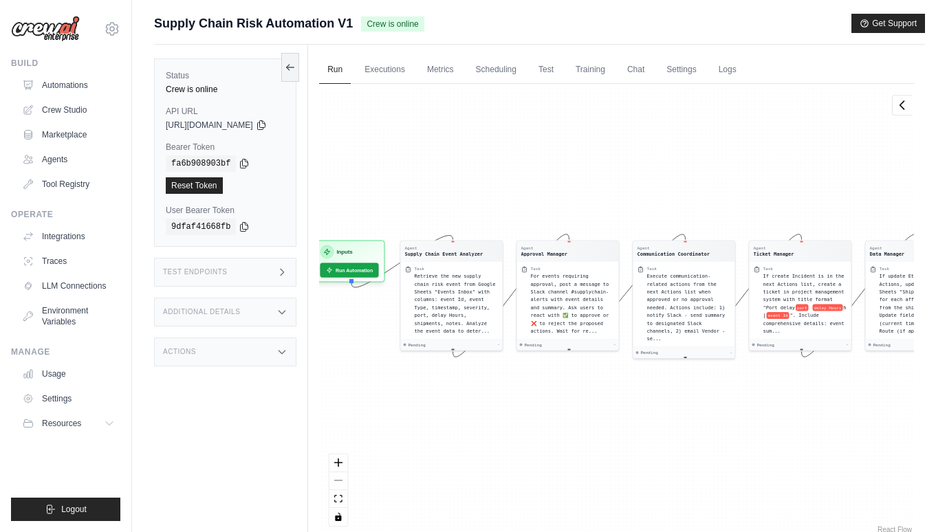
drag, startPoint x: 593, startPoint y: 162, endPoint x: 555, endPoint y: 178, distance: 41.6
click at [555, 178] on div "Agent Supply Chain Event Analyzer Task Retrieve the new supply chain risk event…" at bounding box center [616, 310] width 595 height 452
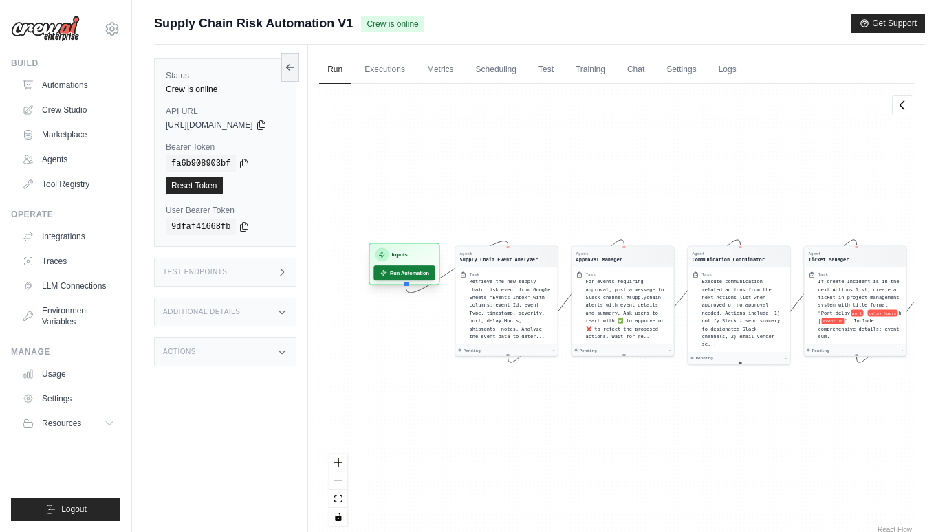
click at [426, 272] on button "Run Automation" at bounding box center [404, 272] width 61 height 15
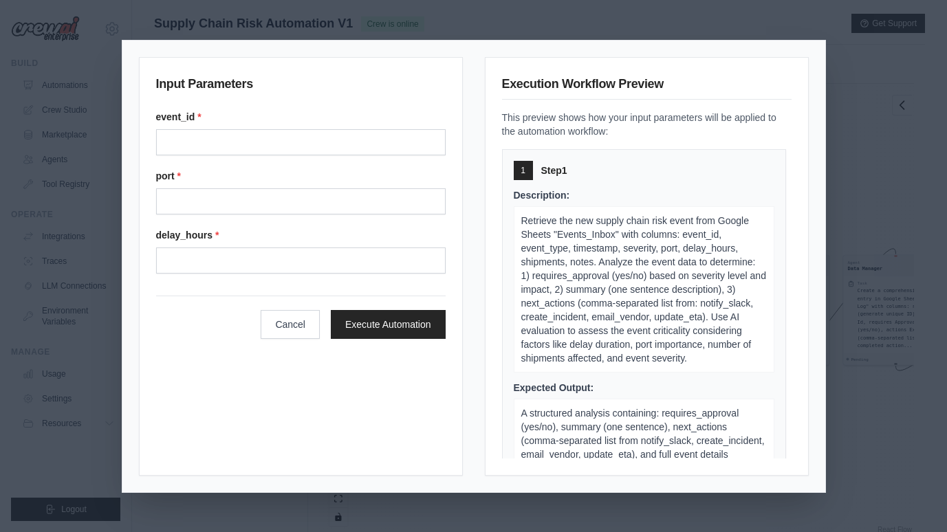
click at [312, 155] on div "event_id * port * delay_hours *" at bounding box center [300, 192] width 289 height 164
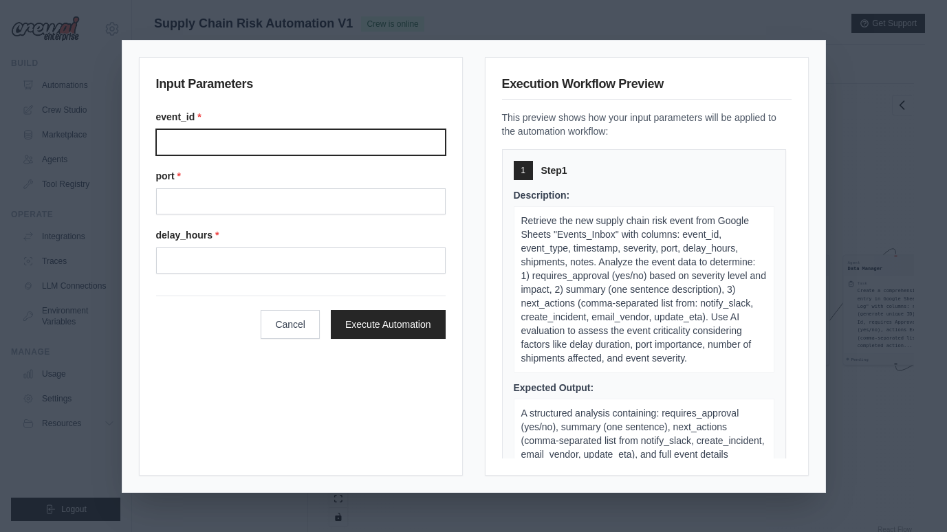
click at [303, 129] on input "Event" at bounding box center [300, 142] width 289 height 26
type input "*****"
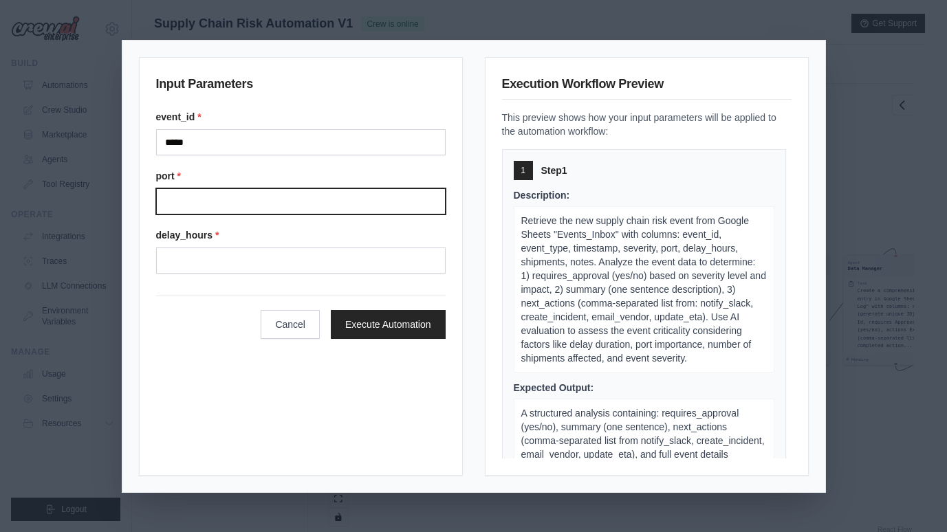
click at [266, 205] on input "Port" at bounding box center [300, 201] width 289 height 26
type input "***"
click at [239, 275] on form "event_id * ***** port * *** delay_hours * Cancel Execute Automation" at bounding box center [300, 224] width 289 height 229
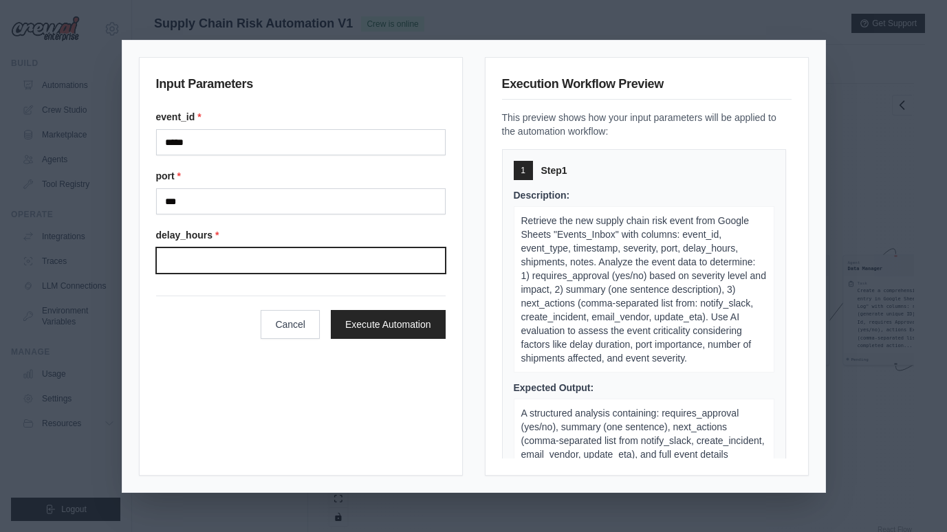
click at [249, 265] on input "Delay hours" at bounding box center [300, 260] width 289 height 26
type input "*"
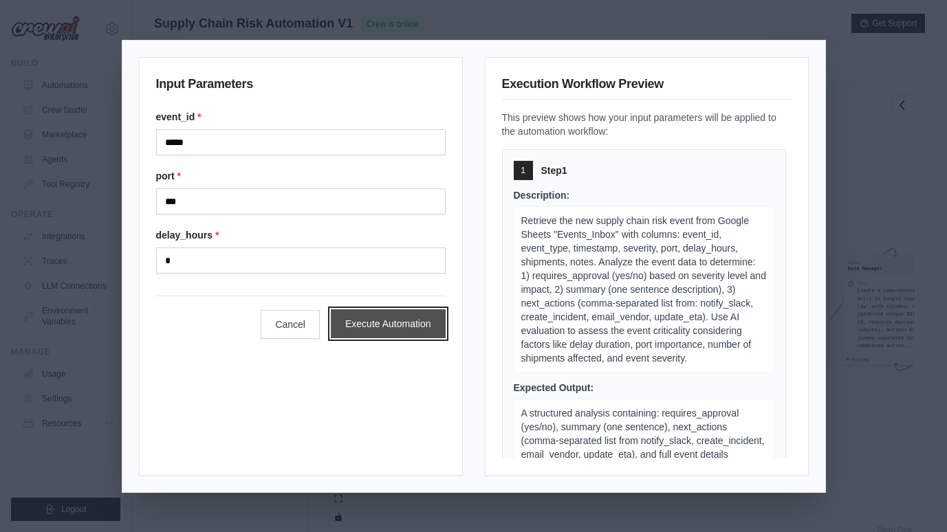
click at [379, 322] on button "Execute Automation" at bounding box center [388, 323] width 115 height 29
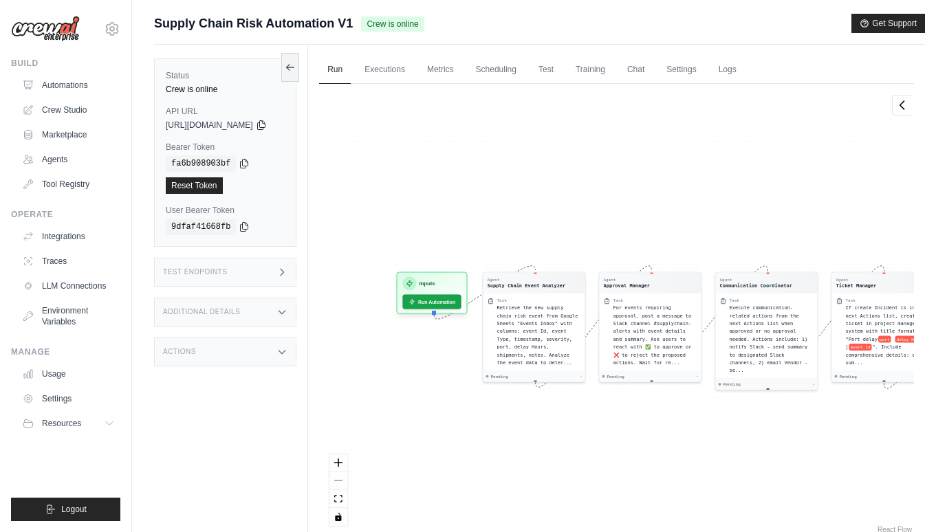
drag, startPoint x: 610, startPoint y: 433, endPoint x: 659, endPoint y: 421, distance: 50.2
click at [659, 421] on div "Agent Supply Chain Event Analyzer Task Retrieve the new supply chain risk event…" at bounding box center [616, 310] width 595 height 452
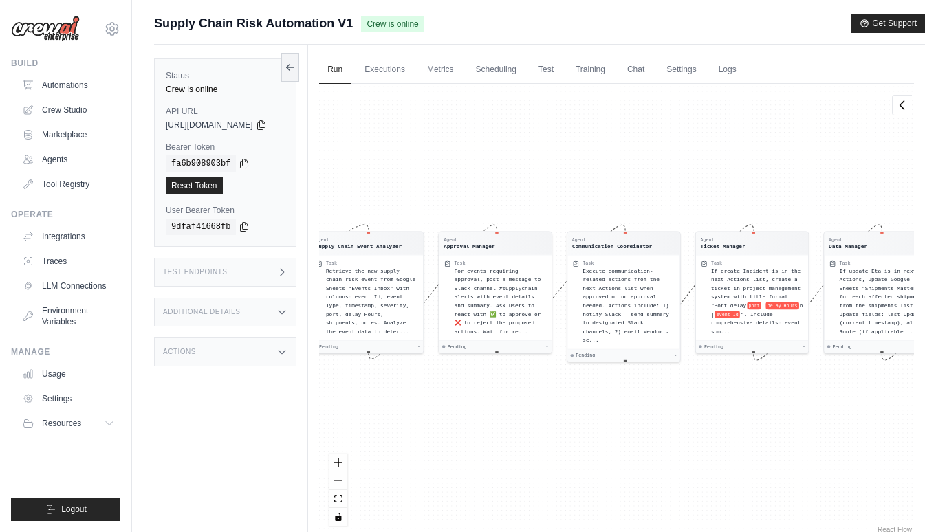
drag, startPoint x: 659, startPoint y: 421, endPoint x: 520, endPoint y: 411, distance: 139.2
click at [520, 411] on div "Agent Supply Chain Event Analyzer Task Retrieve the new supply chain risk event…" at bounding box center [616, 310] width 595 height 452
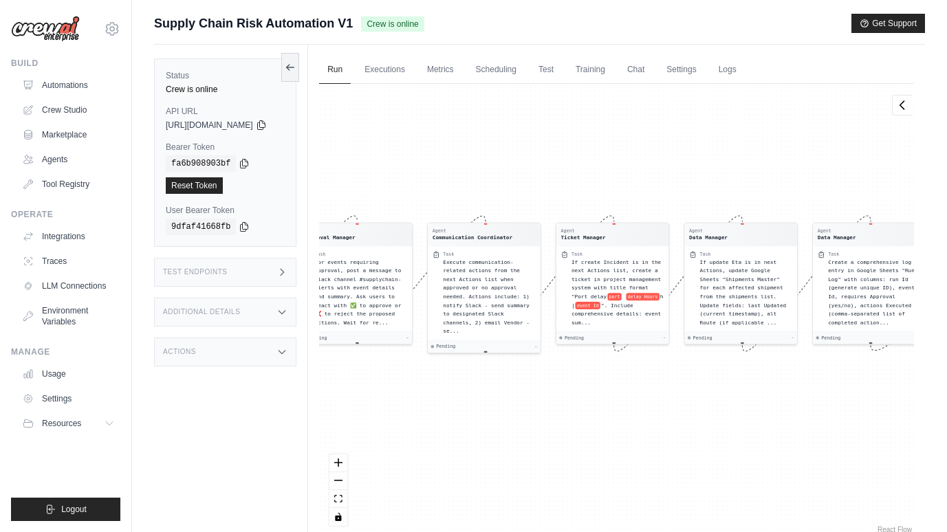
drag, startPoint x: 728, startPoint y: 461, endPoint x: 596, endPoint y: 452, distance: 132.3
click at [596, 452] on div "Agent Supply Chain Event Analyzer Task Retrieve the new supply chain risk event…" at bounding box center [616, 310] width 595 height 452
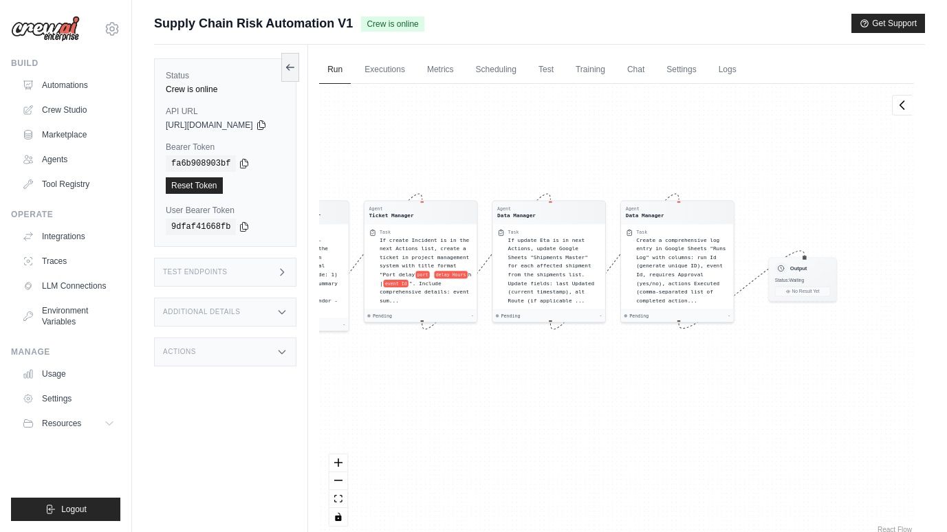
drag, startPoint x: 674, startPoint y: 432, endPoint x: 485, endPoint y: 412, distance: 190.8
click at [485, 412] on div "Agent Supply Chain Event Analyzer Task Retrieve the new supply chain risk event…" at bounding box center [616, 310] width 595 height 452
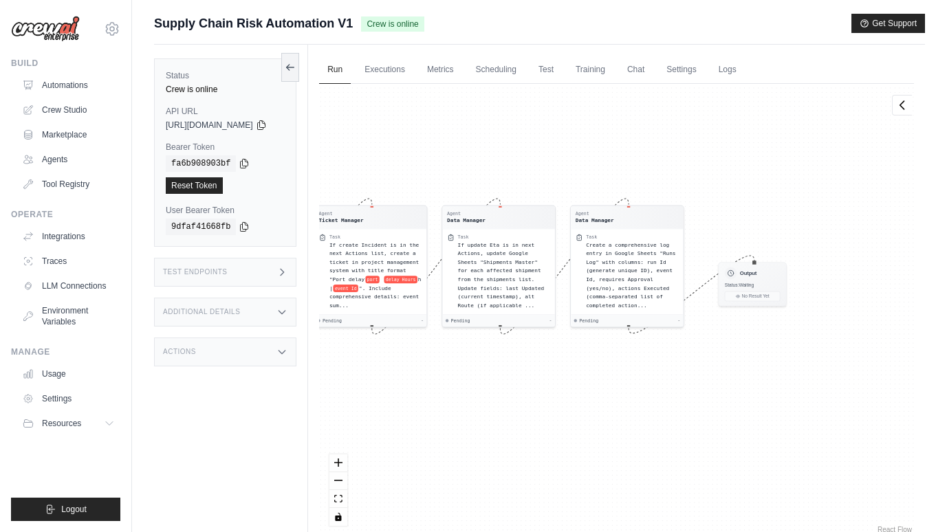
drag, startPoint x: 611, startPoint y: 414, endPoint x: 560, endPoint y: 419, distance: 51.8
click at [560, 419] on div "Agent Supply Chain Event Analyzer Task Retrieve the new supply chain risk event…" at bounding box center [616, 310] width 595 height 452
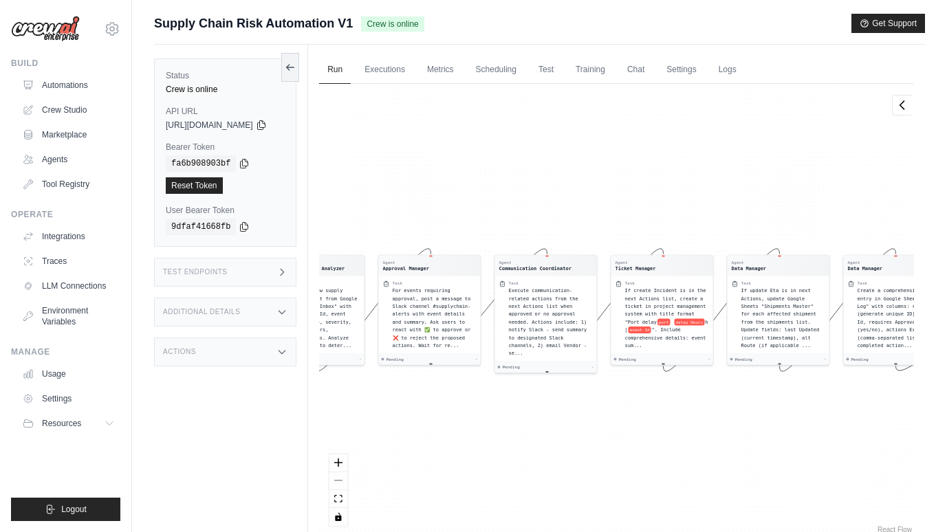
click at [600, 441] on div "Agent Supply Chain Event Analyzer Task Retrieve the new supply chain risk event…" at bounding box center [616, 310] width 595 height 452
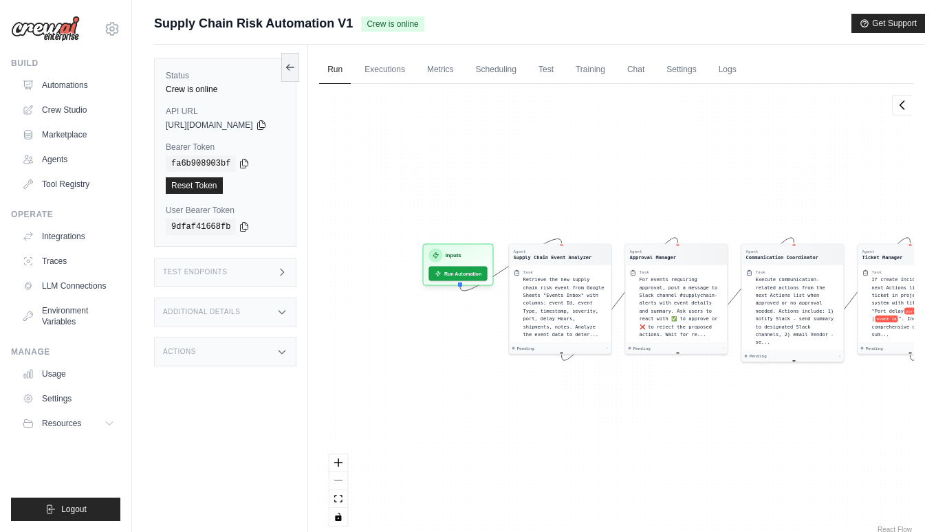
drag, startPoint x: 661, startPoint y: 453, endPoint x: 911, endPoint y: 441, distance: 250.5
click at [911, 441] on div "Agent Supply Chain Event Analyzer Task Retrieve the new supply chain risk event…" at bounding box center [616, 310] width 595 height 452
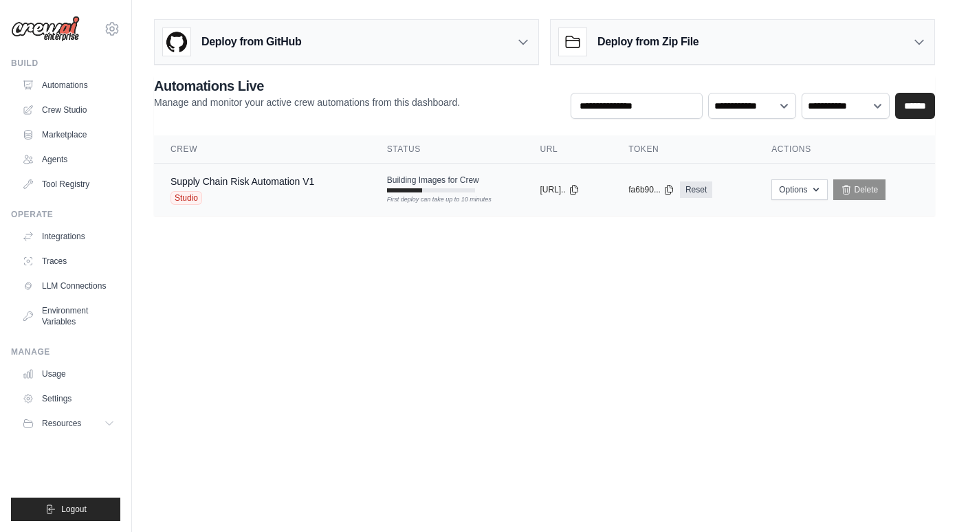
click at [411, 191] on div "First deploy can take up to 10 minutes" at bounding box center [431, 190] width 88 height 4
click at [795, 191] on button "Options" at bounding box center [799, 189] width 56 height 21
click at [854, 329] on body "[EMAIL_ADDRESS][DOMAIN_NAME] Settings Build Automations Crew Studio" at bounding box center [478, 266] width 957 height 532
click at [818, 183] on button "Options" at bounding box center [799, 189] width 56 height 21
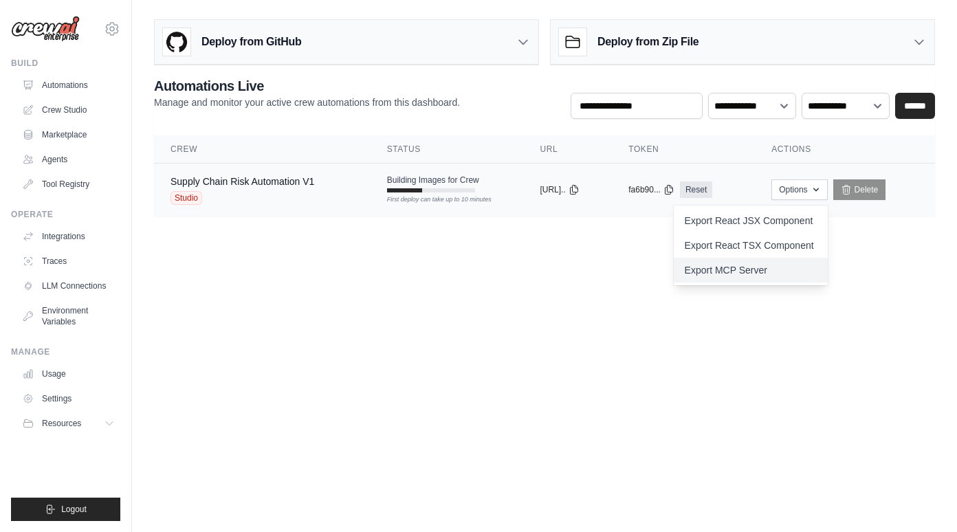
click at [781, 263] on link "Export MCP Server" at bounding box center [751, 270] width 154 height 25
click at [410, 280] on body "[EMAIL_ADDRESS][DOMAIN_NAME] Settings Build Automations Crew Studio" at bounding box center [478, 266] width 957 height 532
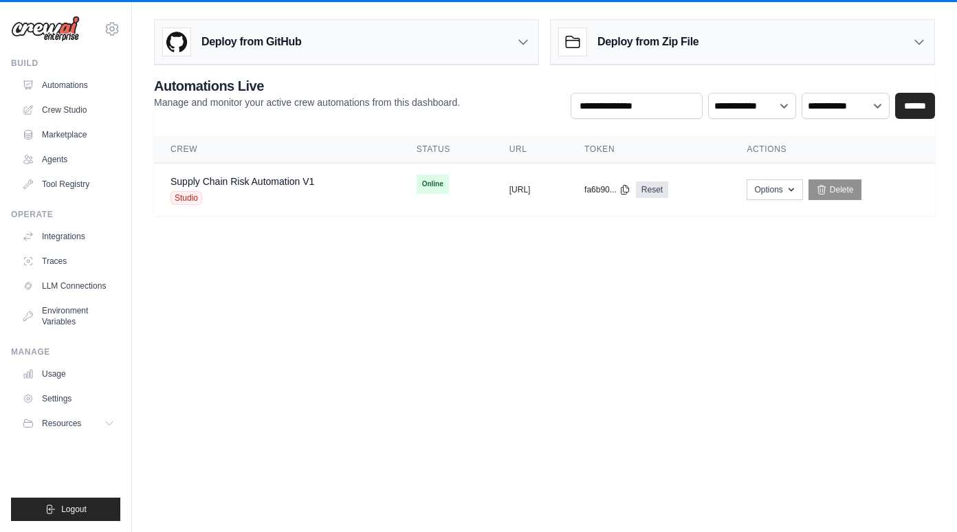
click at [734, 278] on body "[EMAIL_ADDRESS][DOMAIN_NAME] Settings Build Automations Crew Studio" at bounding box center [478, 266] width 957 height 532
click at [799, 186] on button "Options" at bounding box center [774, 189] width 56 height 21
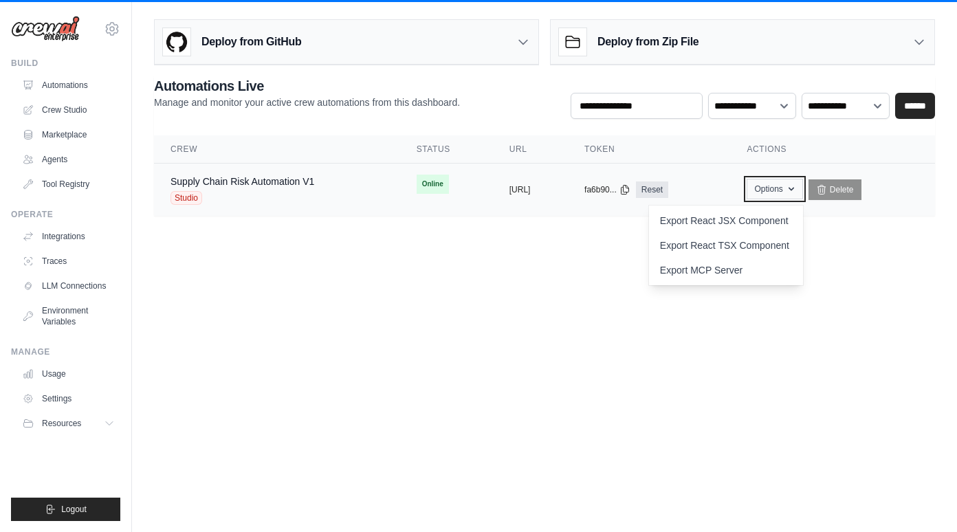
click at [799, 186] on button "Options" at bounding box center [774, 189] width 56 height 21
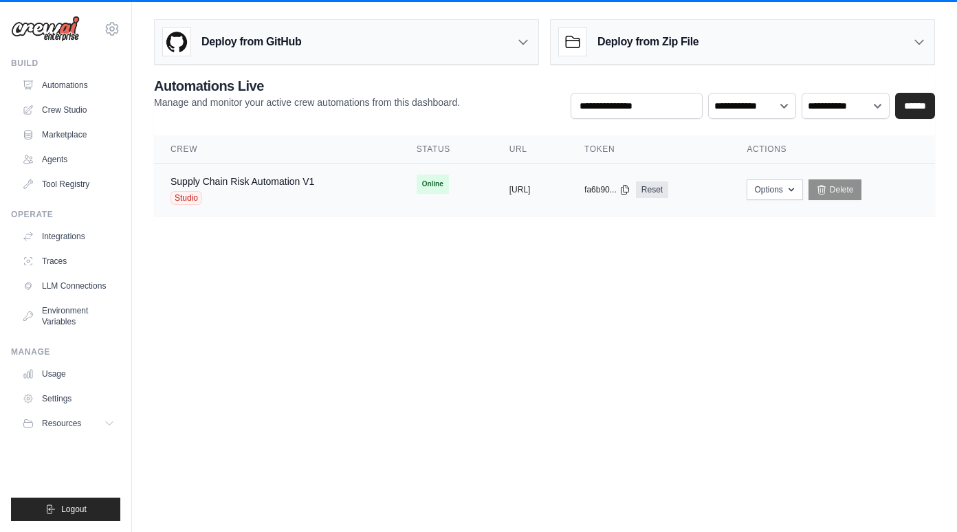
click at [493, 203] on td "copied [URL]" at bounding box center [530, 190] width 75 height 53
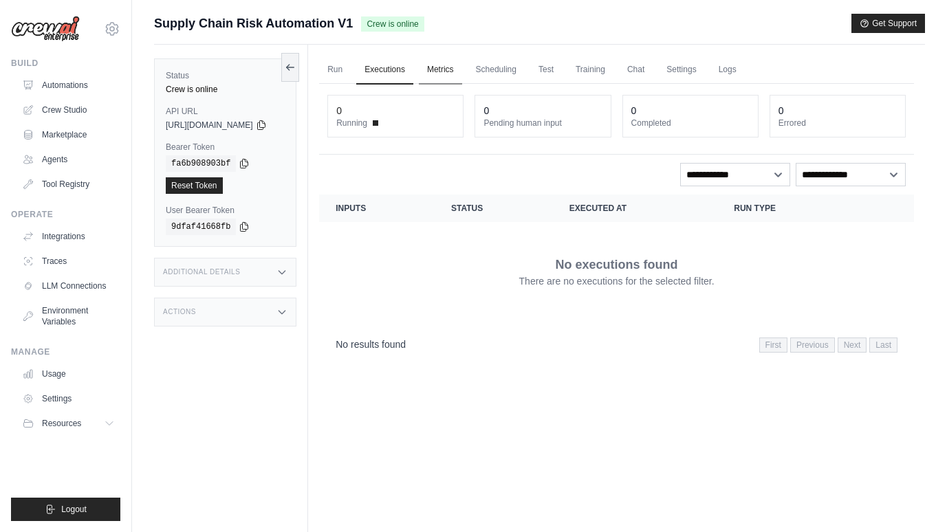
click at [457, 68] on link "Metrics" at bounding box center [440, 70] width 43 height 29
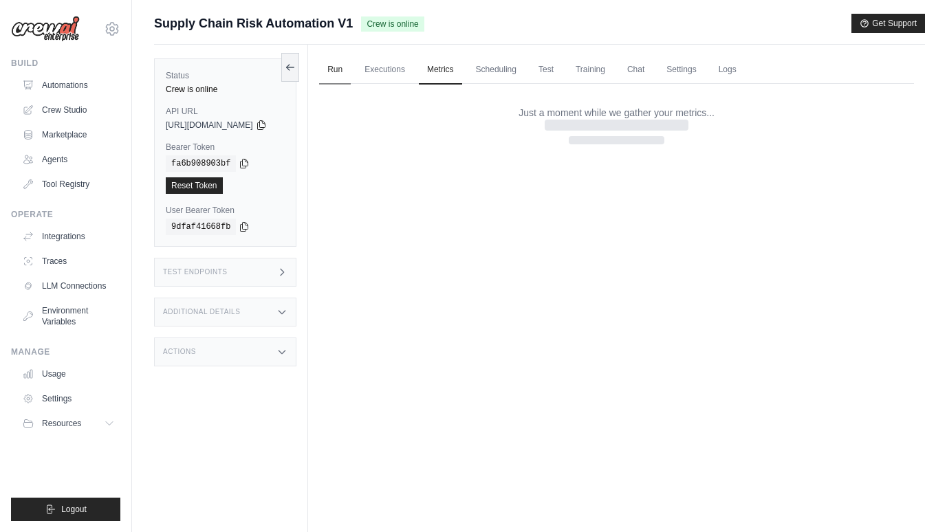
click at [351, 74] on link "Run" at bounding box center [335, 70] width 32 height 29
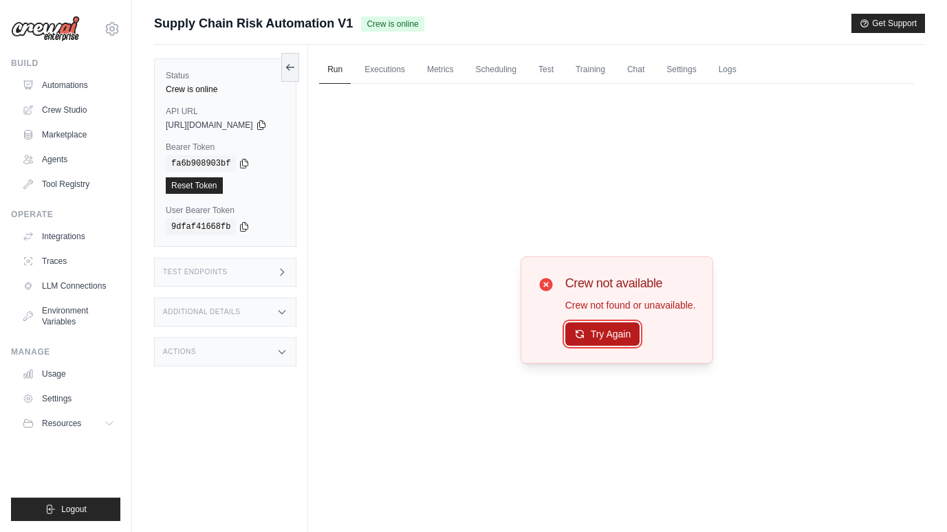
click at [612, 335] on button "Try Again" at bounding box center [602, 333] width 75 height 23
click at [619, 324] on button "Try Again" at bounding box center [602, 333] width 75 height 23
click at [410, 64] on link "Executions" at bounding box center [384, 70] width 57 height 29
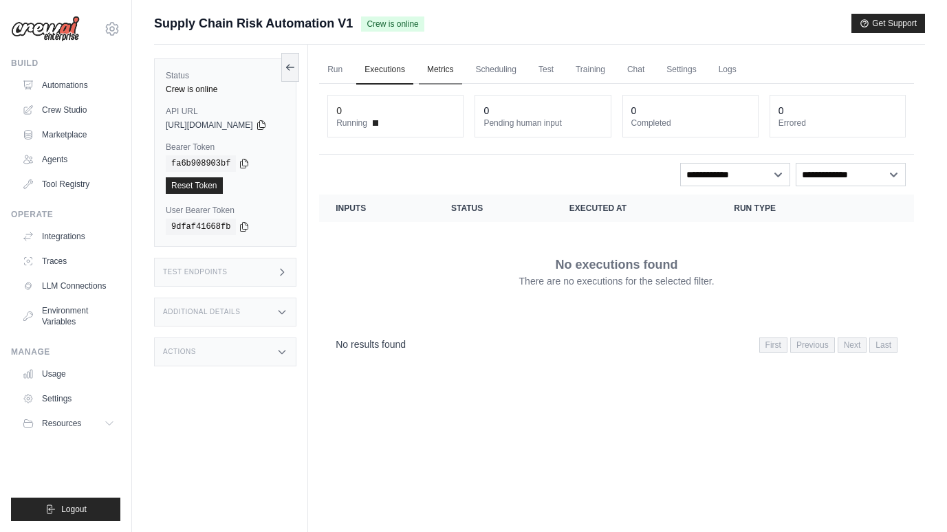
click at [462, 63] on link "Metrics" at bounding box center [440, 70] width 43 height 29
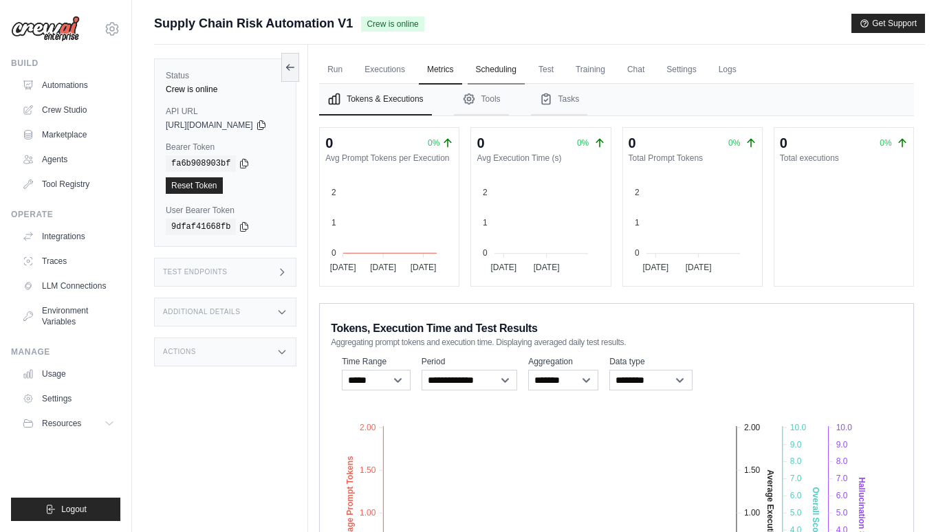
click at [518, 68] on link "Scheduling" at bounding box center [495, 70] width 57 height 29
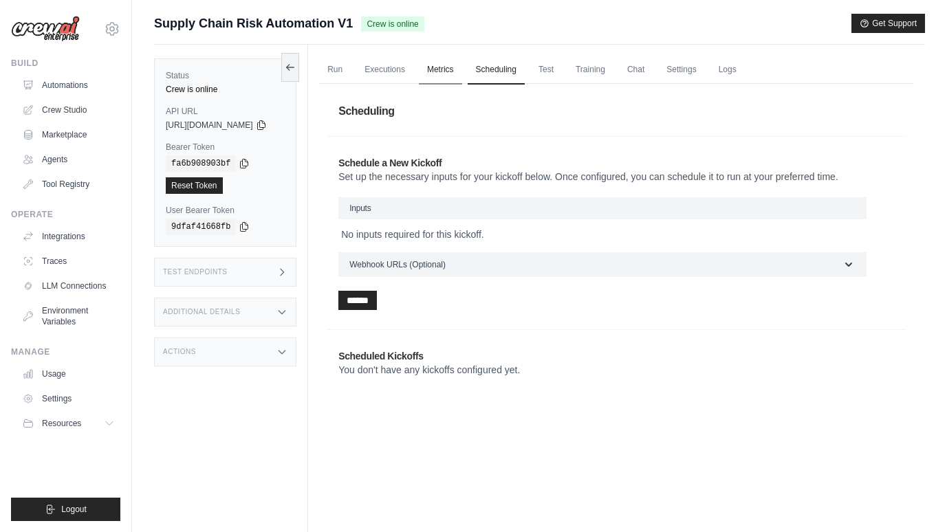
click at [449, 68] on link "Metrics" at bounding box center [440, 70] width 43 height 29
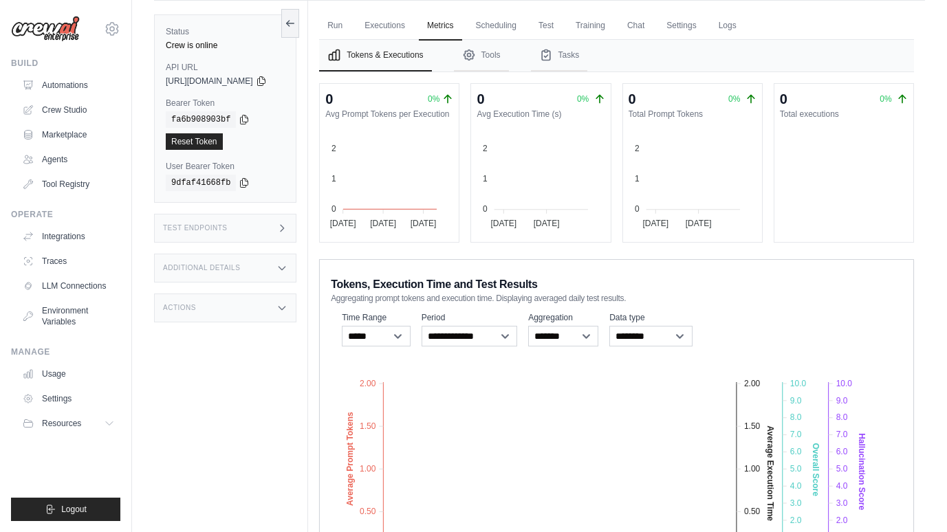
scroll to position [37, 0]
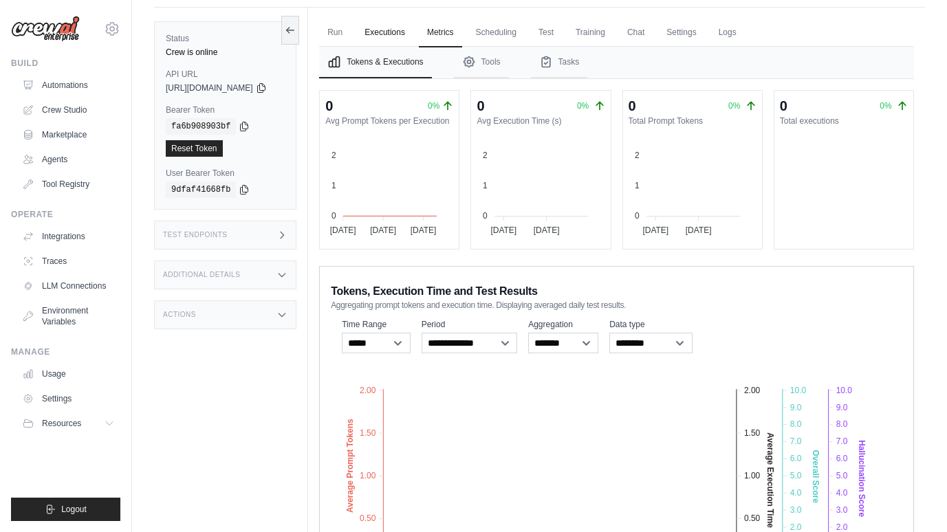
click at [406, 35] on link "Executions" at bounding box center [384, 33] width 57 height 29
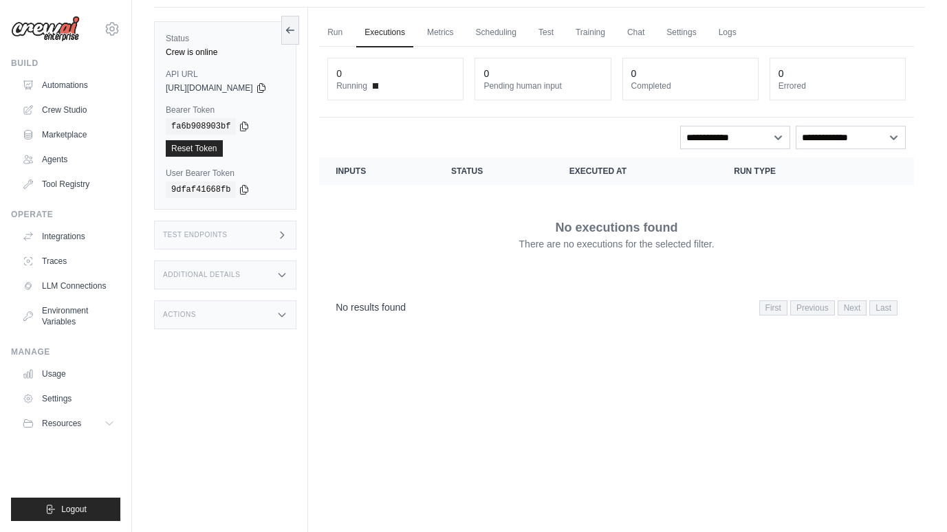
click at [351, 29] on link "Run" at bounding box center [335, 33] width 32 height 29
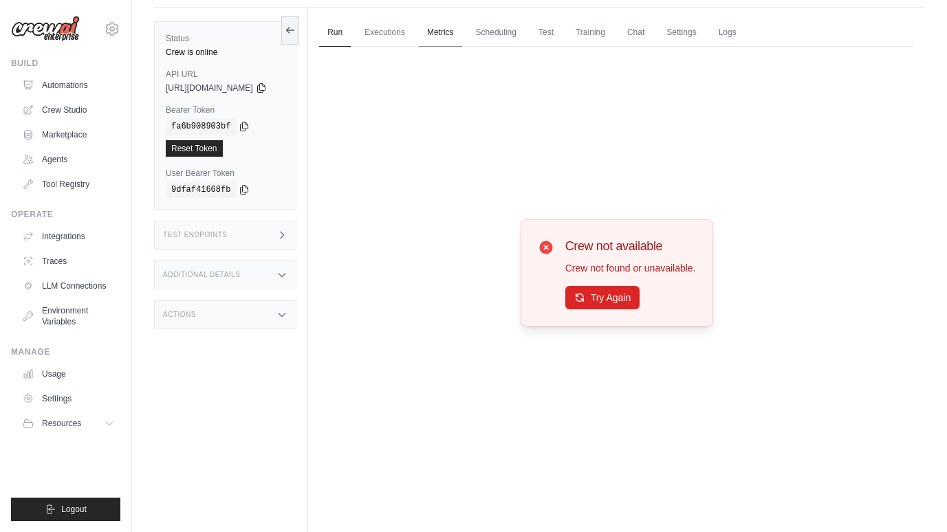
click at [462, 31] on link "Metrics" at bounding box center [440, 33] width 43 height 29
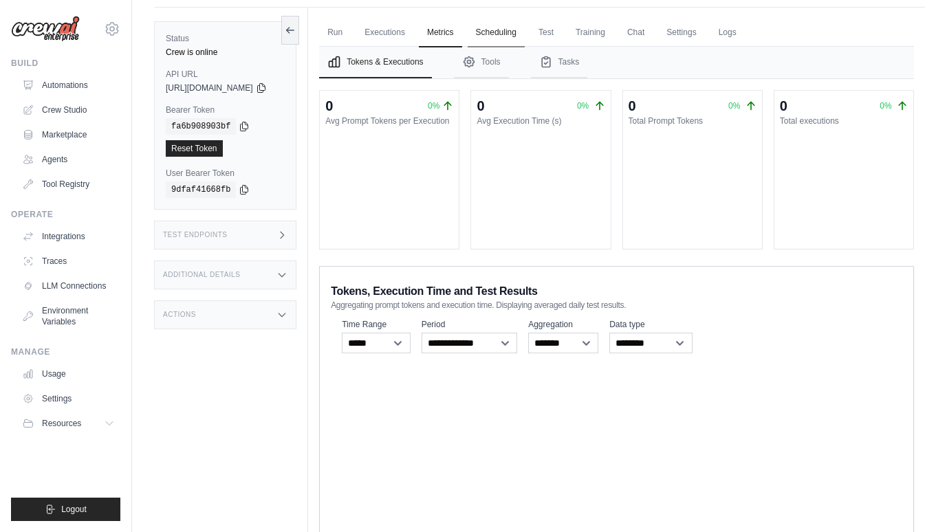
click at [500, 33] on link "Scheduling" at bounding box center [495, 33] width 57 height 29
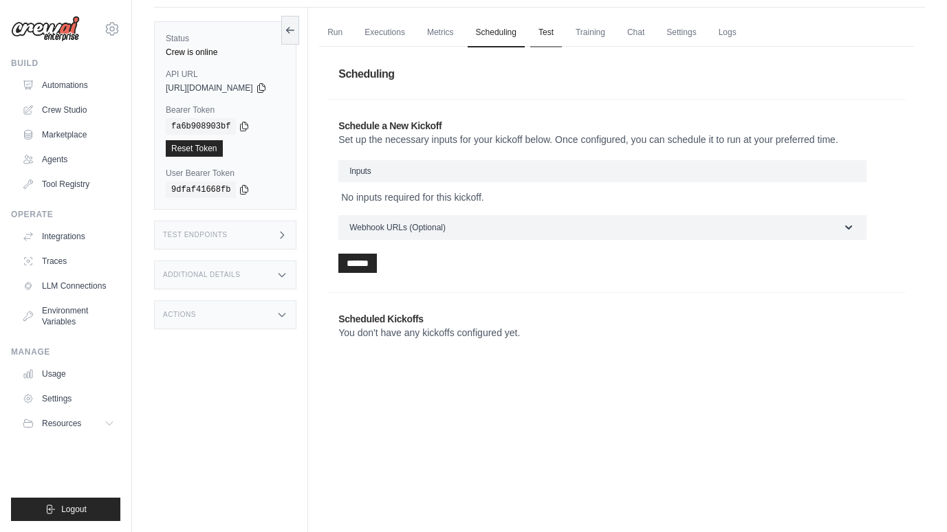
click at [562, 33] on link "Test" at bounding box center [546, 33] width 32 height 29
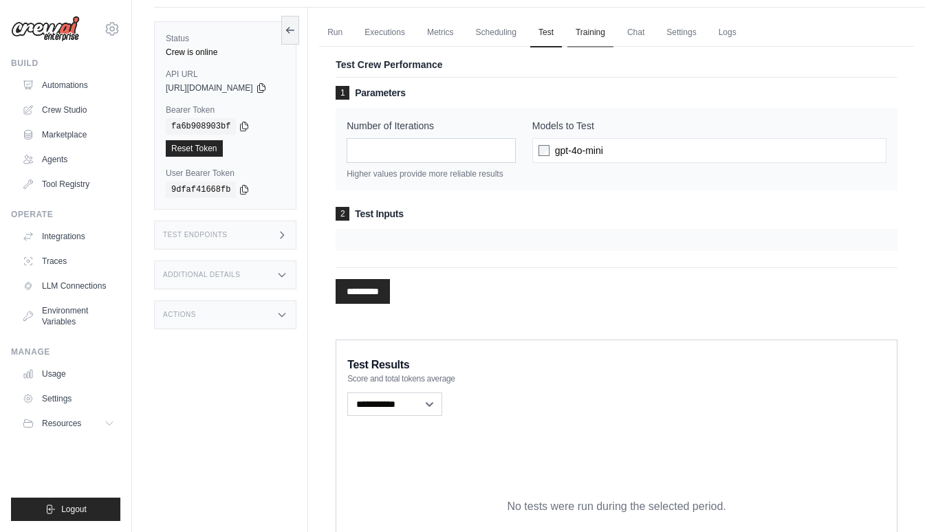
click at [595, 34] on link "Training" at bounding box center [590, 33] width 46 height 29
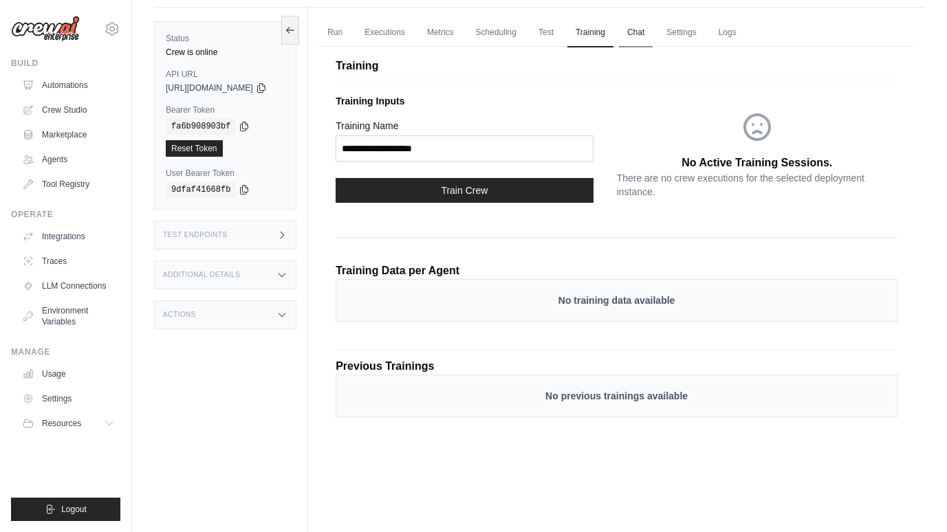
click at [652, 29] on link "Chat" at bounding box center [636, 33] width 34 height 29
click at [401, 30] on link "Executions" at bounding box center [384, 33] width 57 height 29
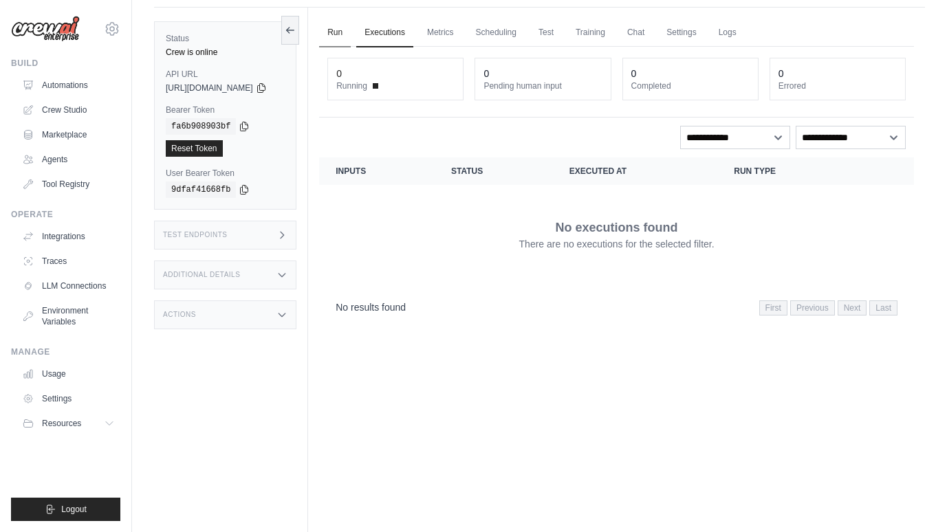
click at [351, 28] on link "Run" at bounding box center [335, 33] width 32 height 29
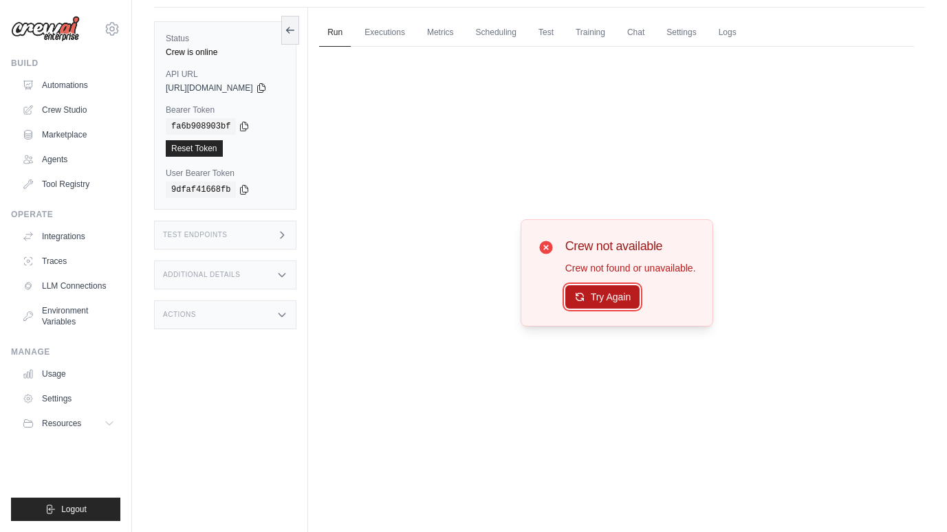
click at [585, 295] on icon at bounding box center [579, 296] width 11 height 11
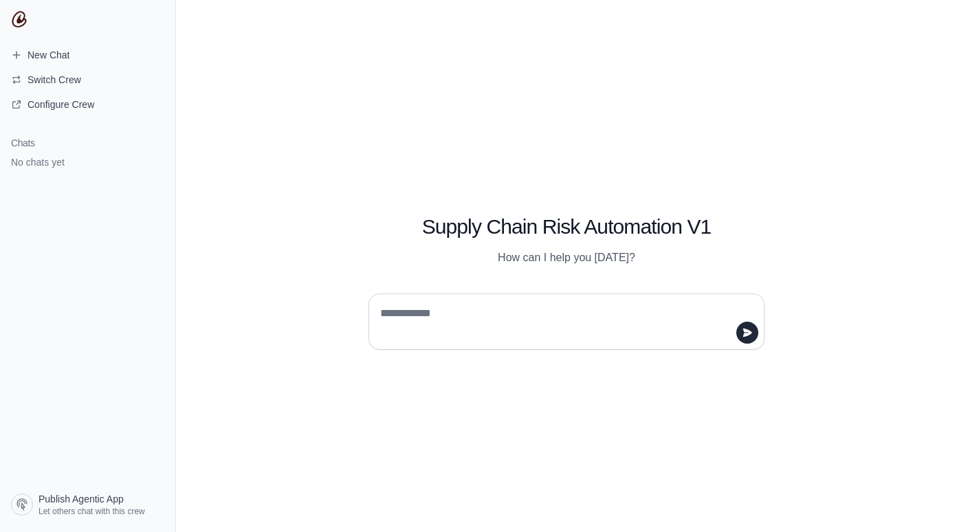
click at [621, 184] on div "Supply Chain Risk Automation V1 How can I help you [DATE]?" at bounding box center [566, 224] width 462 height 83
click at [446, 318] on textarea at bounding box center [562, 321] width 370 height 38
type textarea "**********"
click at [744, 333] on icon "submit" at bounding box center [747, 332] width 9 height 8
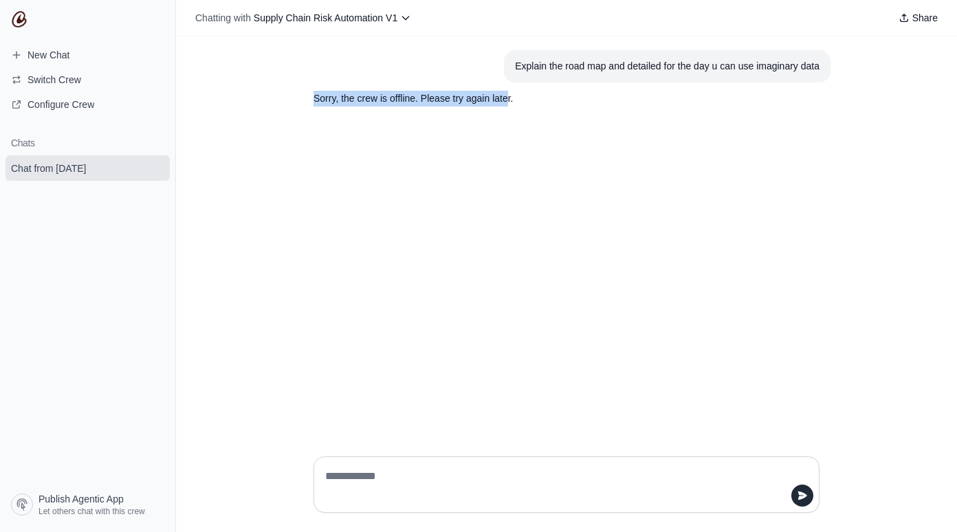
drag, startPoint x: 307, startPoint y: 99, endPoint x: 506, endPoint y: 135, distance: 202.6
click at [506, 135] on div "Explain the road map and detailed for the day u can use imaginary data Sorry, t…" at bounding box center [566, 240] width 781 height 409
drag, startPoint x: 506, startPoint y: 135, endPoint x: 557, endPoint y: 192, distance: 76.4
click at [557, 192] on div "Explain the road map and detailed for the day u can use imaginary data Sorry, t…" at bounding box center [566, 240] width 781 height 409
click at [411, 477] on textarea at bounding box center [562, 484] width 480 height 38
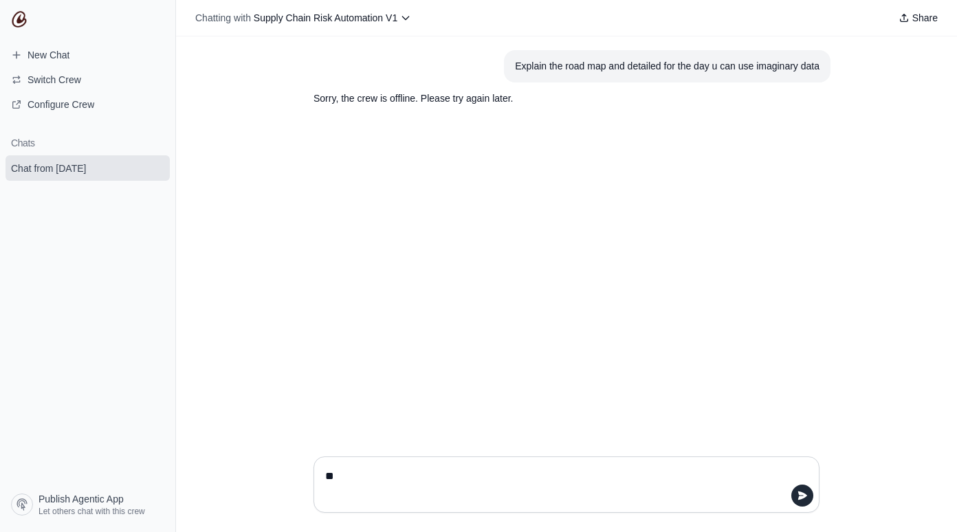
type textarea "***"
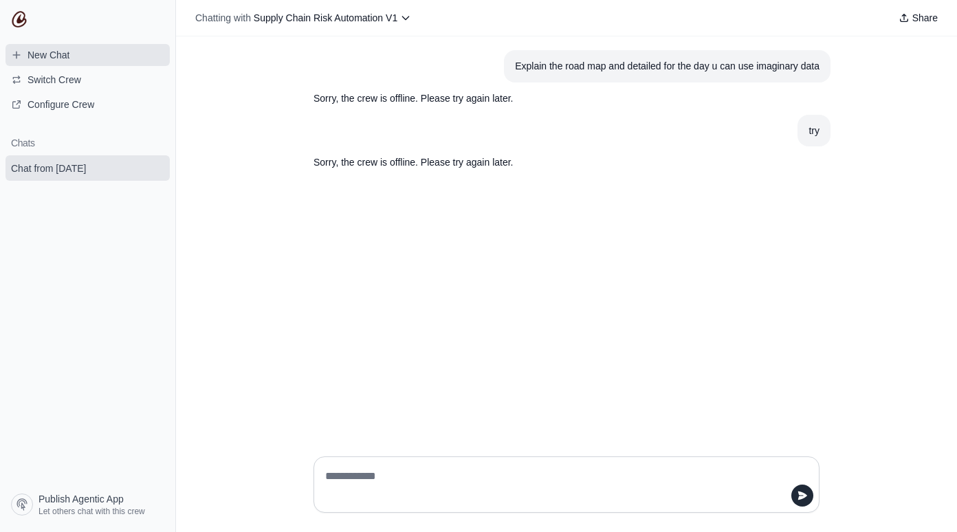
click at [83, 62] on link "New Chat" at bounding box center [87, 55] width 164 height 22
